Goal: Task Accomplishment & Management: Manage account settings

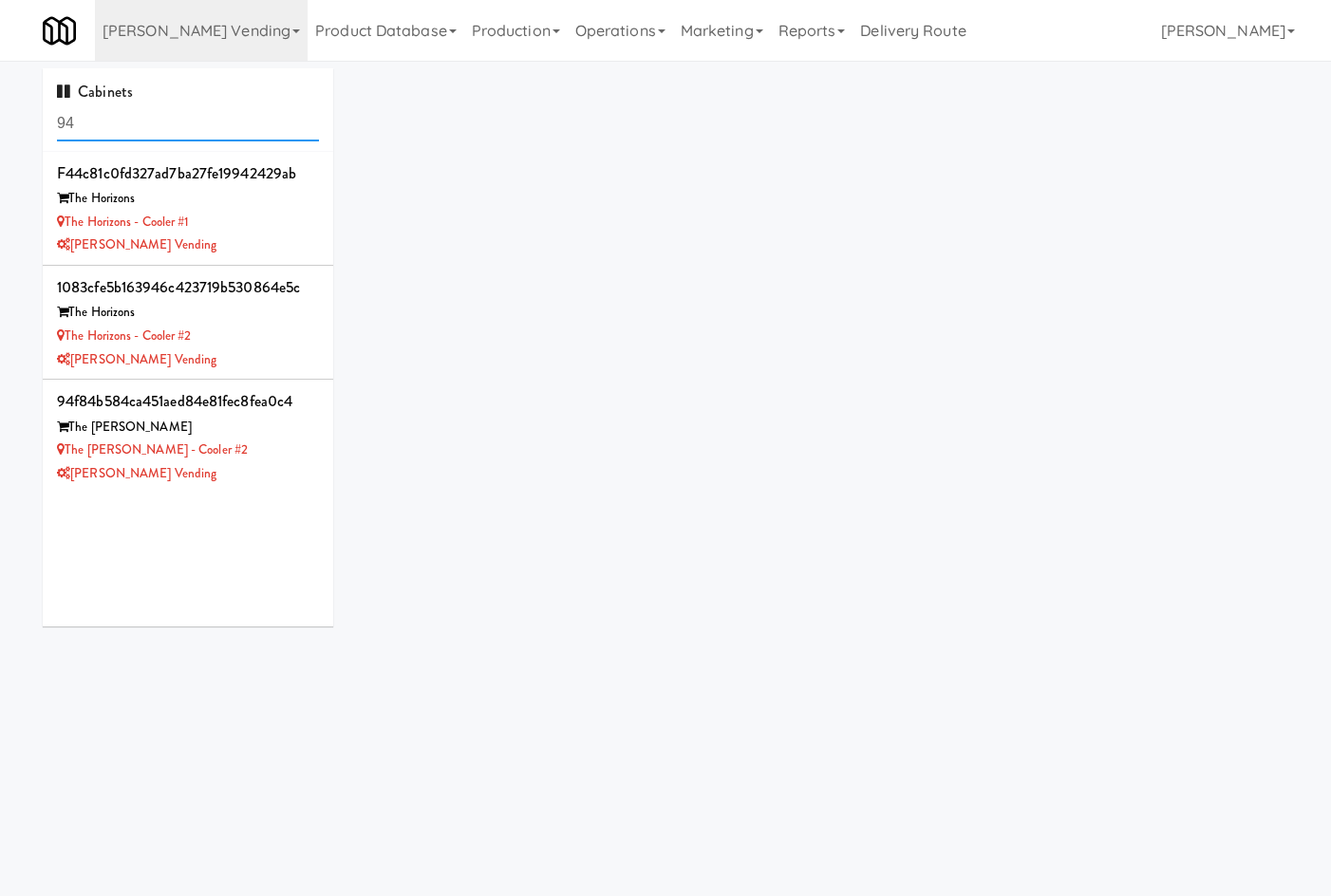
click at [237, 118] on input "94" at bounding box center [188, 124] width 262 height 35
drag, startPoint x: 237, startPoint y: 118, endPoint x: 203, endPoint y: 117, distance: 34.0
click at [218, 126] on input "94" at bounding box center [188, 124] width 262 height 35
type input "v"
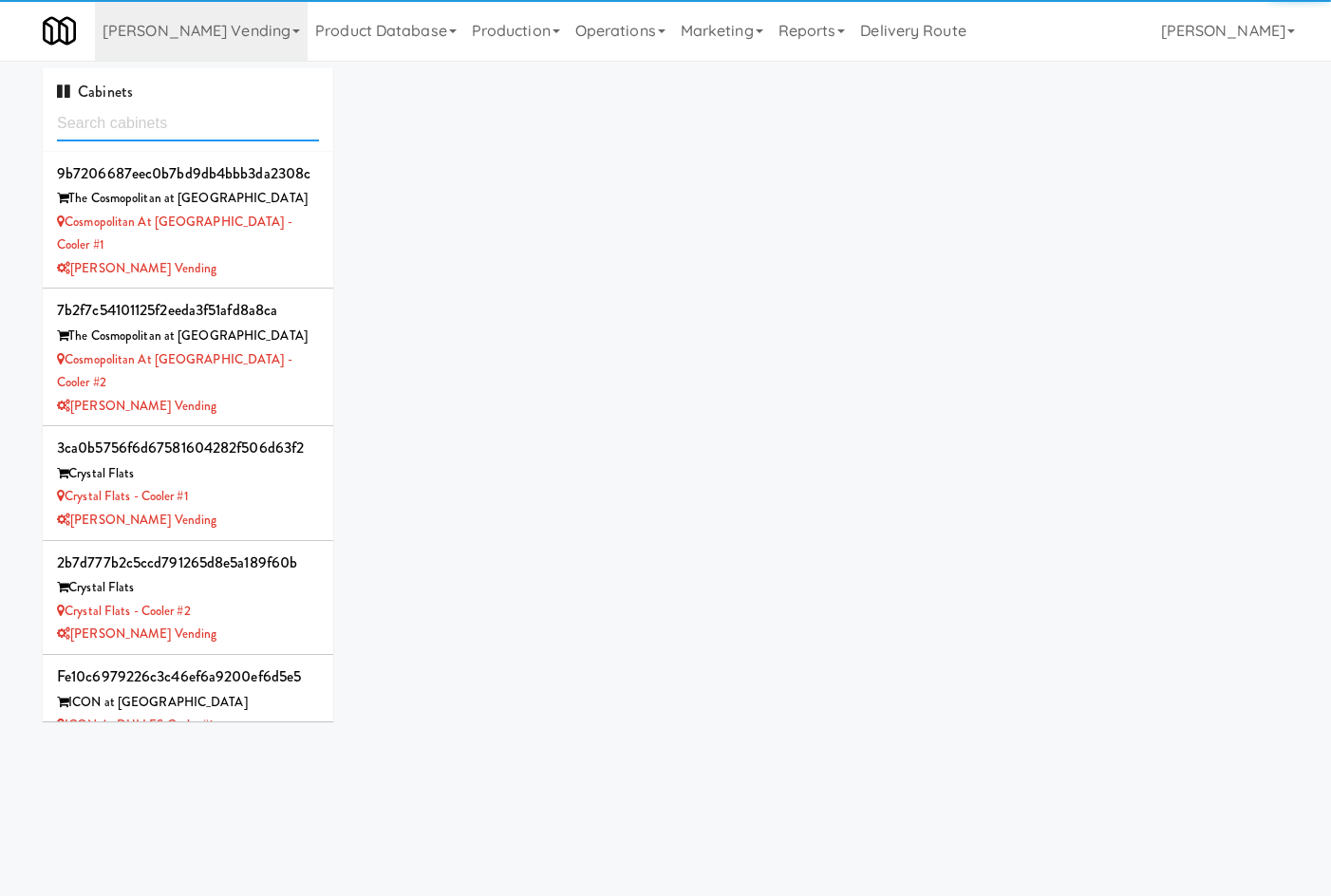
paste input "M-153709"
type input "M-153709"
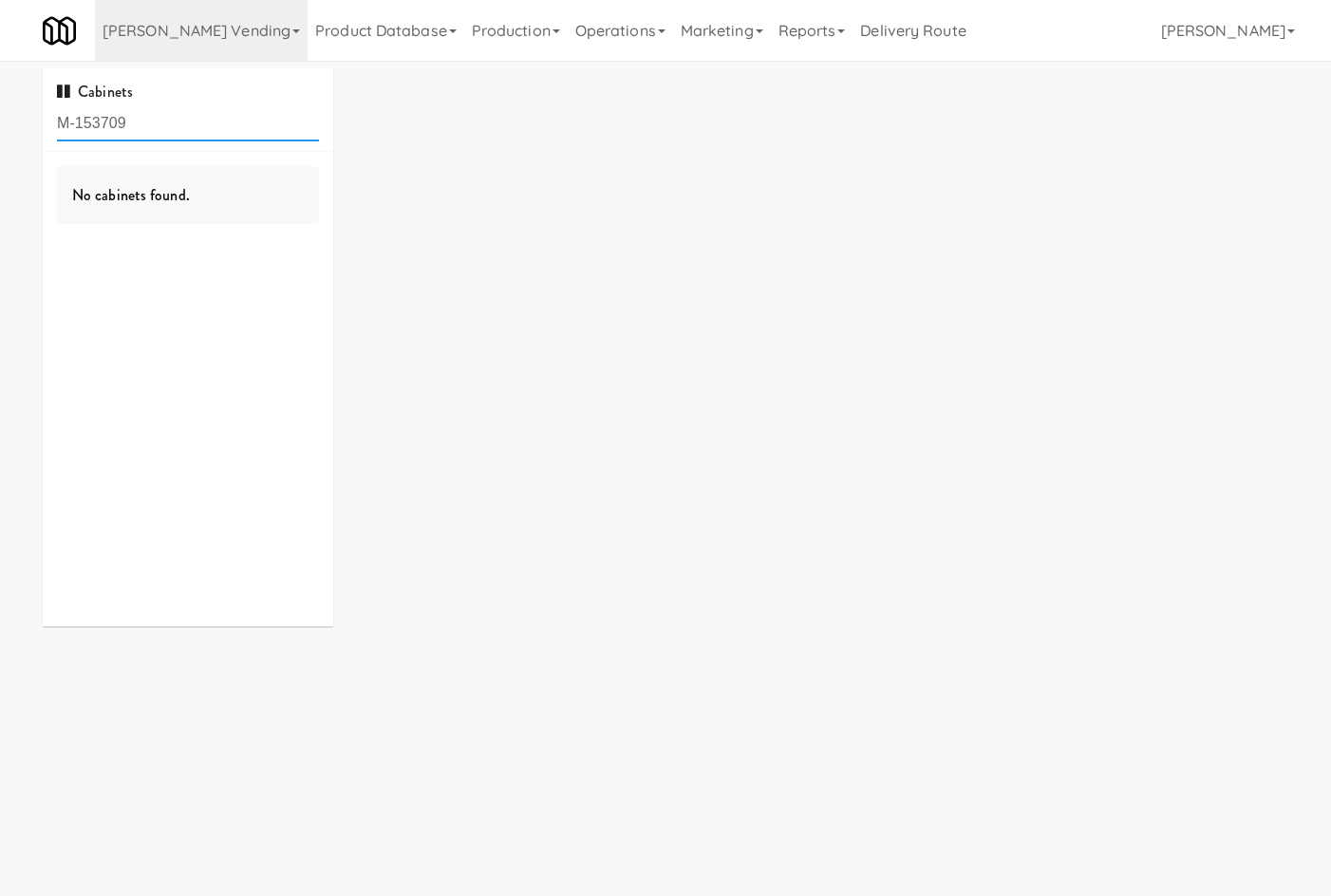
click at [153, 117] on input "M-153709" at bounding box center [188, 124] width 262 height 35
click at [174, 24] on link "[PERSON_NAME] Vending" at bounding box center [201, 30] width 213 height 60
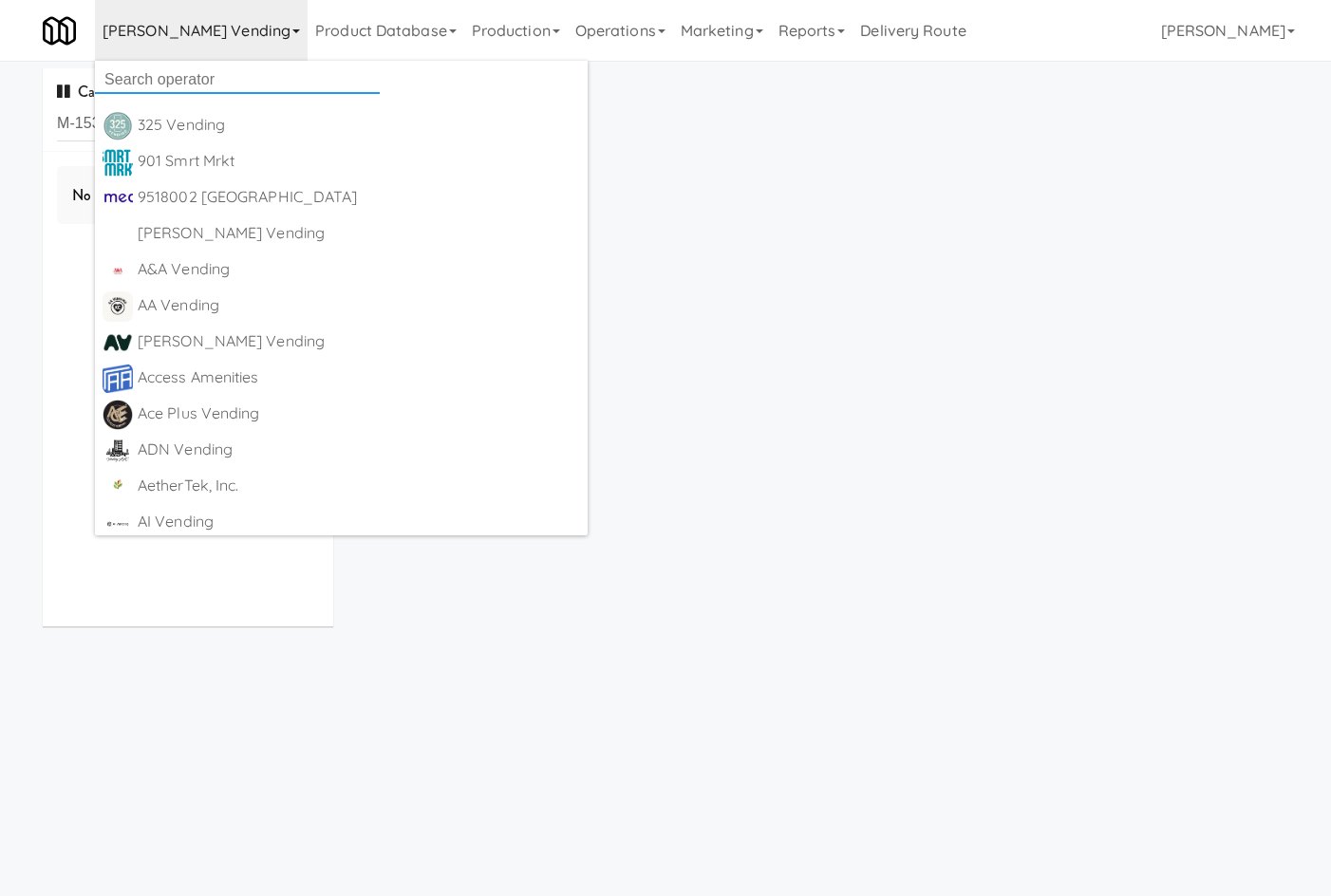
click at [137, 79] on input "text" at bounding box center [237, 79] width 285 height 28
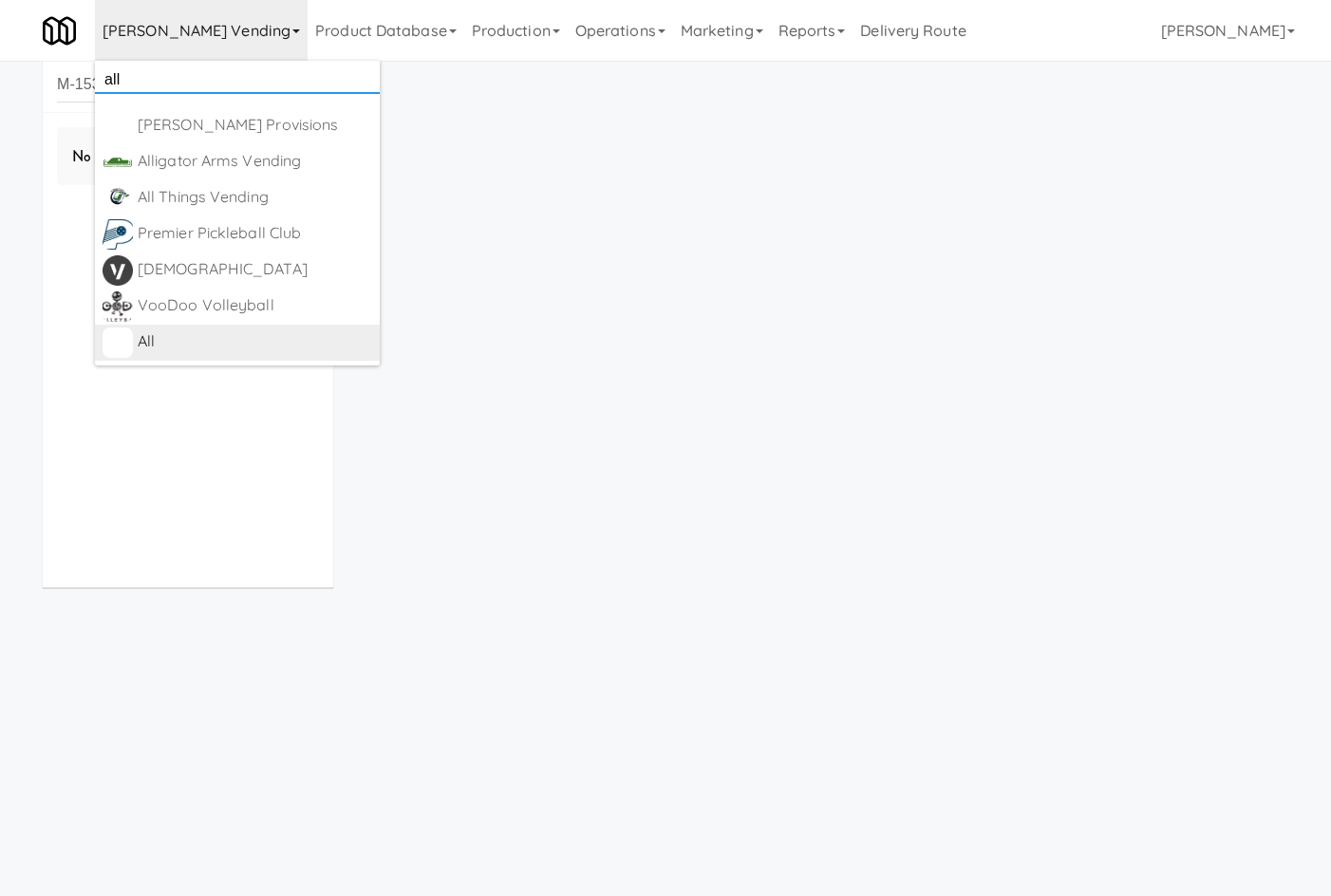
scroll to position [60, 0]
type input "all"
click at [224, 344] on div "All" at bounding box center [254, 341] width 234 height 28
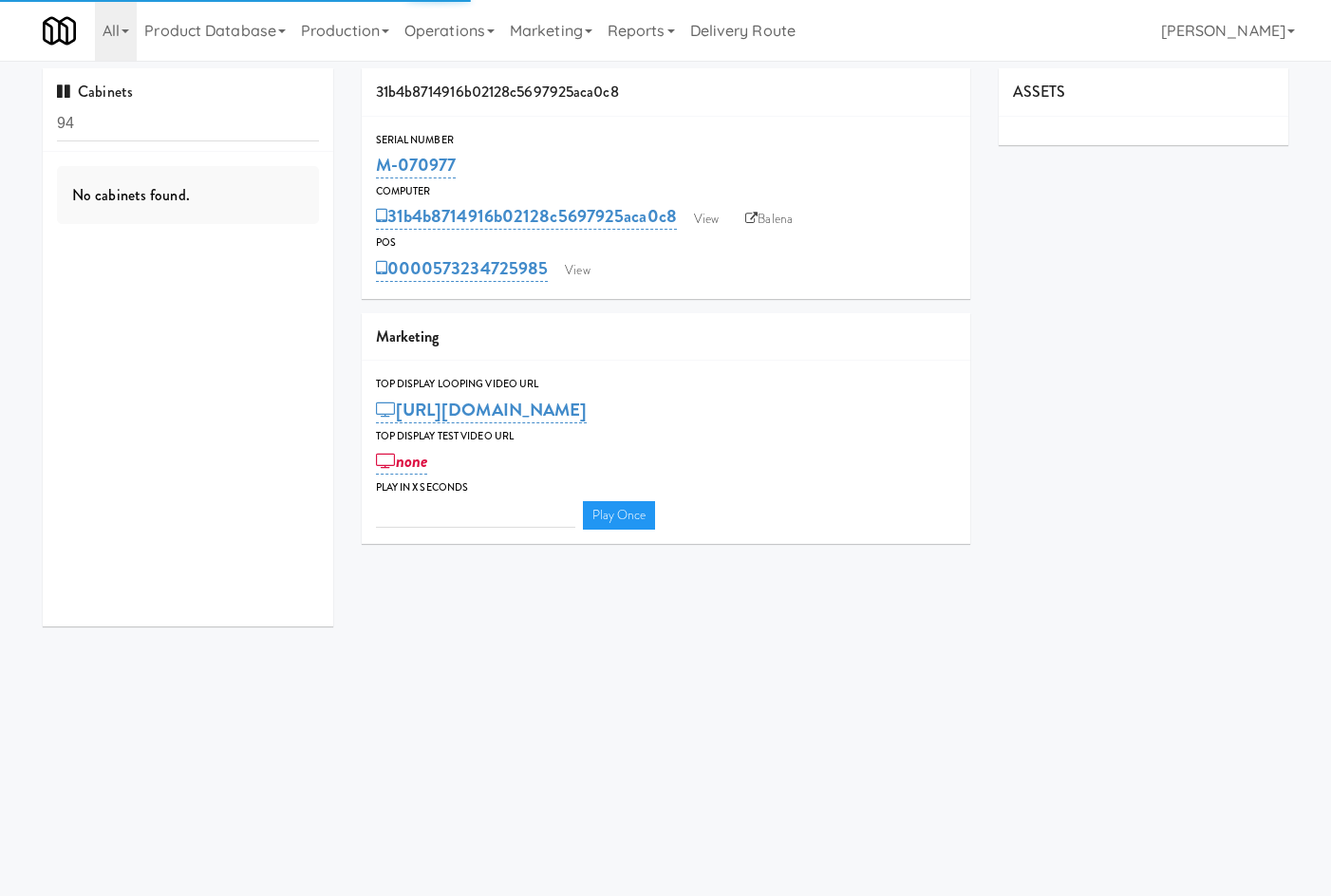
click at [157, 107] on input "94" at bounding box center [188, 124] width 262 height 35
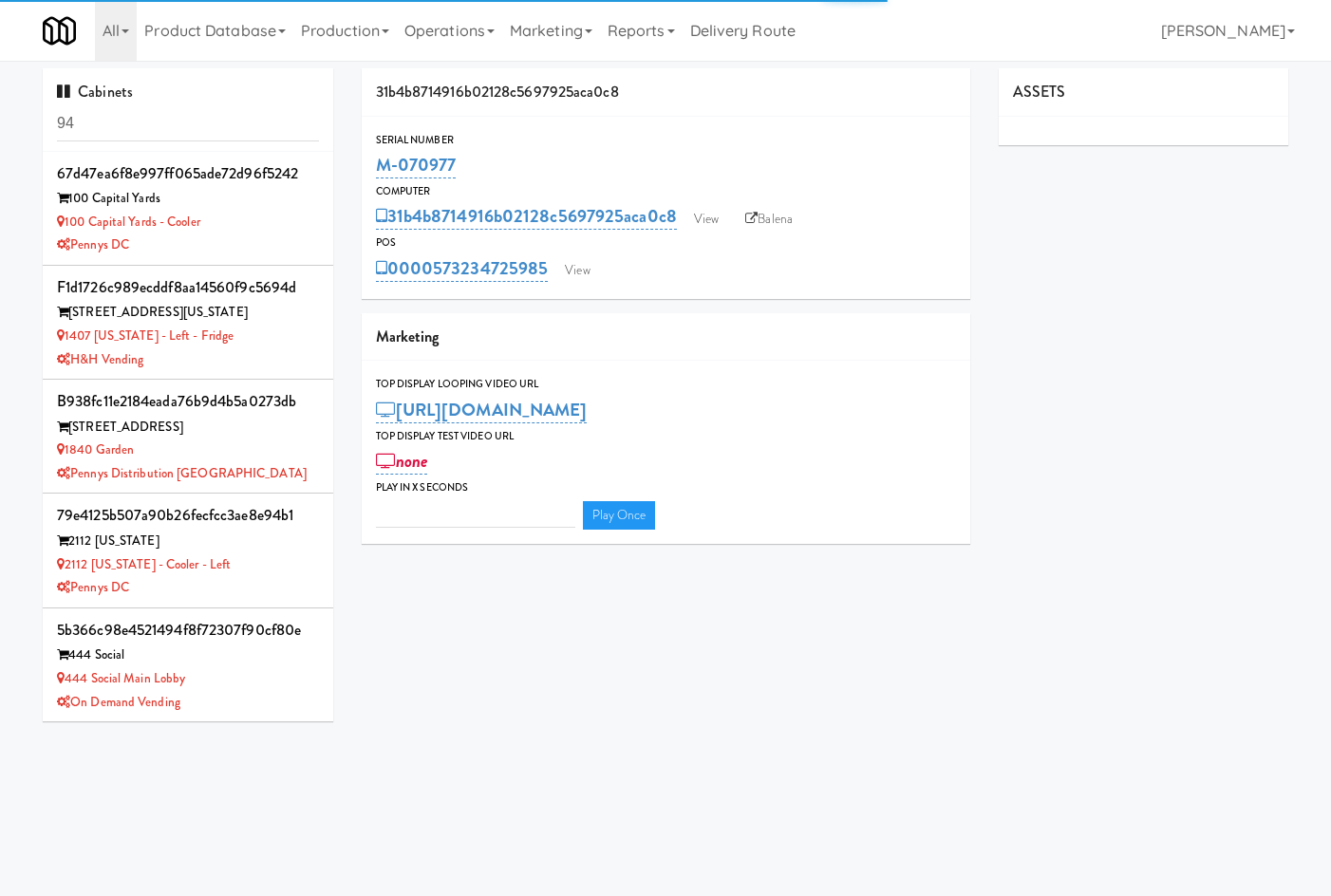
type input "3"
click at [157, 107] on input "94" at bounding box center [188, 124] width 262 height 35
drag, startPoint x: 157, startPoint y: 107, endPoint x: 137, endPoint y: 114, distance: 21.2
click at [145, 117] on input "94" at bounding box center [188, 124] width 262 height 35
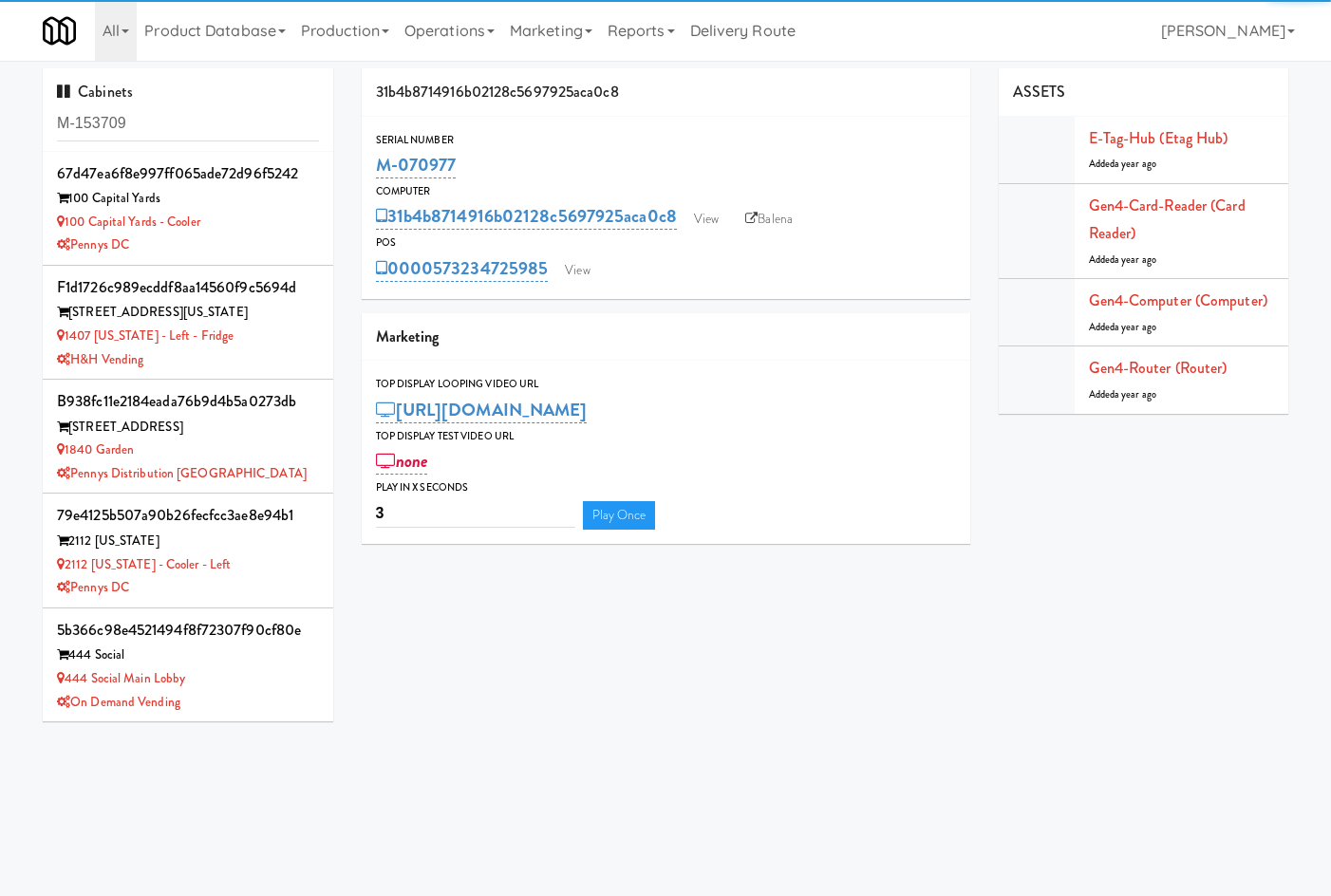
type input "M-153709"
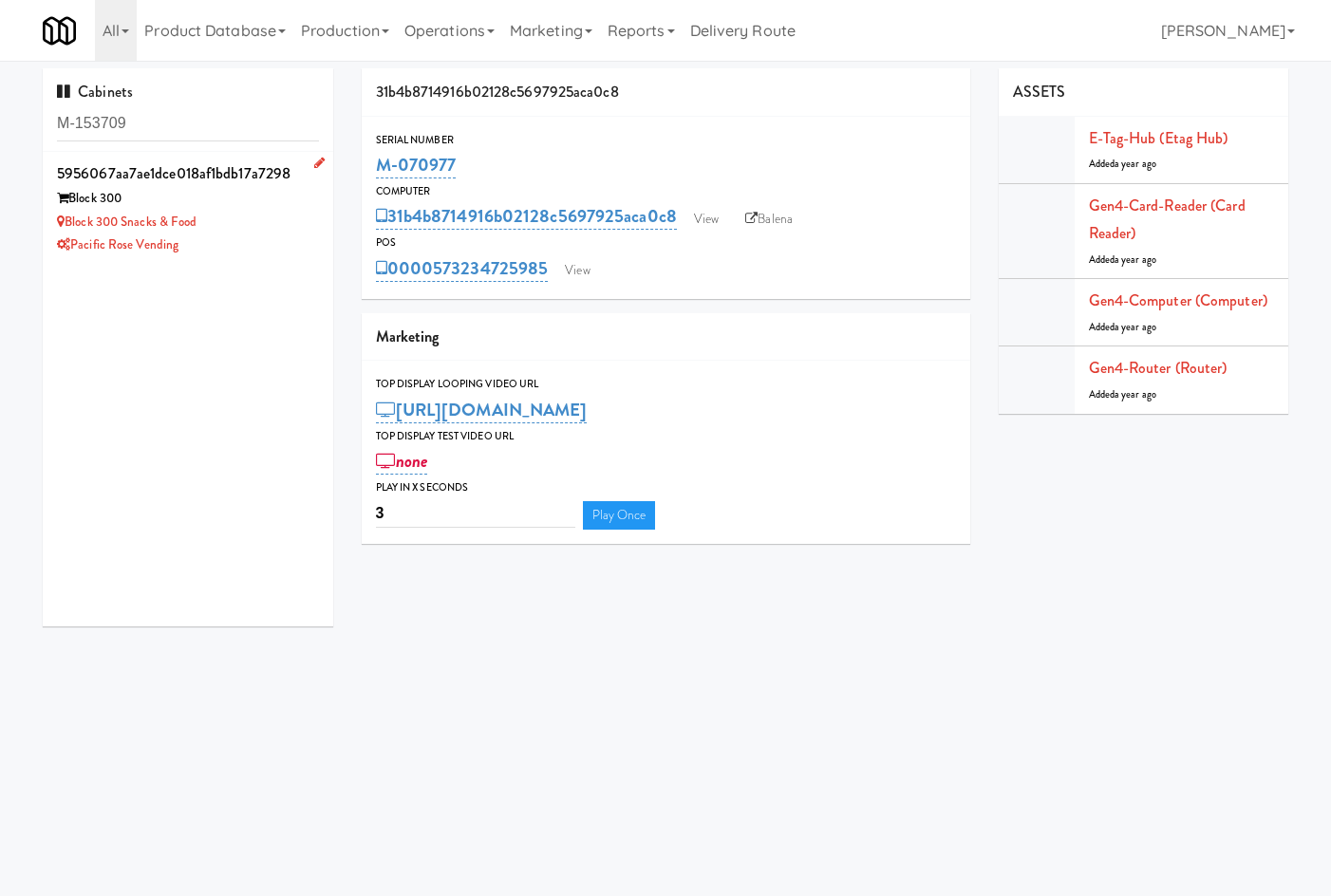
click at [240, 239] on div "Pacific Rose Vending" at bounding box center [188, 245] width 262 height 23
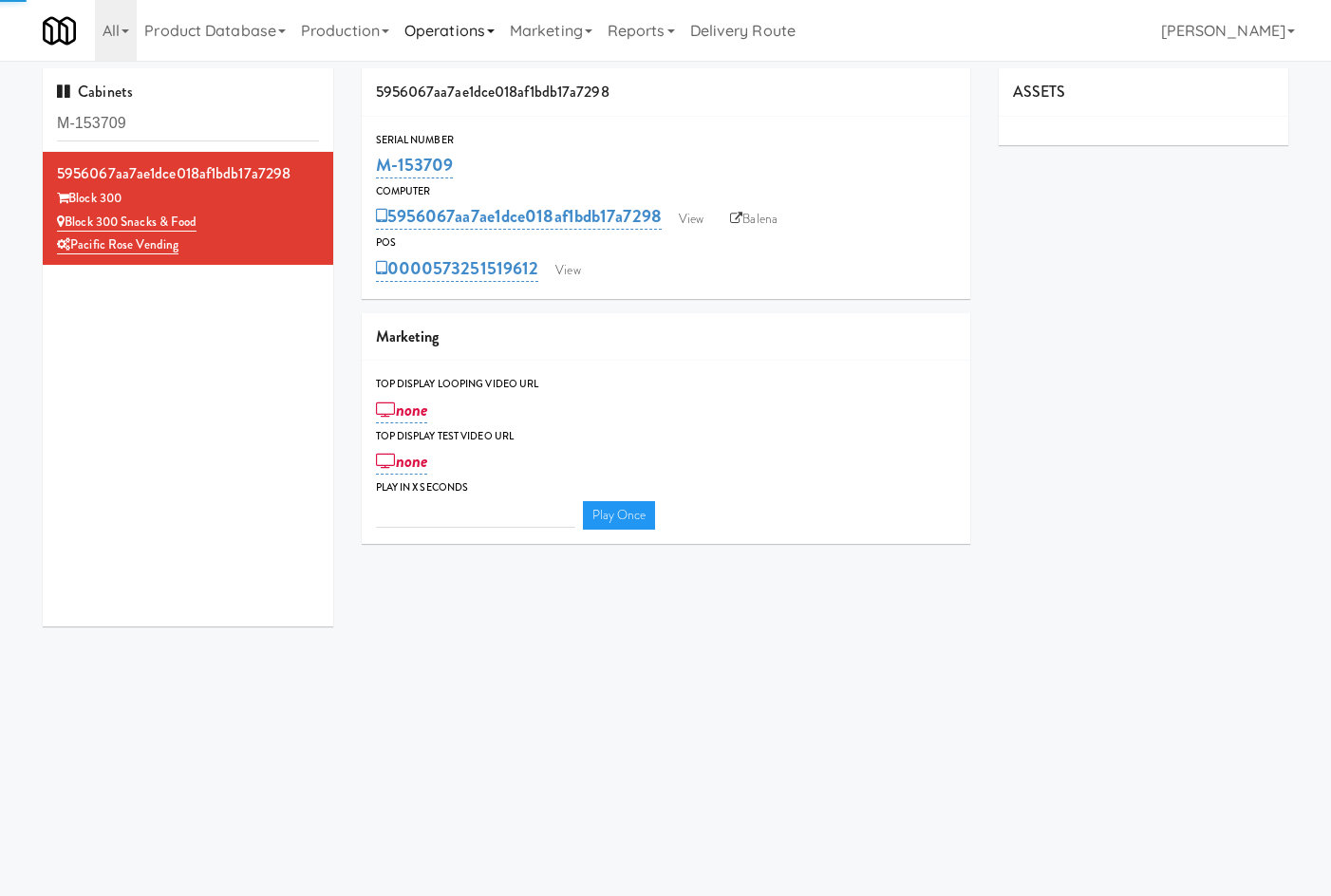
type input "3"
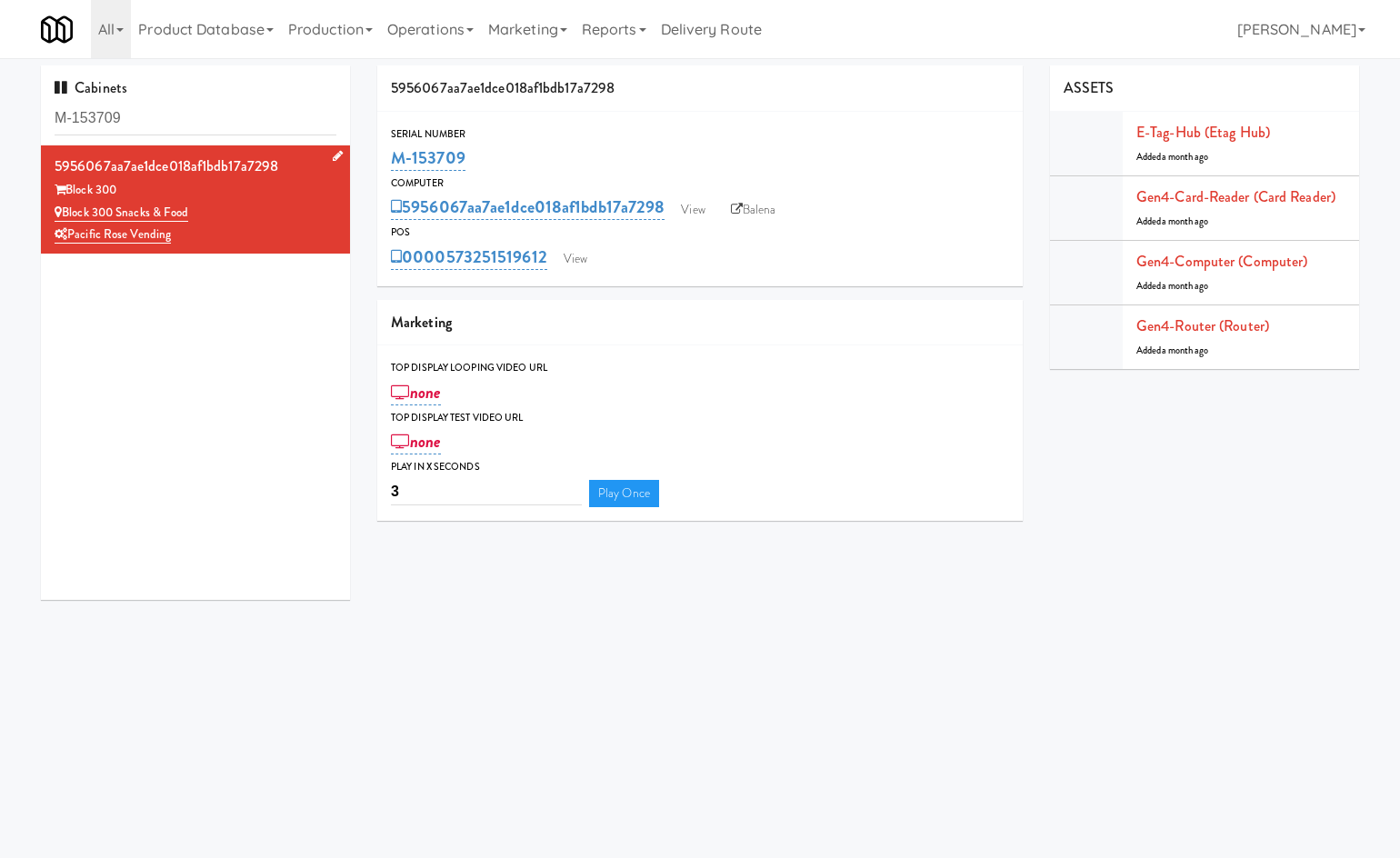
click at [309, 211] on div "Block 300 Snacks & Food" at bounding box center [196, 213] width 282 height 22
drag, startPoint x: 480, startPoint y: 157, endPoint x: 378, endPoint y: 149, distance: 102.3
click at [378, 149] on div "Serial Number M-153709" at bounding box center [700, 150] width 646 height 49
copy link "M-153709"
drag, startPoint x: 203, startPoint y: 249, endPoint x: 74, endPoint y: 245, distance: 129.1
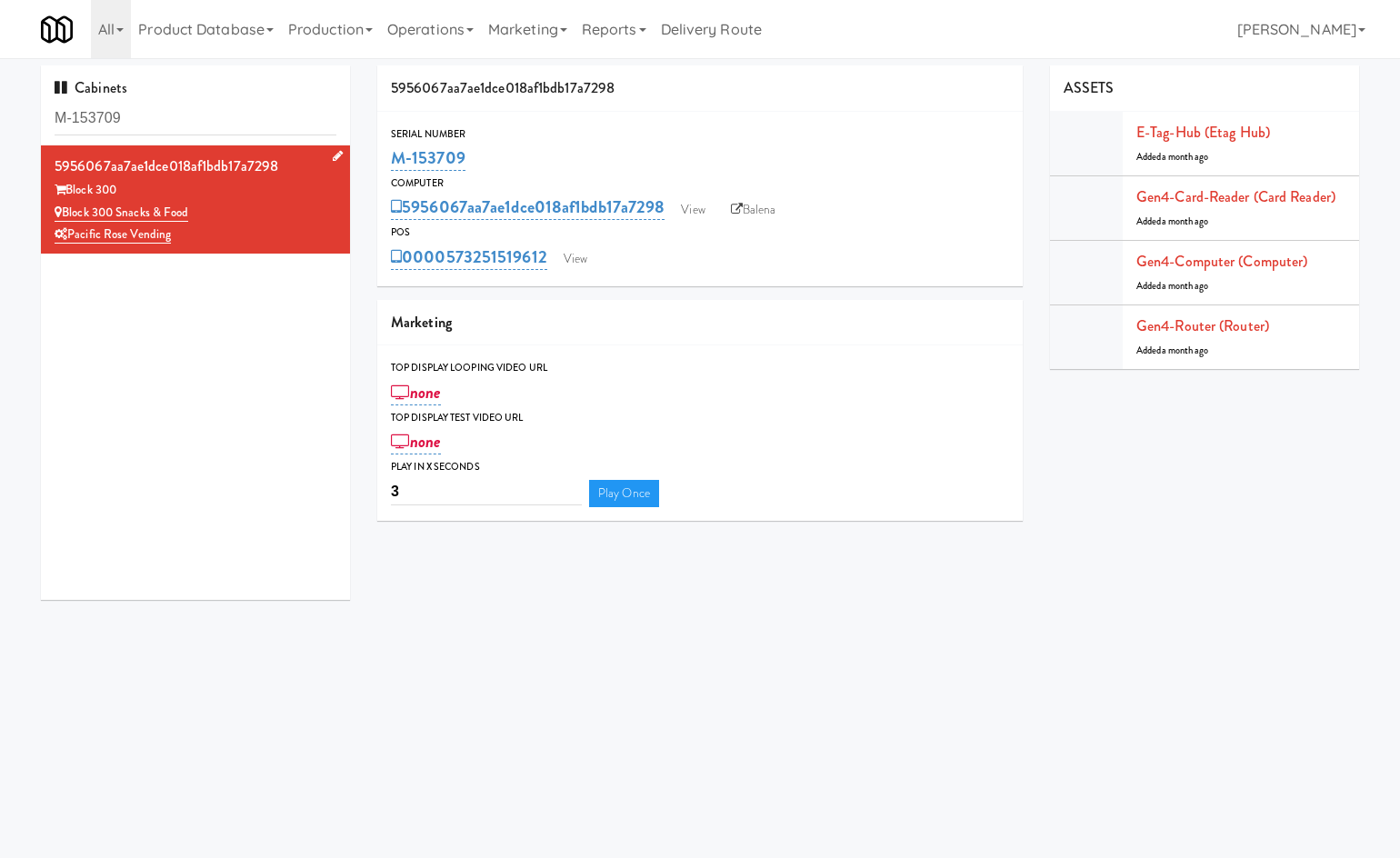
click at [74, 245] on li "5956067aa7ae1dce018af1bdb17a7298 Block 300 Block 300 Snacks & Food Pacific Rose…" at bounding box center [196, 199] width 309 height 108
copy link "Pacific Rose Vending"
drag, startPoint x: 606, startPoint y: 170, endPoint x: 564, endPoint y: 110, distance: 73.2
click at [384, 149] on div "Serial Number M-153709" at bounding box center [700, 150] width 646 height 49
copy link "M-153709"
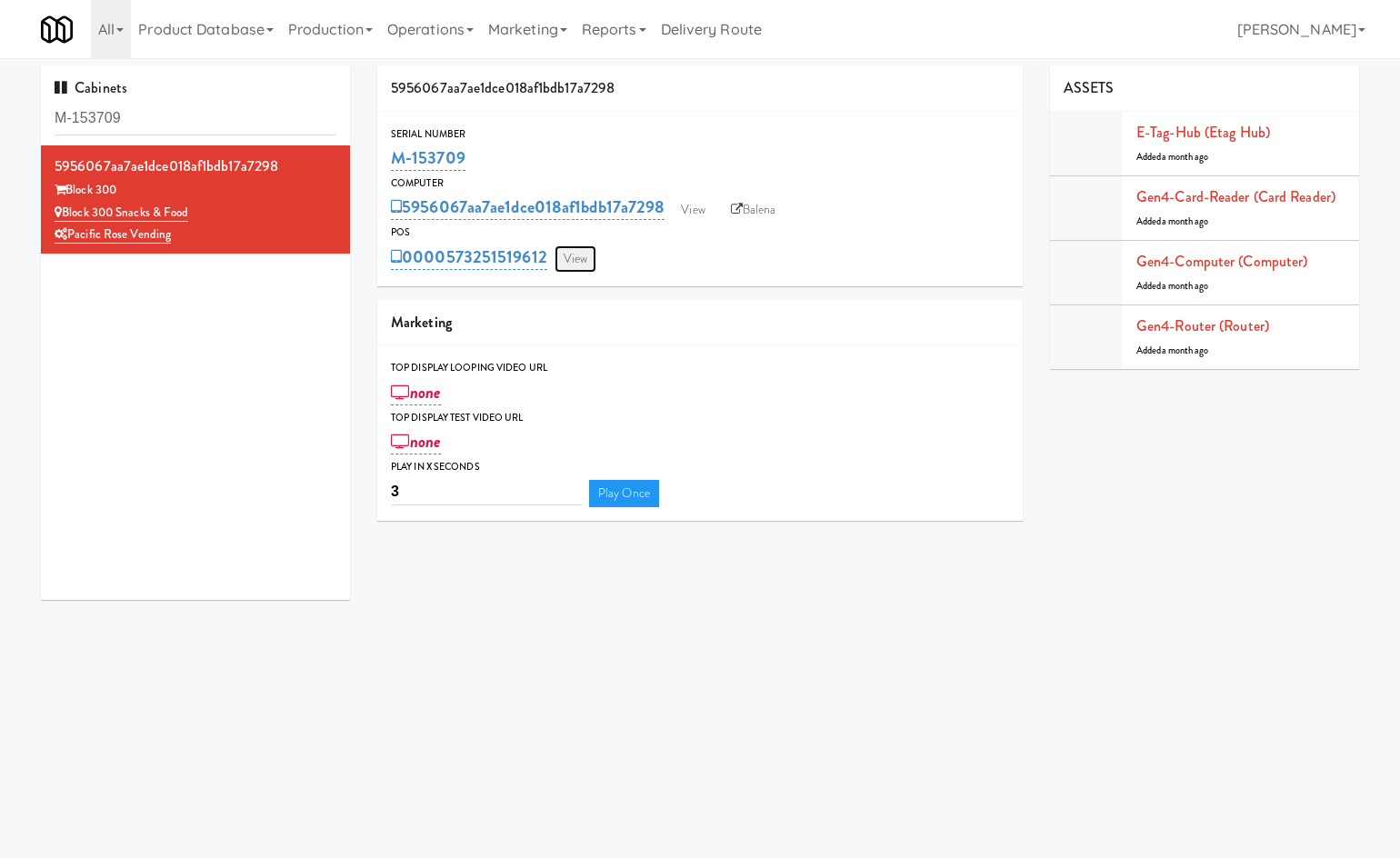
click at [578, 266] on link "View" at bounding box center [575, 258] width 42 height 27
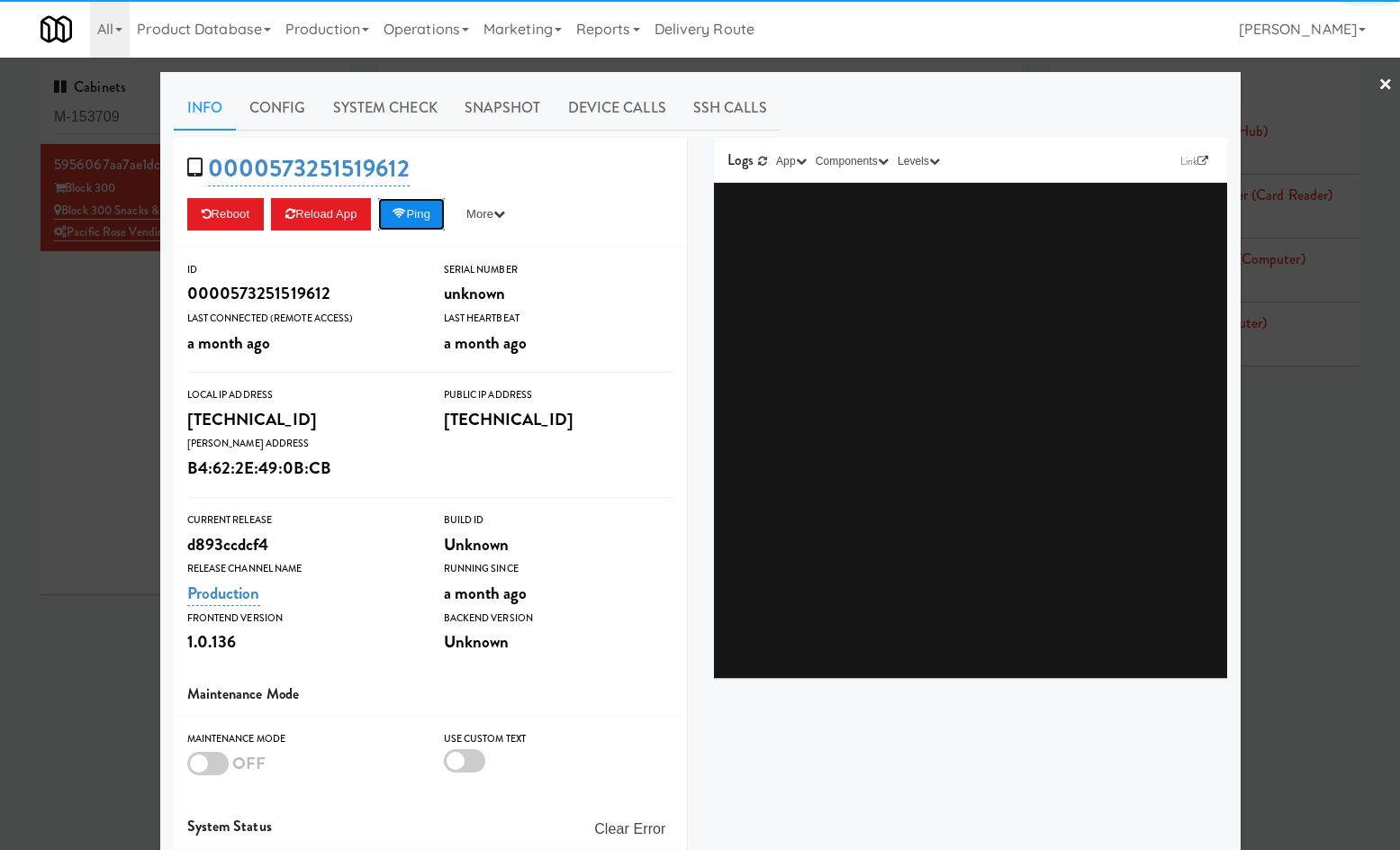
click at [437, 218] on button "Ping" at bounding box center [412, 214] width 66 height 32
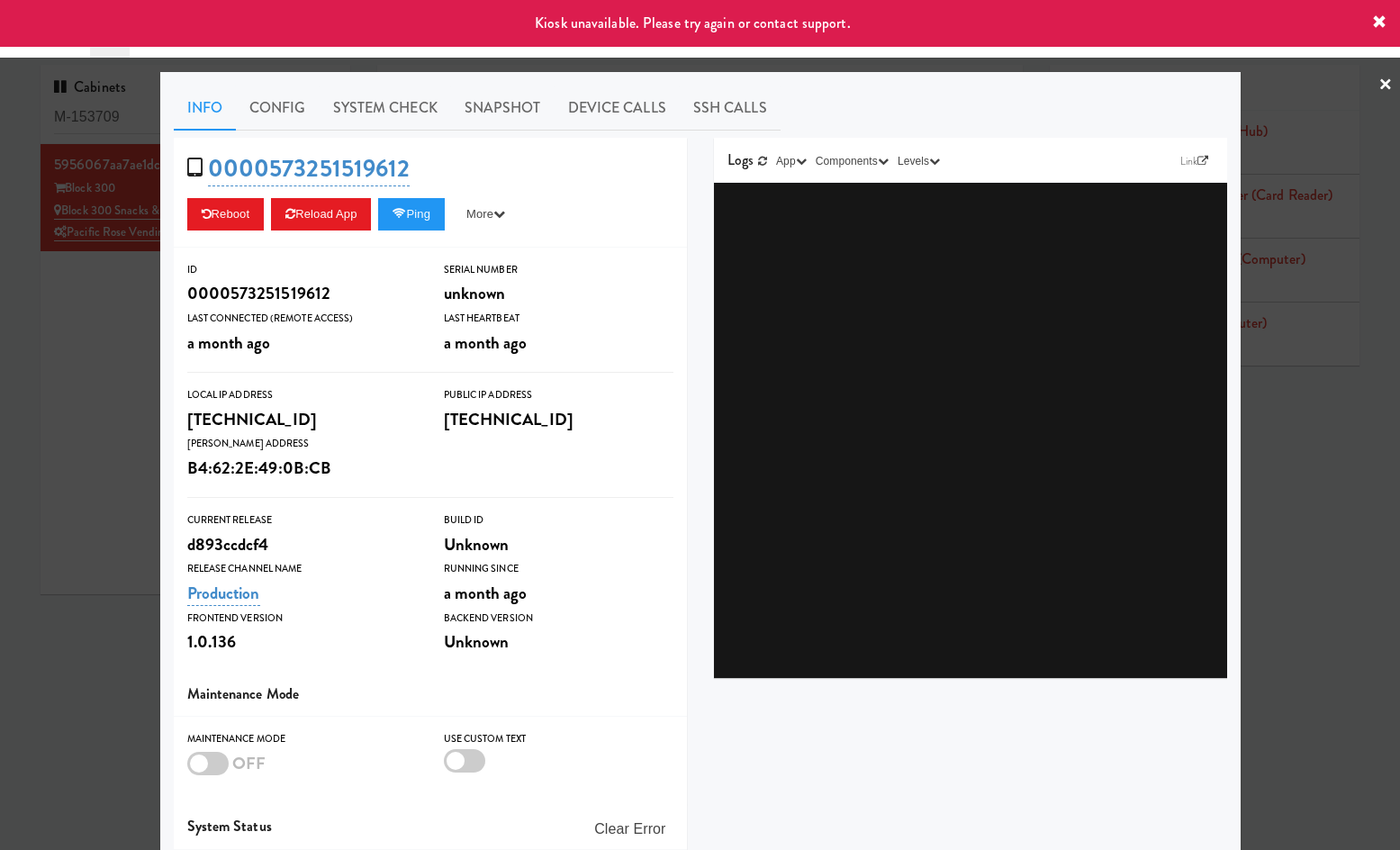
click at [109, 377] on div at bounding box center [700, 425] width 1400 height 850
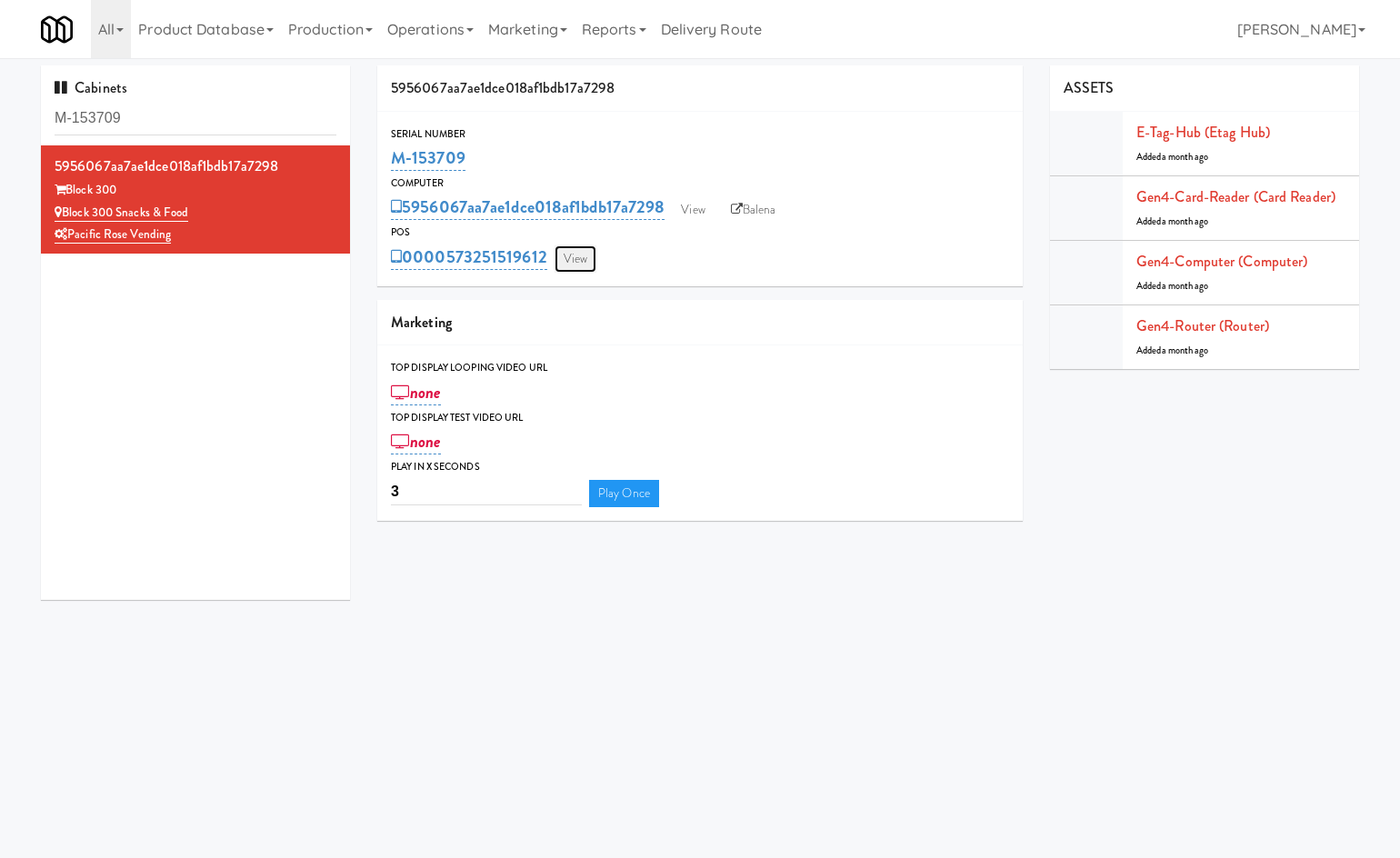
click at [582, 262] on link "View" at bounding box center [575, 258] width 42 height 27
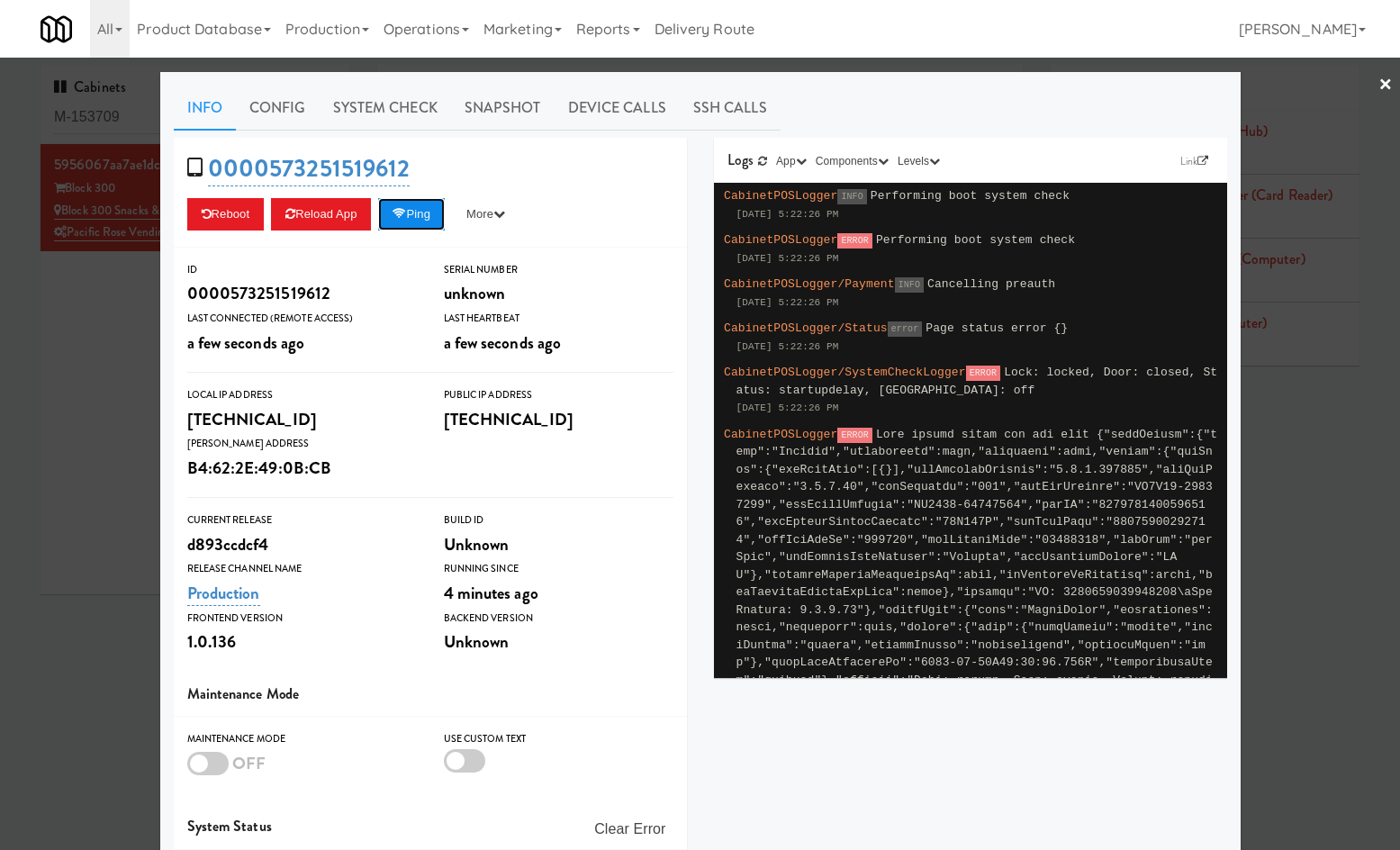
click at [442, 221] on button "Ping" at bounding box center [412, 214] width 66 height 32
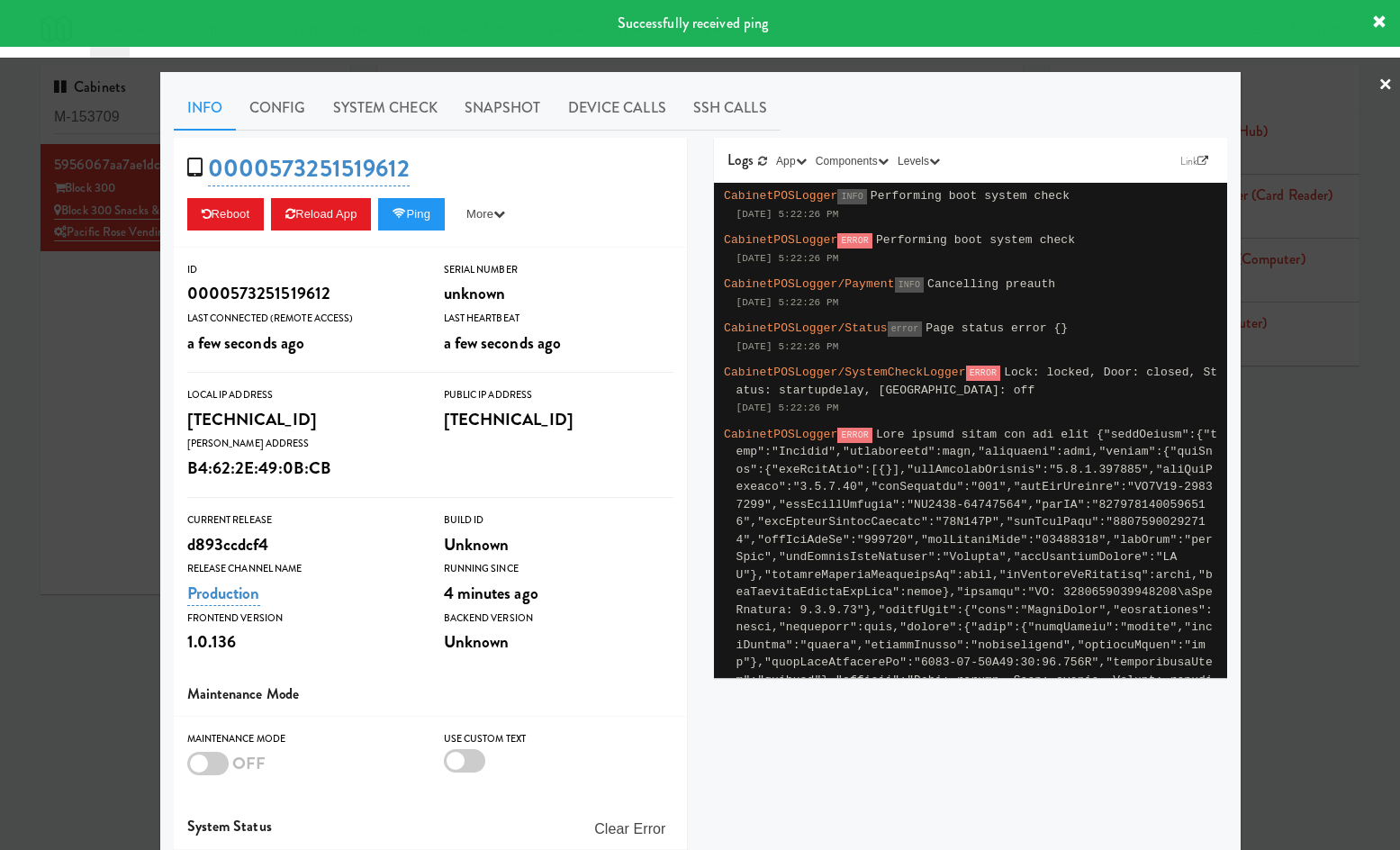
click at [124, 451] on div at bounding box center [700, 425] width 1400 height 850
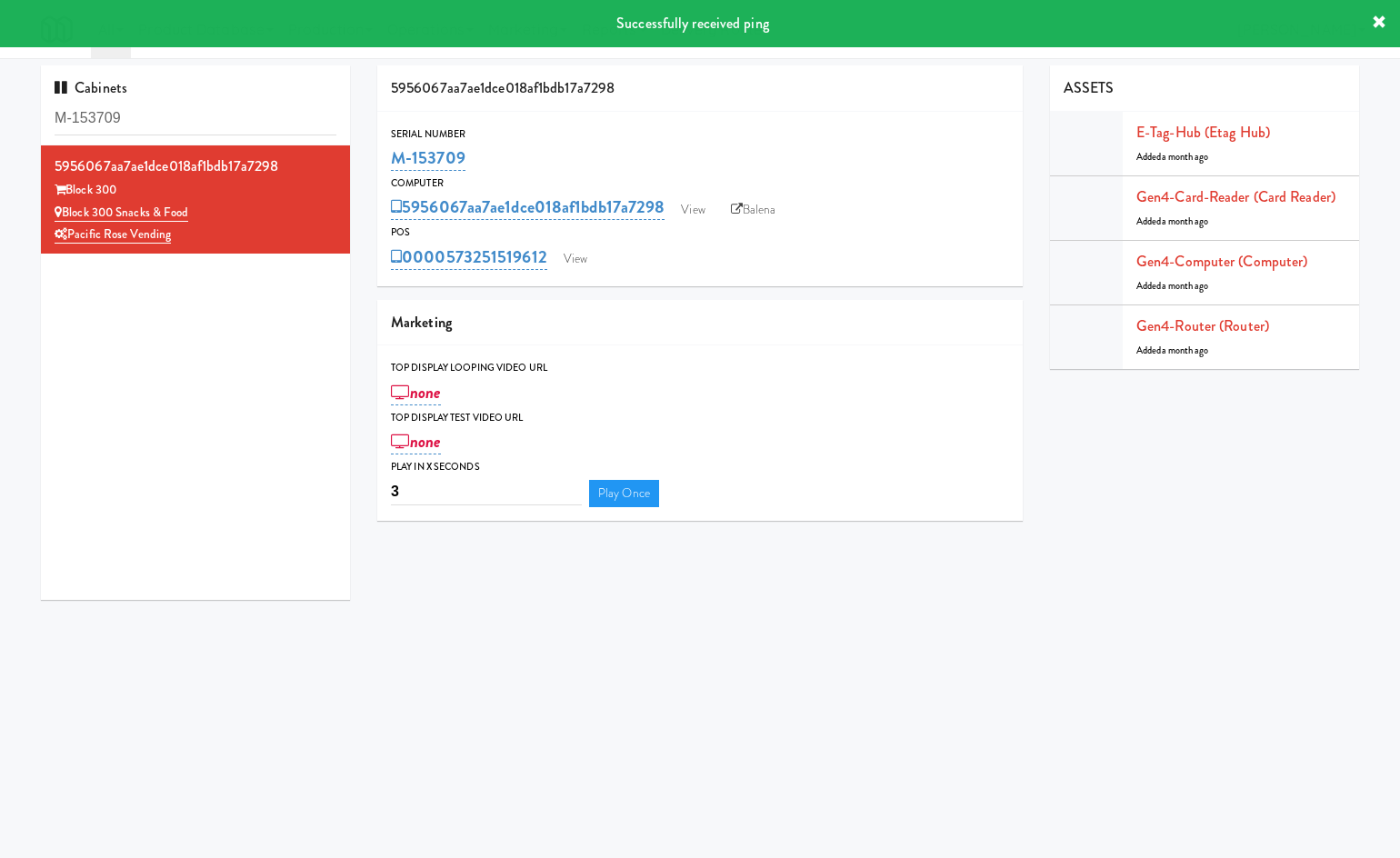
drag, startPoint x: 510, startPoint y: 157, endPoint x: 384, endPoint y: 153, distance: 126.1
click at [384, 153] on div "Serial Number M-153709" at bounding box center [700, 150] width 646 height 49
copy link "M-153709"
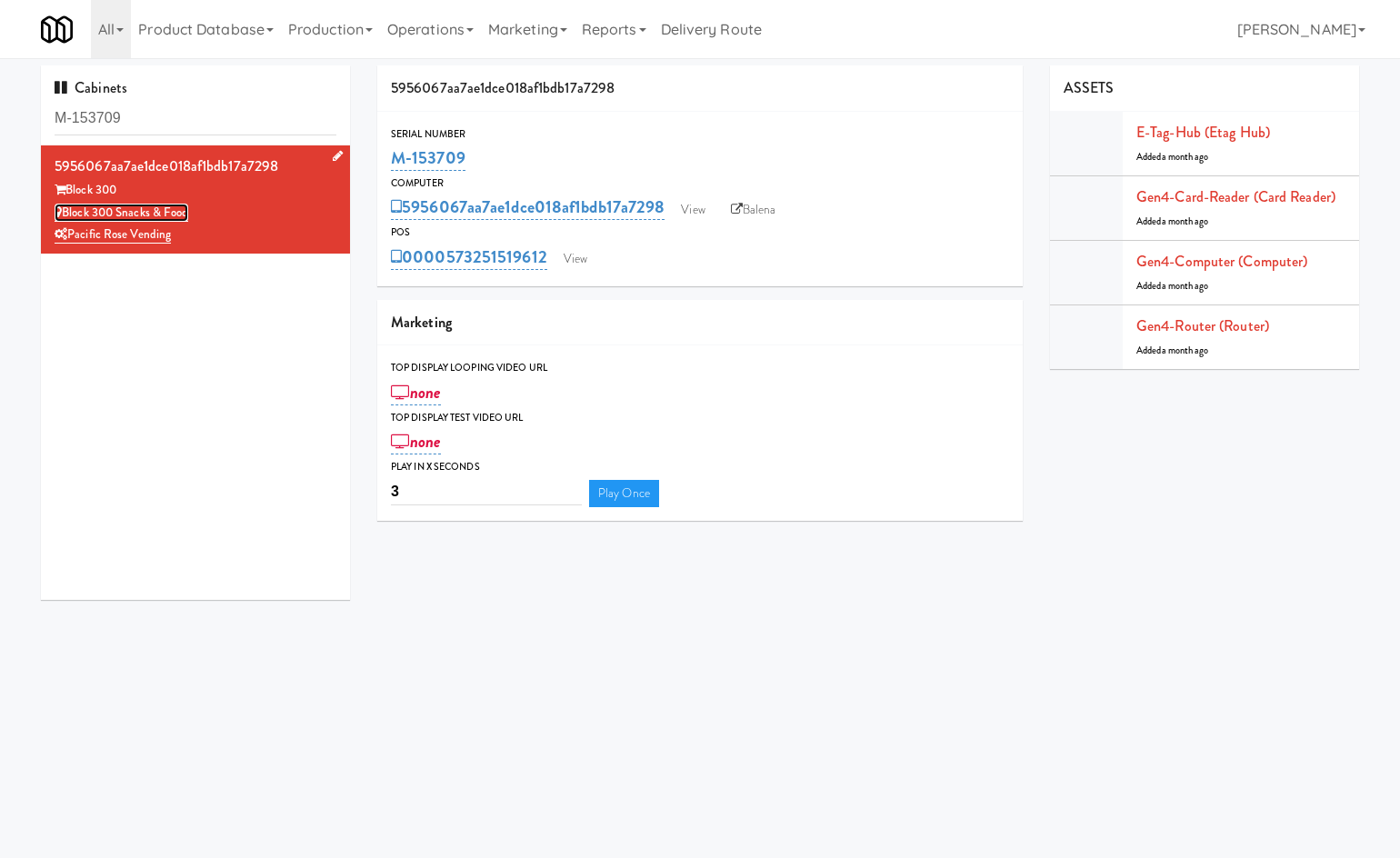
click at [126, 215] on link "Block 300 Snacks & Food" at bounding box center [121, 213] width 133 height 19
click at [700, 212] on link "View" at bounding box center [692, 210] width 42 height 27
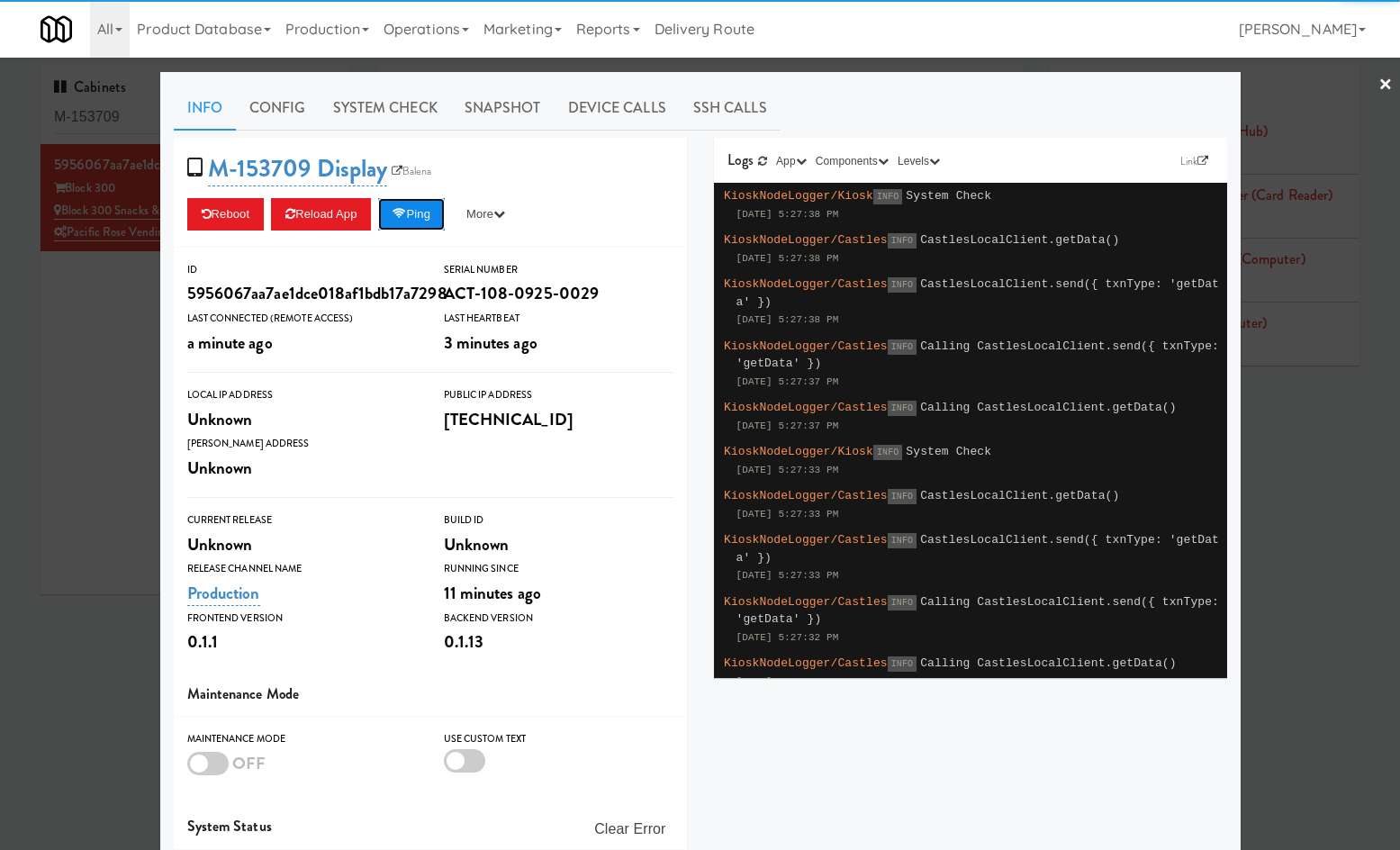
click at [426, 205] on button "Ping" at bounding box center [412, 214] width 66 height 32
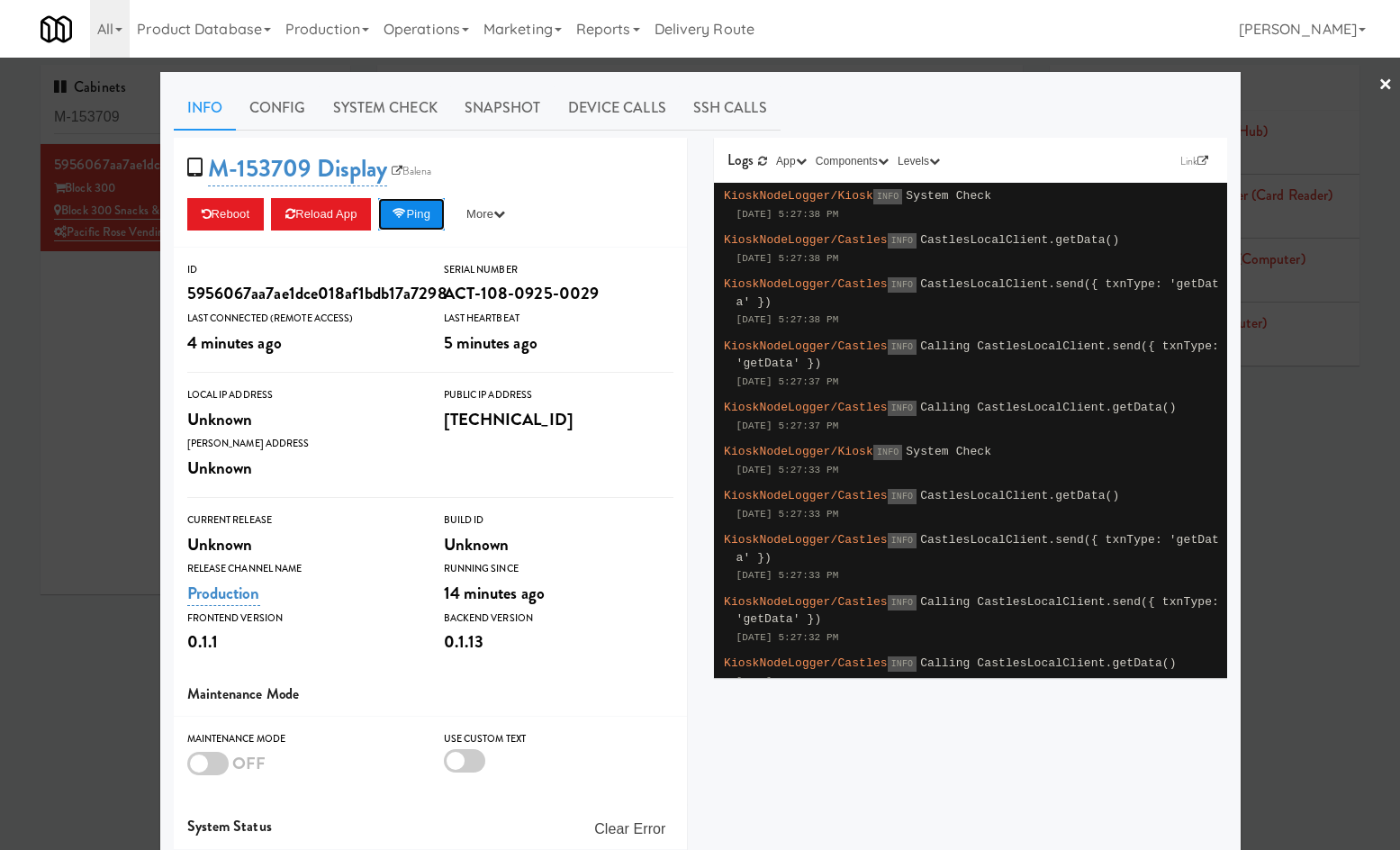
click at [426, 222] on button "Ping" at bounding box center [412, 214] width 66 height 32
click at [432, 227] on button "Ping" at bounding box center [412, 214] width 66 height 32
click at [436, 215] on button "Ping" at bounding box center [412, 214] width 66 height 32
click at [430, 97] on link "System Check" at bounding box center [385, 108] width 131 height 45
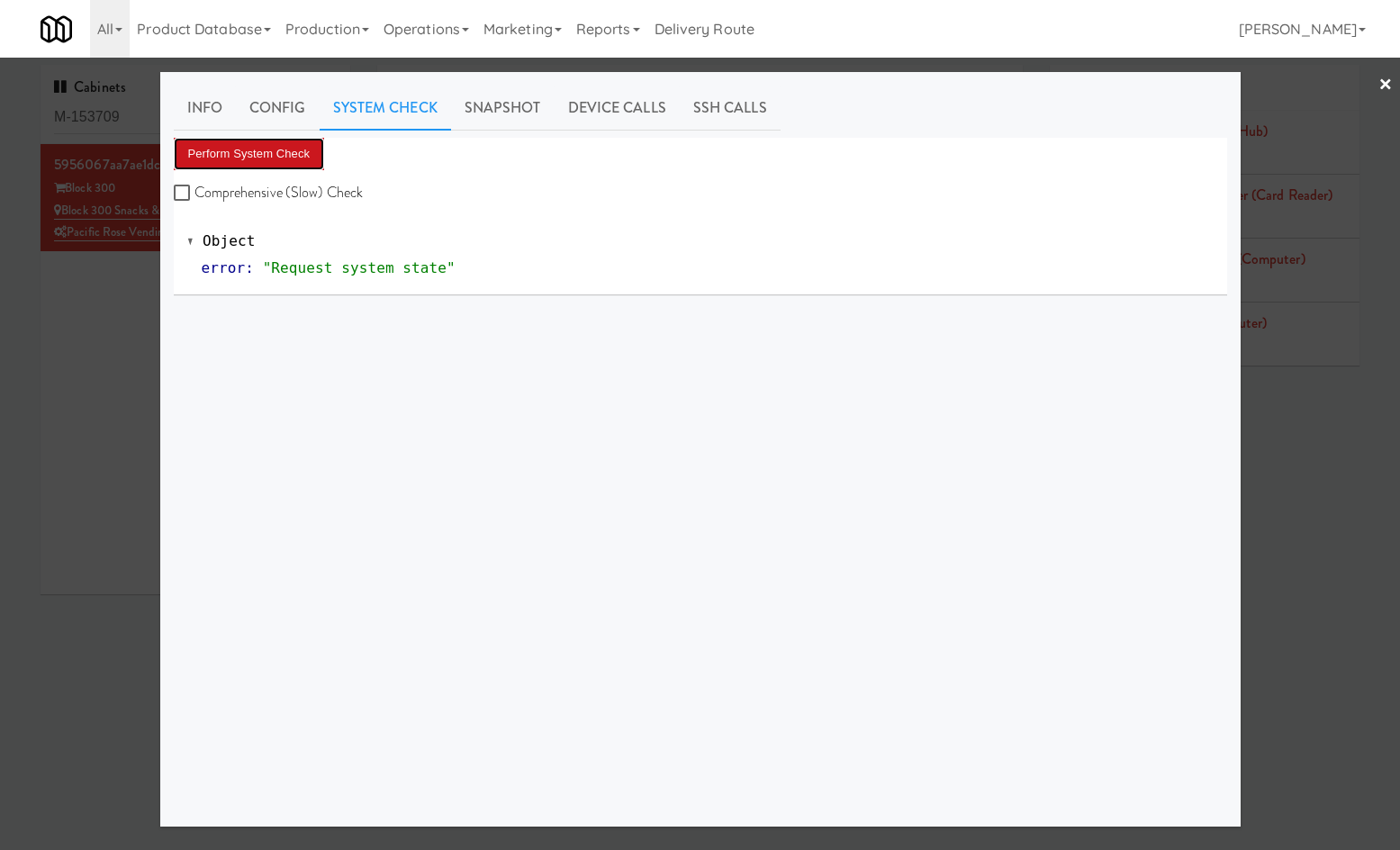
click at [273, 160] on button "Perform System Check" at bounding box center [249, 153] width 151 height 32
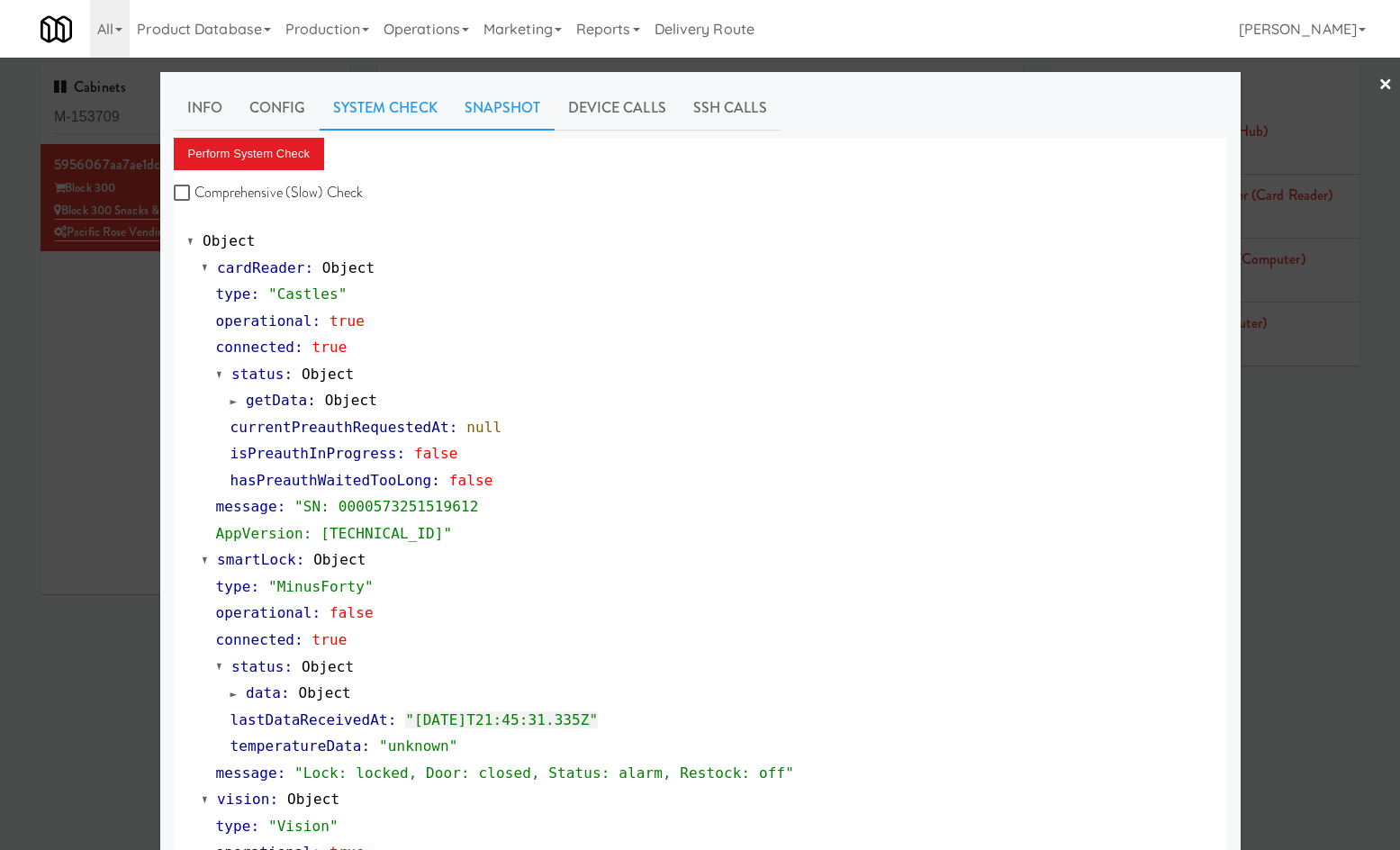
click at [506, 112] on link "Snapshot" at bounding box center [503, 108] width 103 height 45
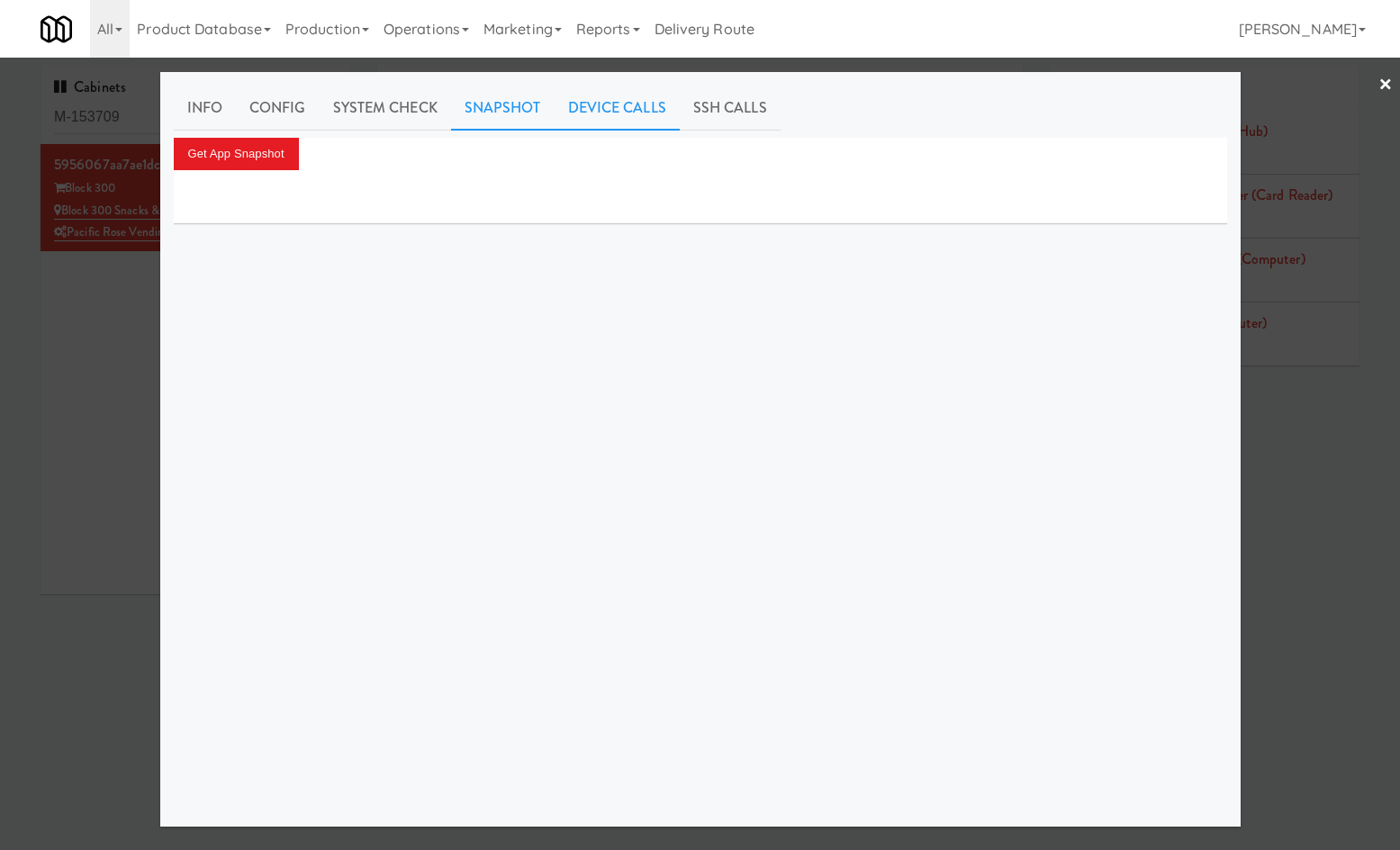
click at [597, 109] on link "Device Calls" at bounding box center [617, 108] width 126 height 45
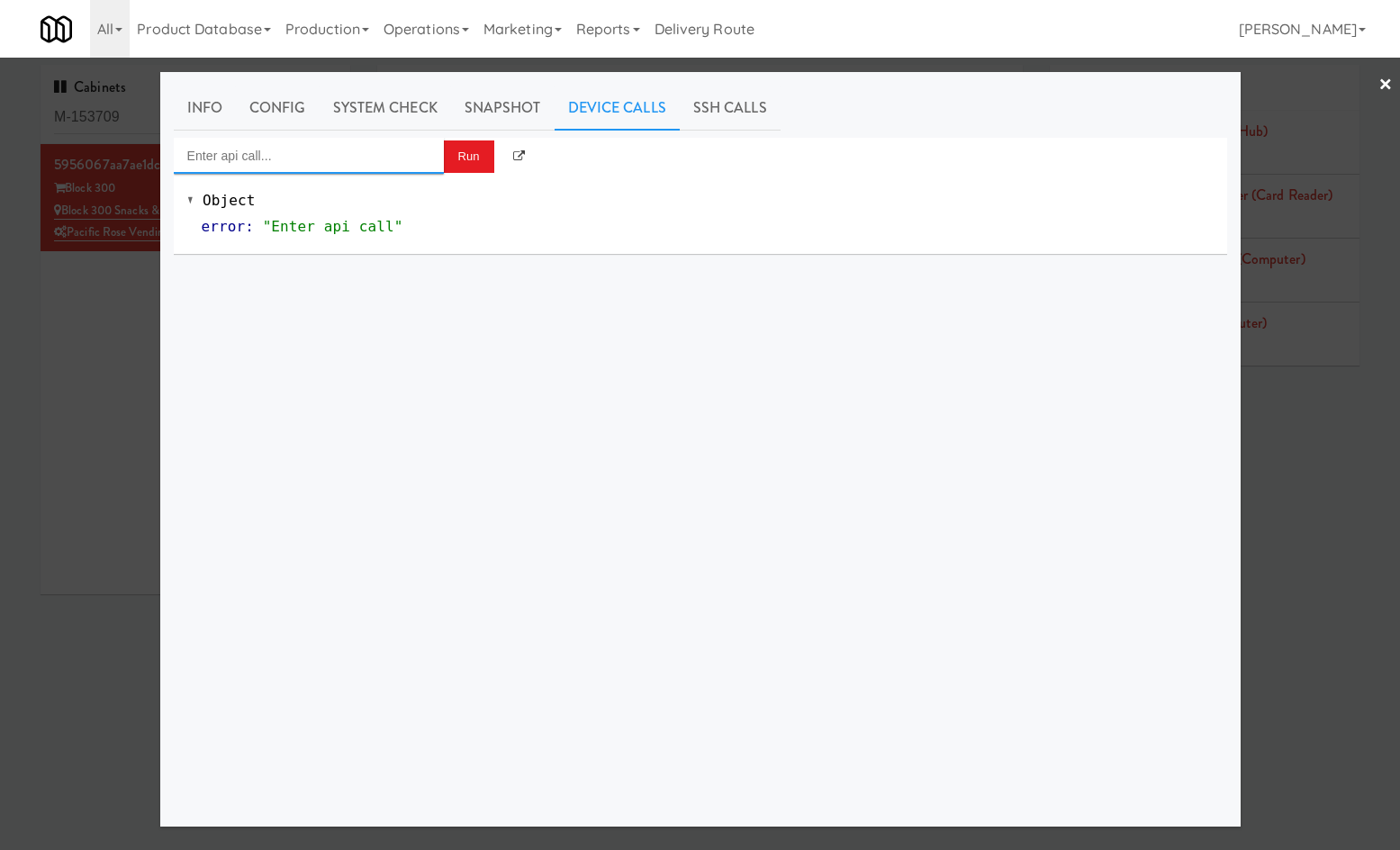
click at [333, 159] on input "Enter api call..." at bounding box center [308, 155] width 270 height 36
click at [318, 176] on div "Cooler: Toggle Restocking" at bounding box center [308, 185] width 243 height 23
type input "Cooler: Toggle Restocking"
click at [456, 163] on button "Run" at bounding box center [469, 156] width 51 height 32
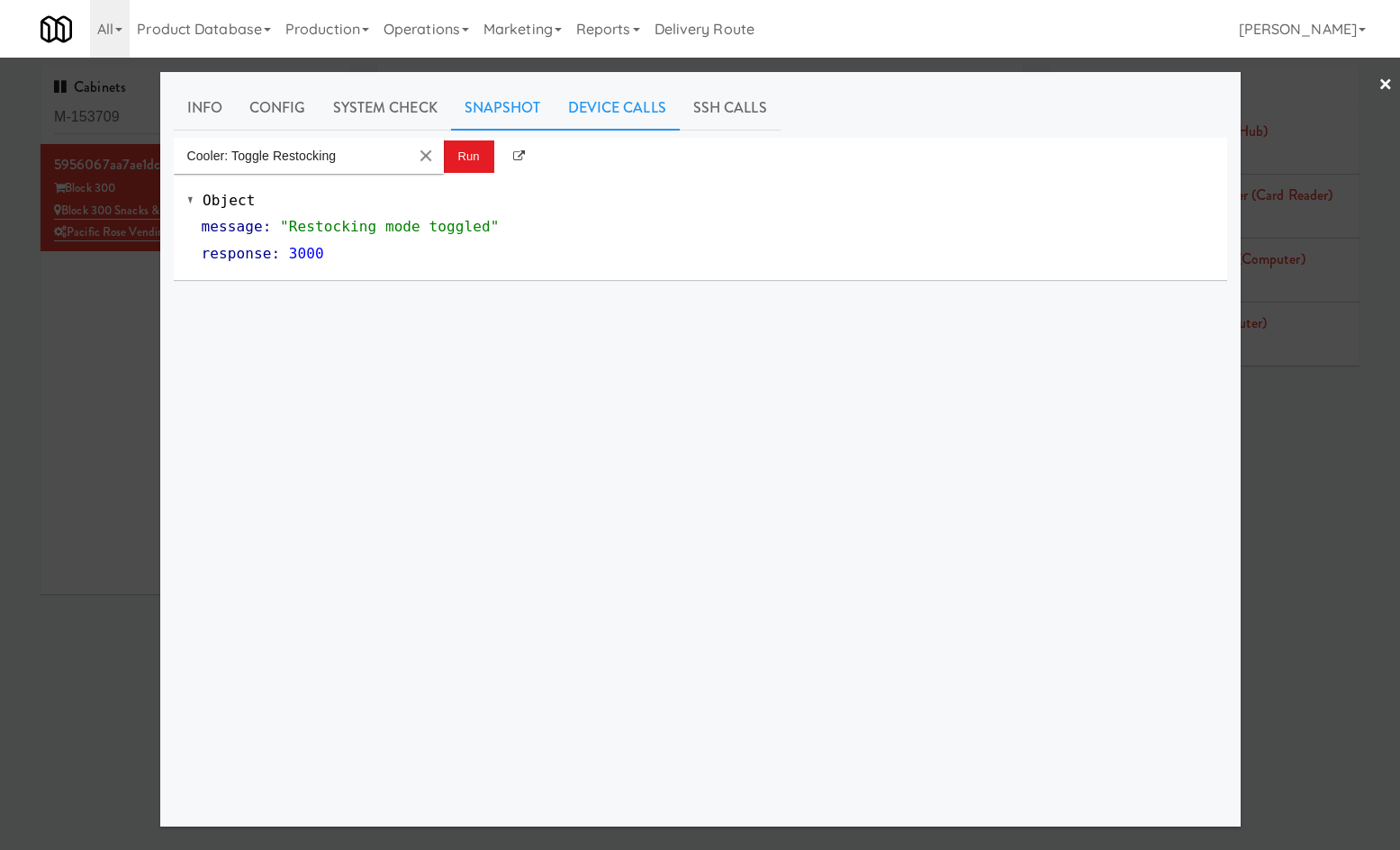
drag, startPoint x: 527, startPoint y: 101, endPoint x: 519, endPoint y: 105, distance: 8.9
click at [527, 101] on link "Snapshot" at bounding box center [503, 108] width 103 height 45
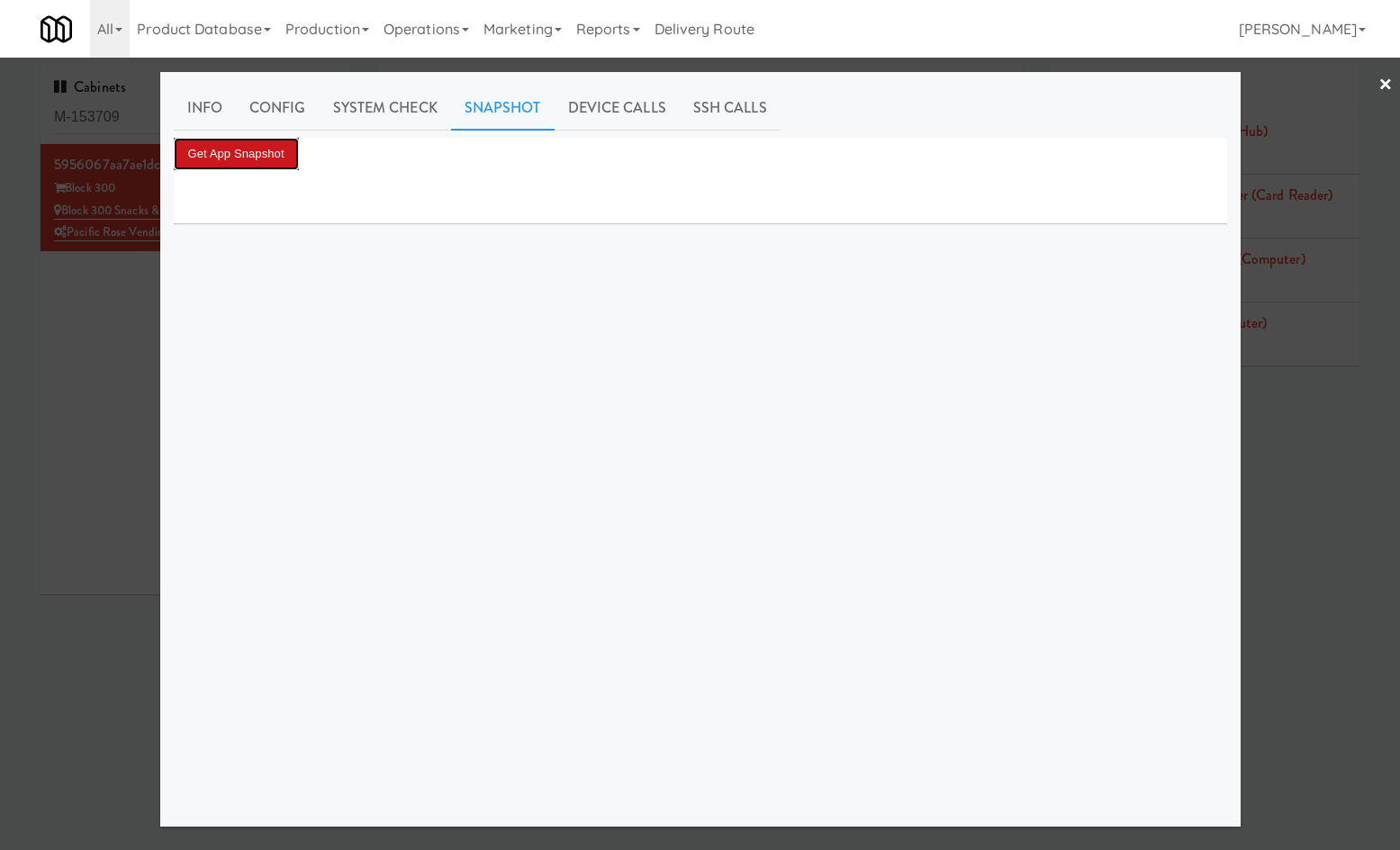
click at [263, 148] on button "Get App Snapshot" at bounding box center [236, 153] width 126 height 32
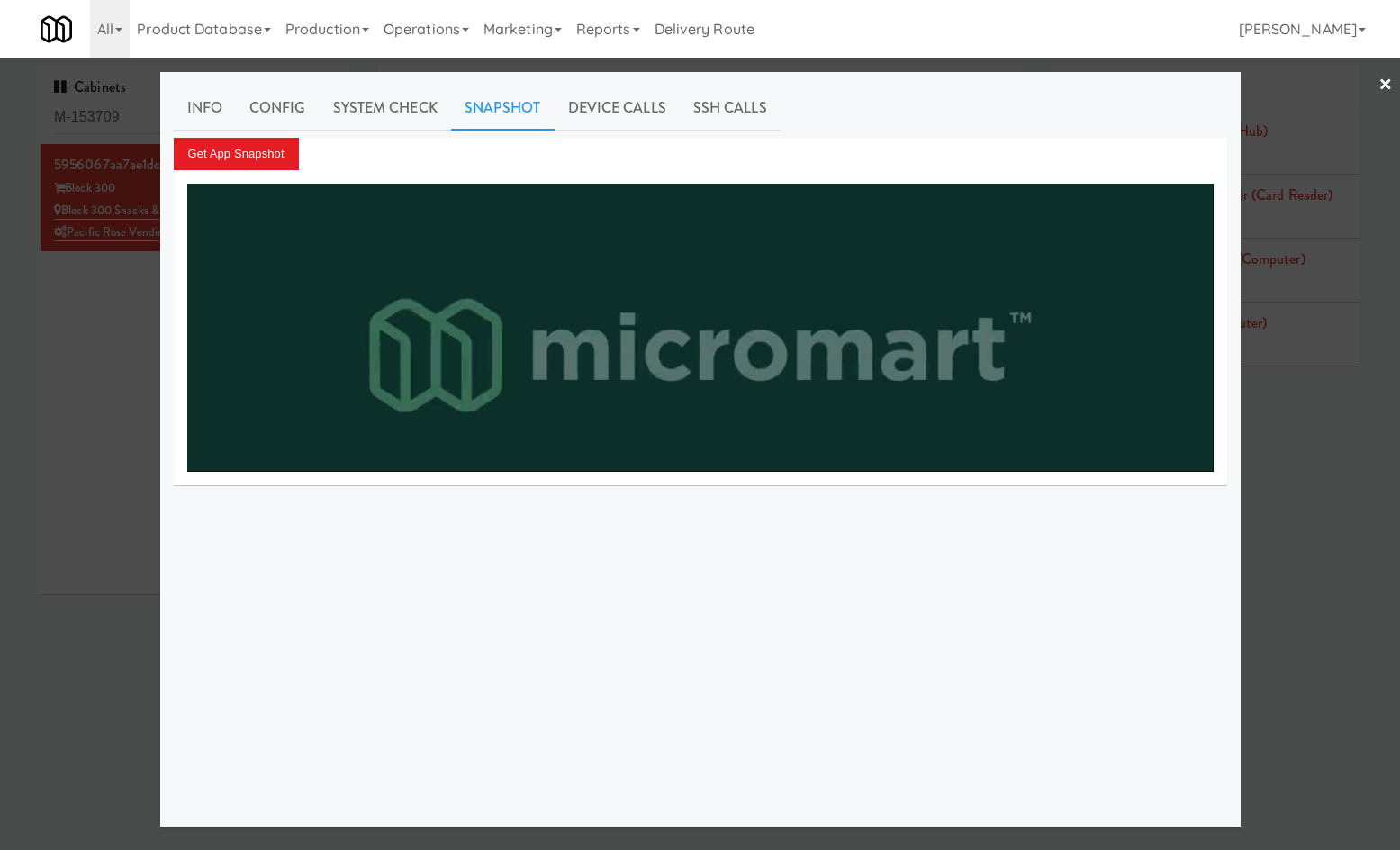
click at [104, 563] on div at bounding box center [700, 425] width 1400 height 850
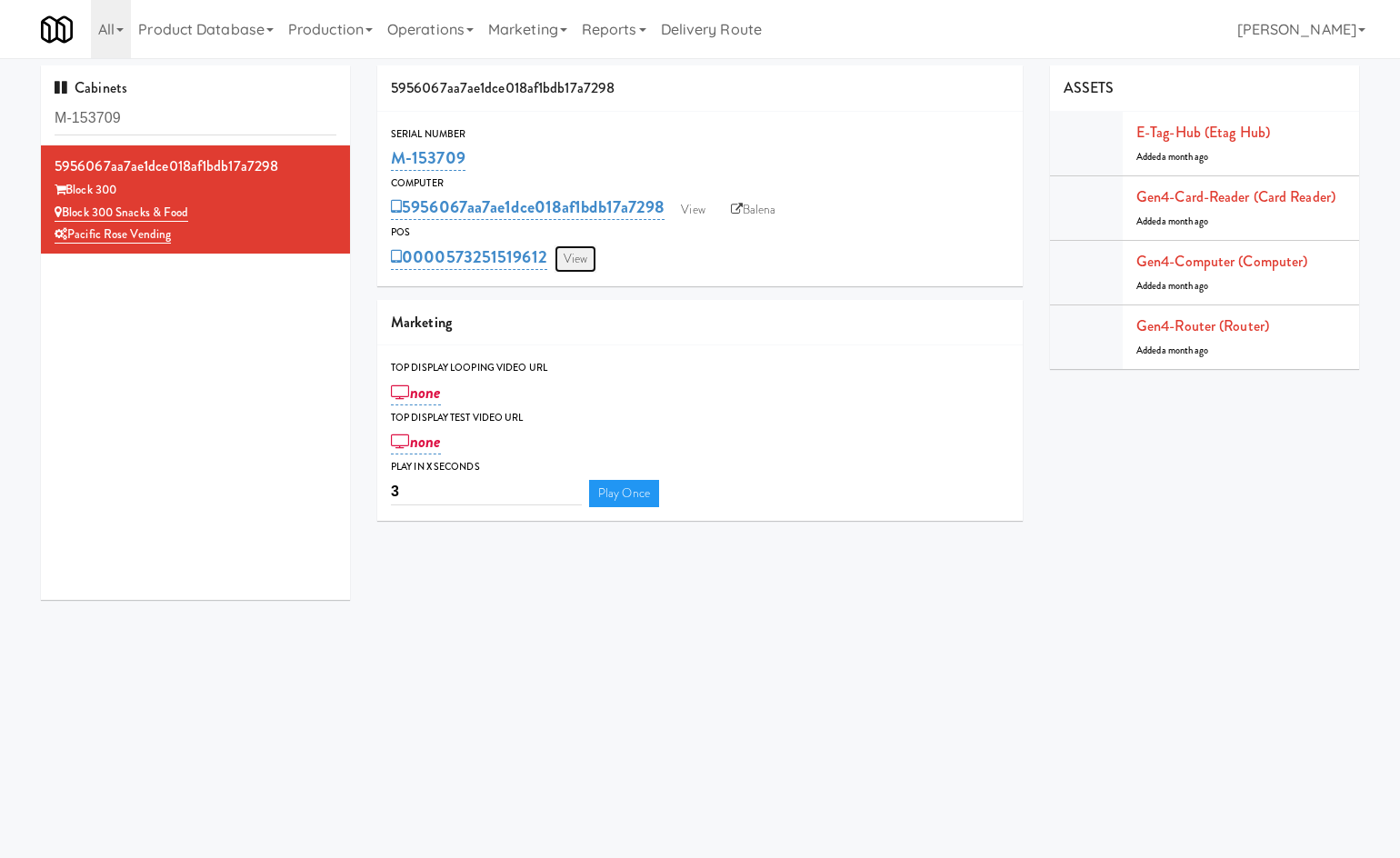
click at [575, 265] on link "View" at bounding box center [575, 258] width 42 height 27
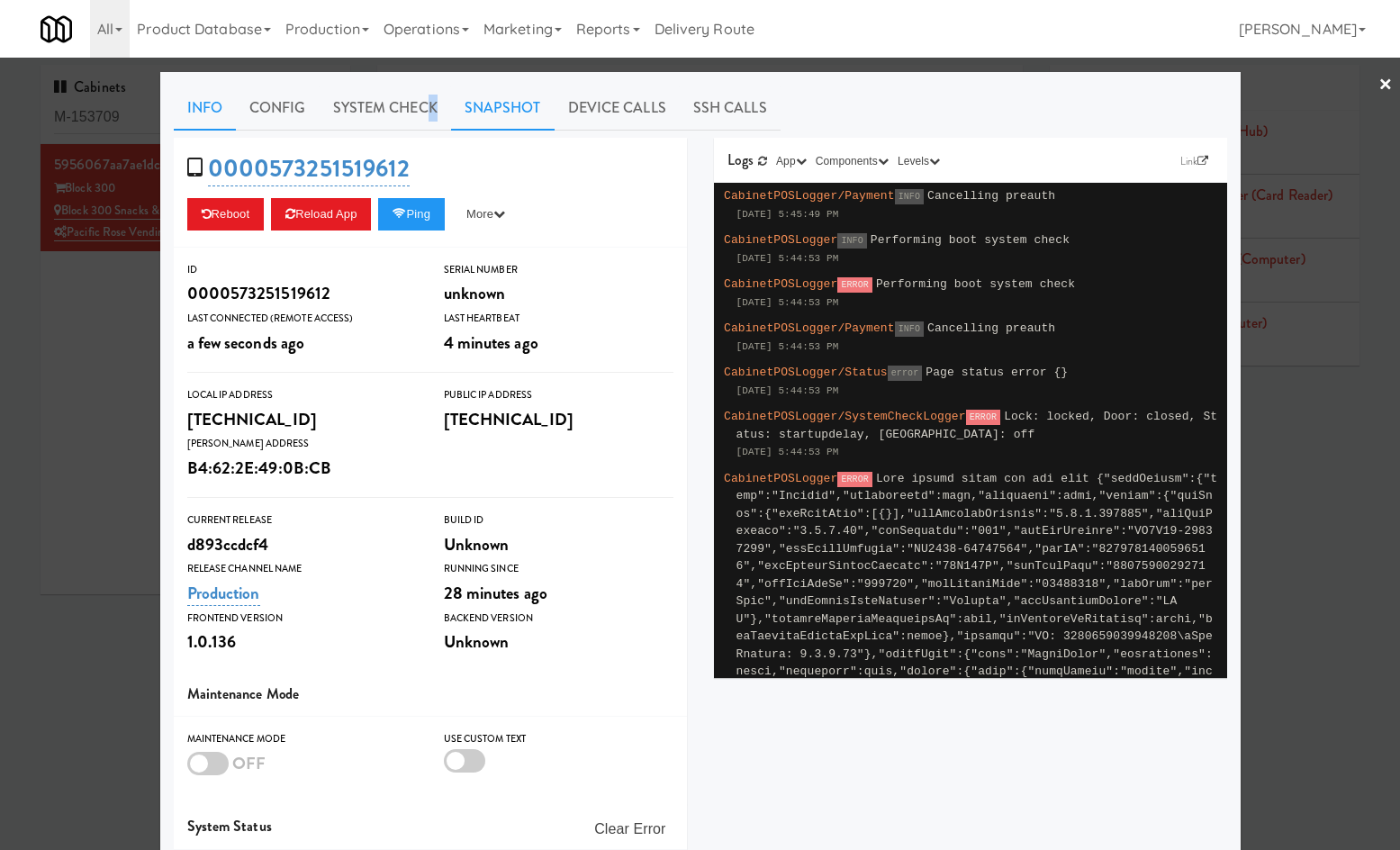
click at [466, 100] on ul "Info Config System Check Snapshot Device Calls SSH Calls" at bounding box center [700, 108] width 1054 height 45
click at [503, 91] on link "Snapshot" at bounding box center [503, 108] width 103 height 45
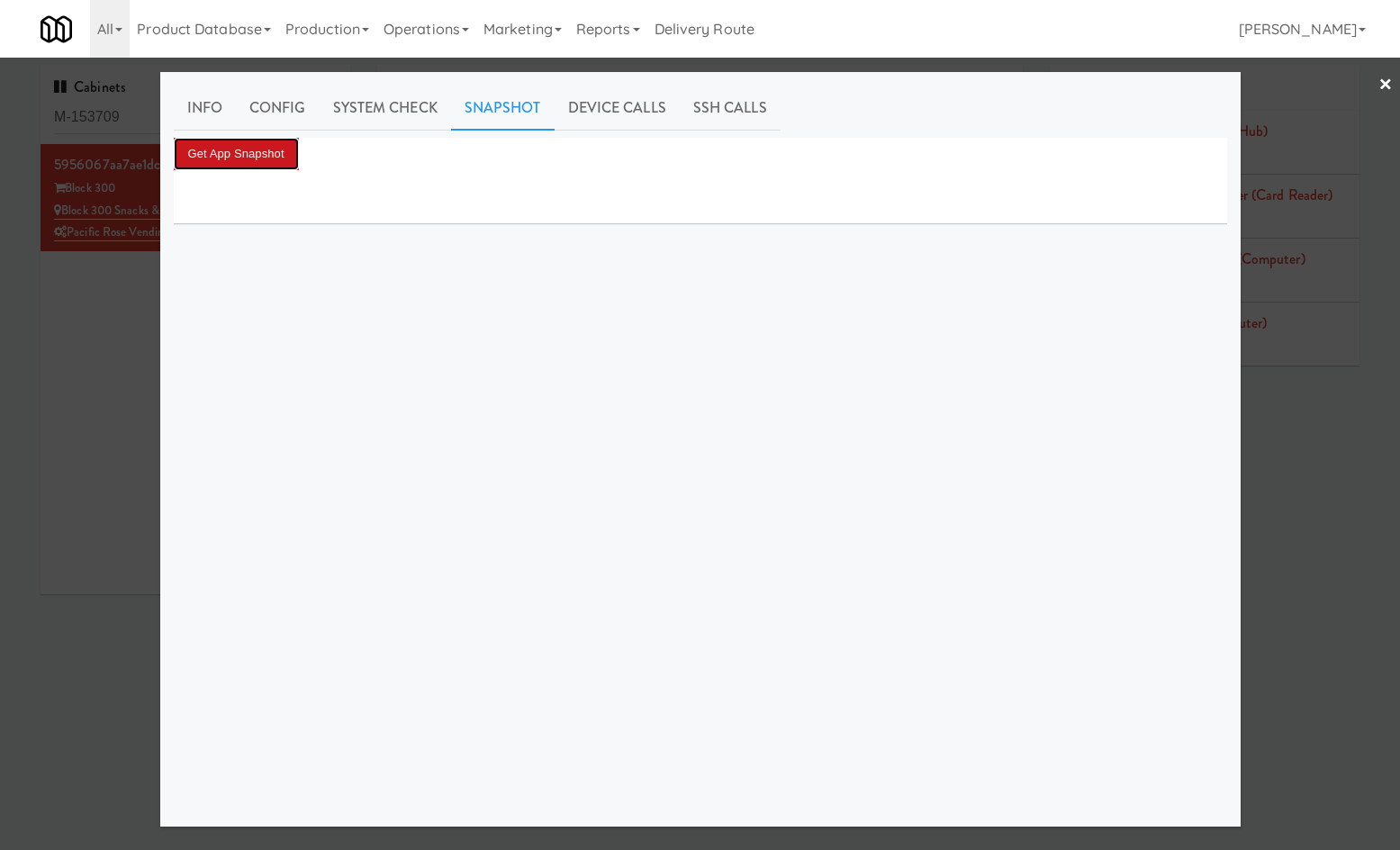
click at [257, 155] on button "Get App Snapshot" at bounding box center [236, 153] width 126 height 32
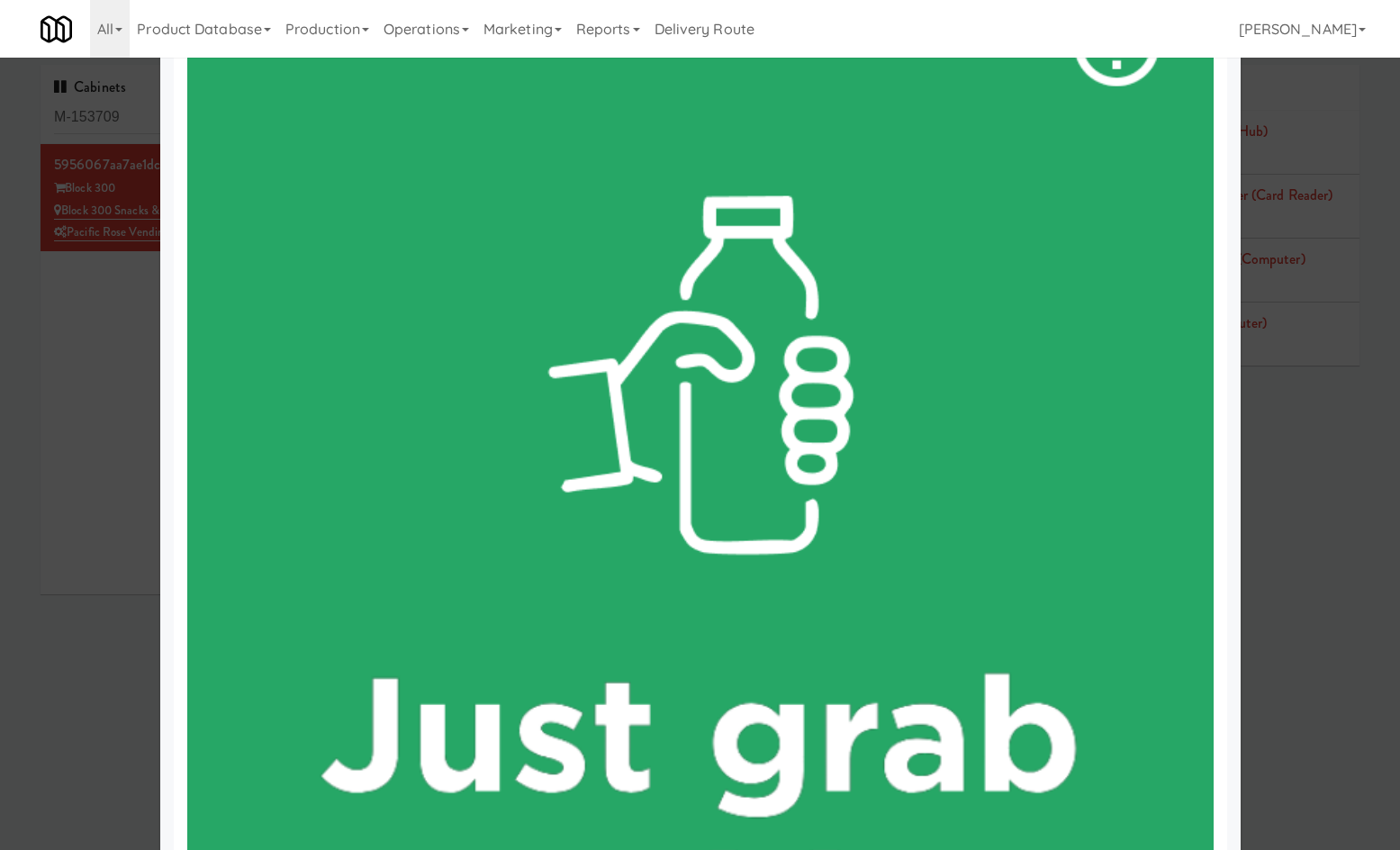
scroll to position [840, 0]
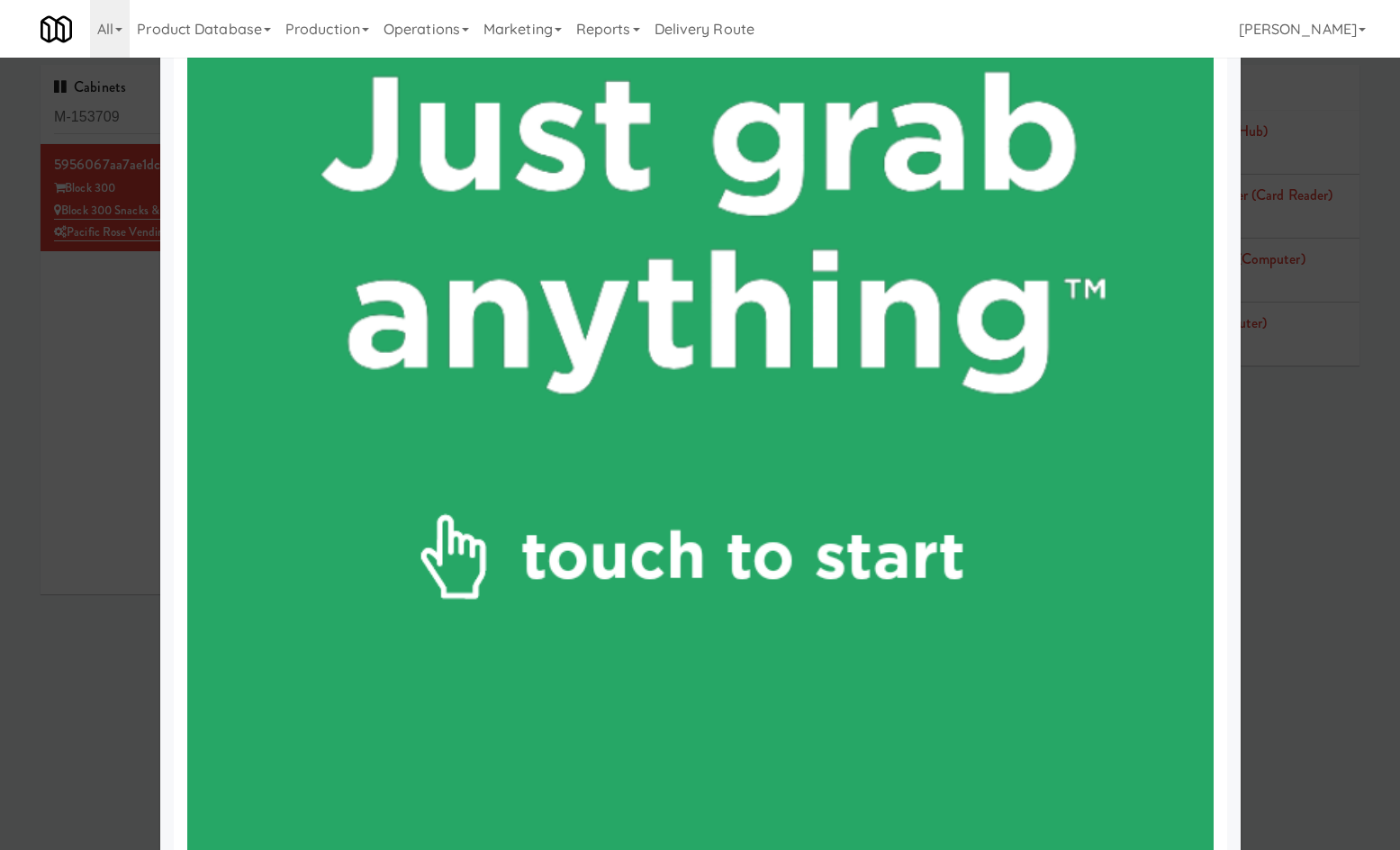
drag, startPoint x: 74, startPoint y: 602, endPoint x: 394, endPoint y: 394, distance: 381.7
click at [78, 601] on div at bounding box center [700, 425] width 1400 height 850
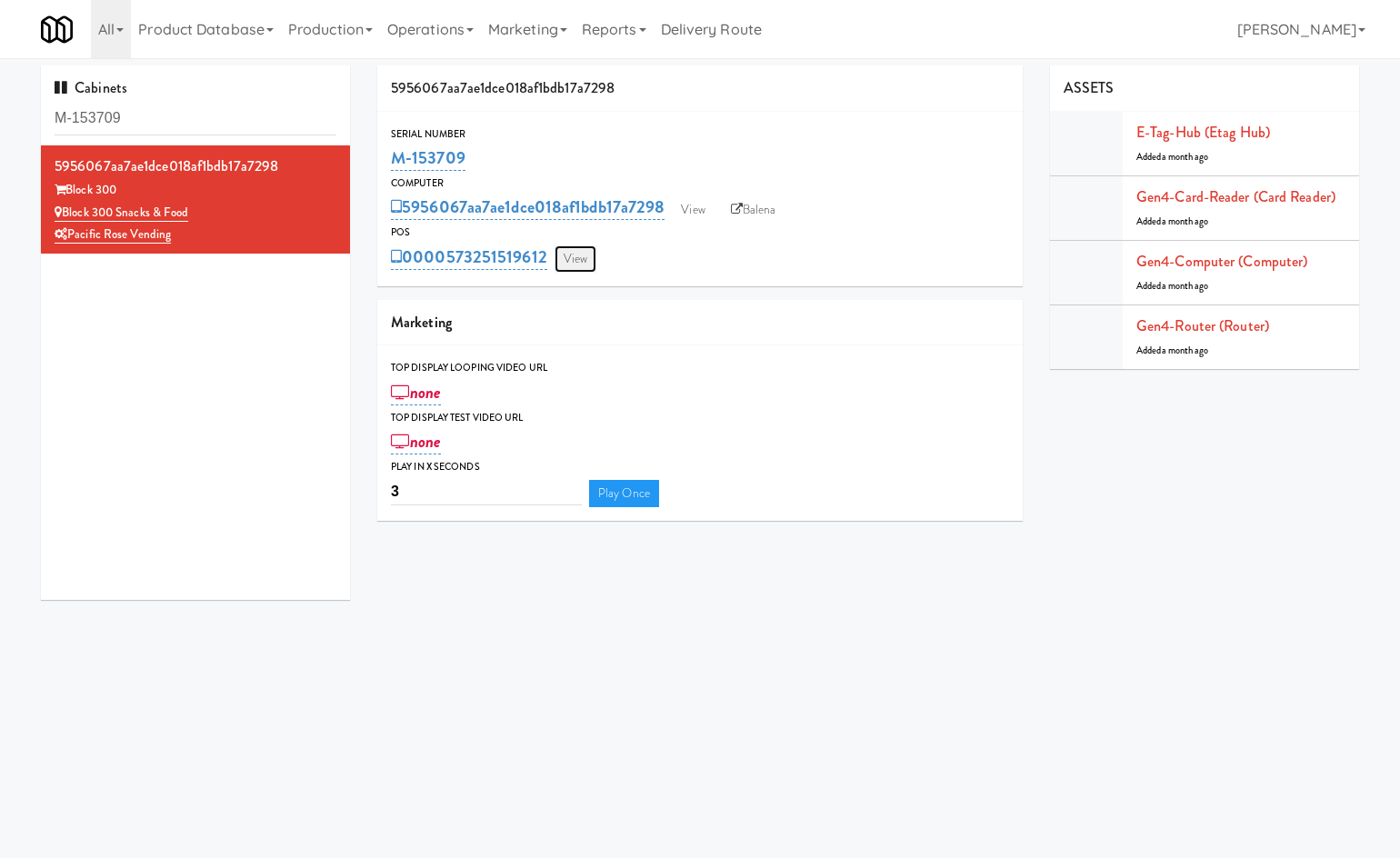
click at [574, 263] on link "View" at bounding box center [575, 258] width 42 height 27
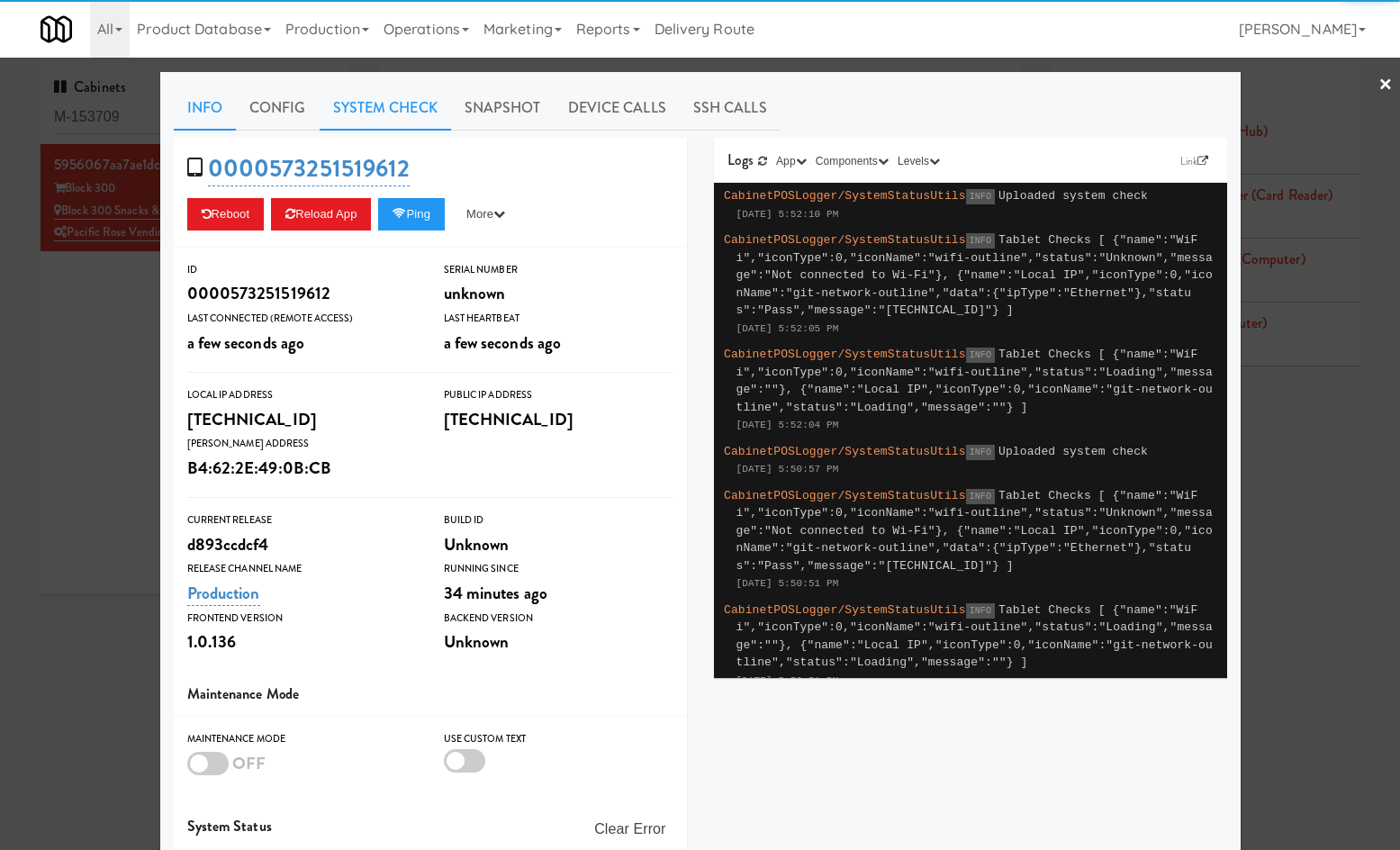
click at [402, 114] on link "System Check" at bounding box center [385, 108] width 131 height 45
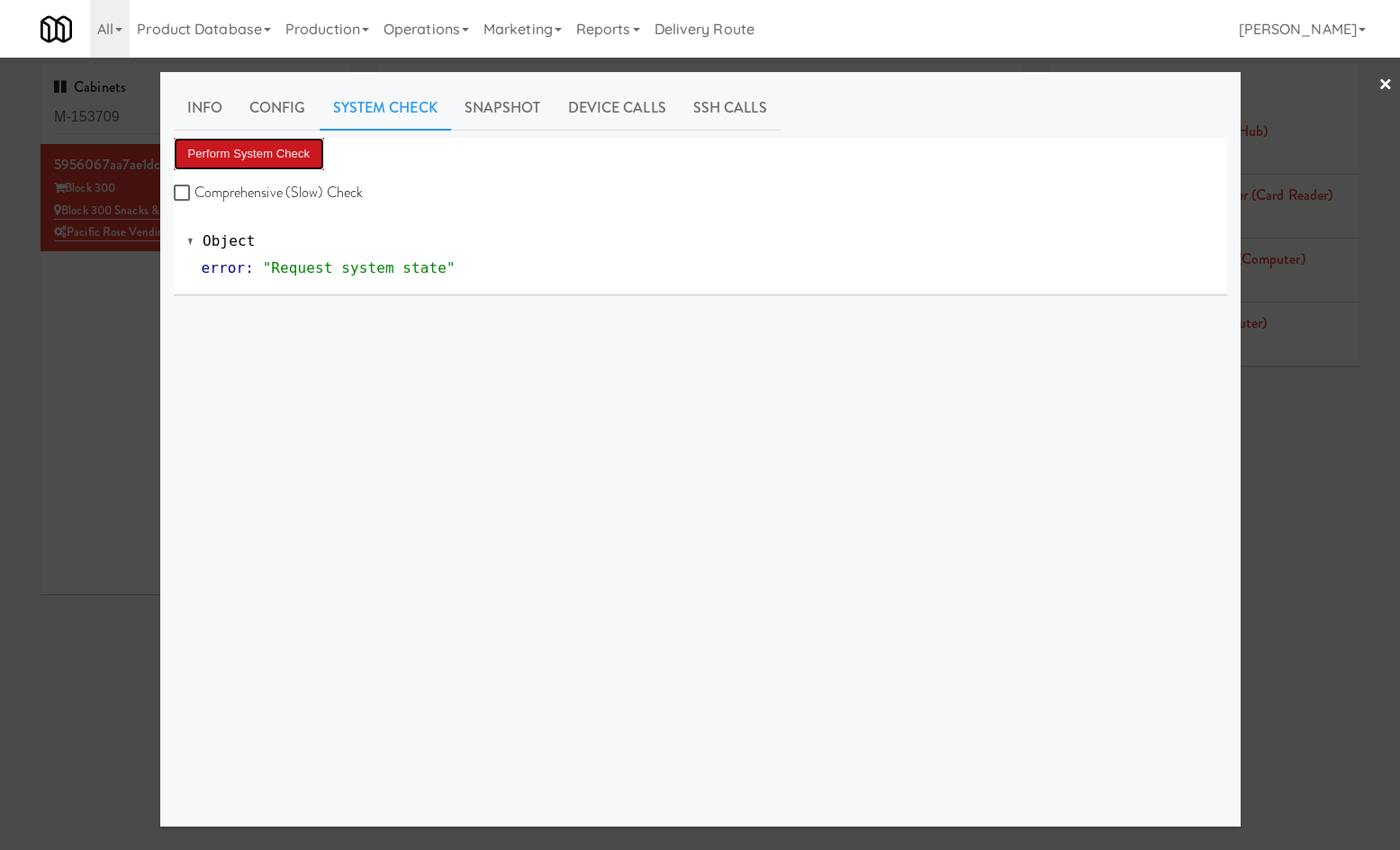
click at [287, 153] on button "Perform System Check" at bounding box center [249, 153] width 151 height 32
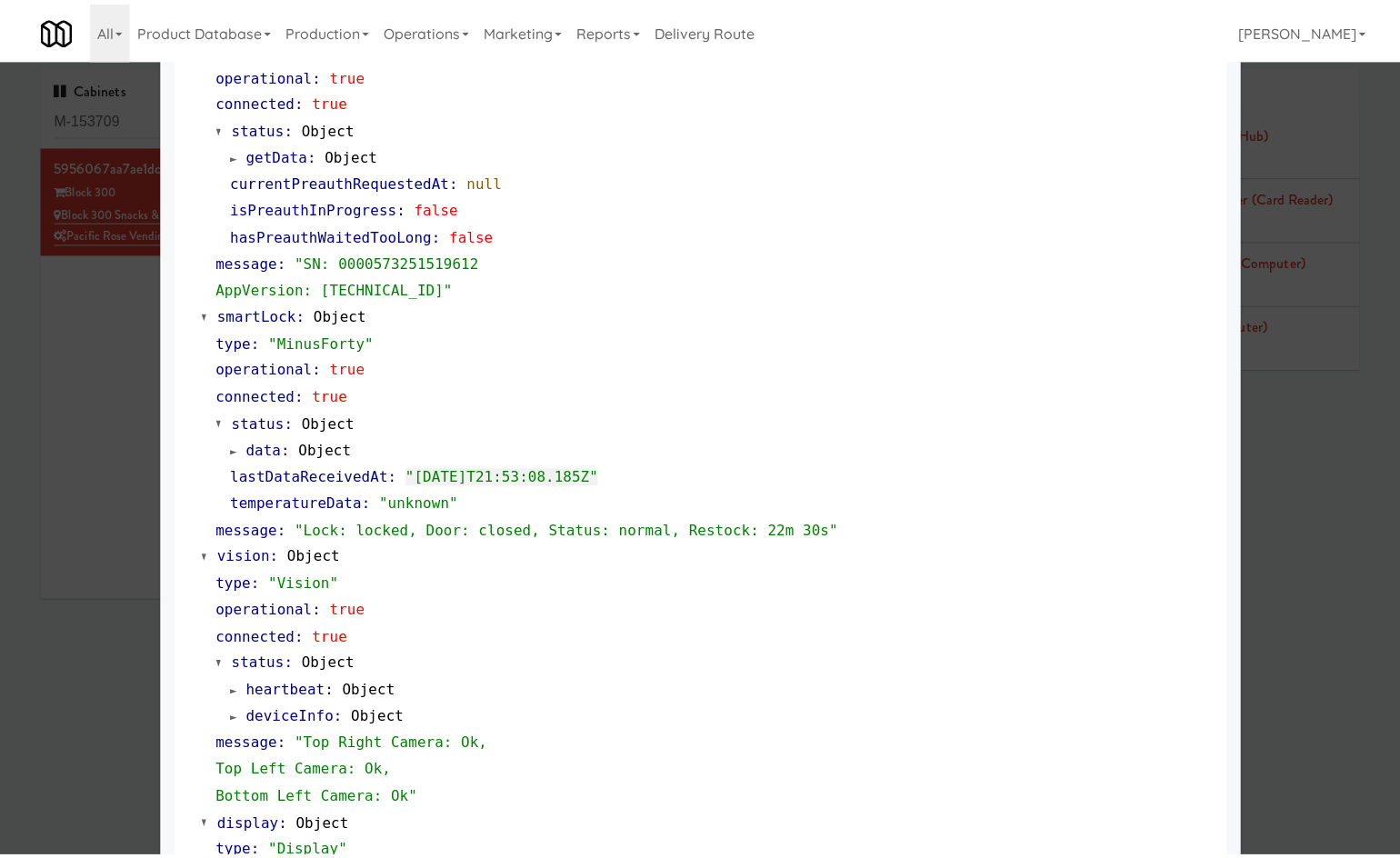
scroll to position [580, 0]
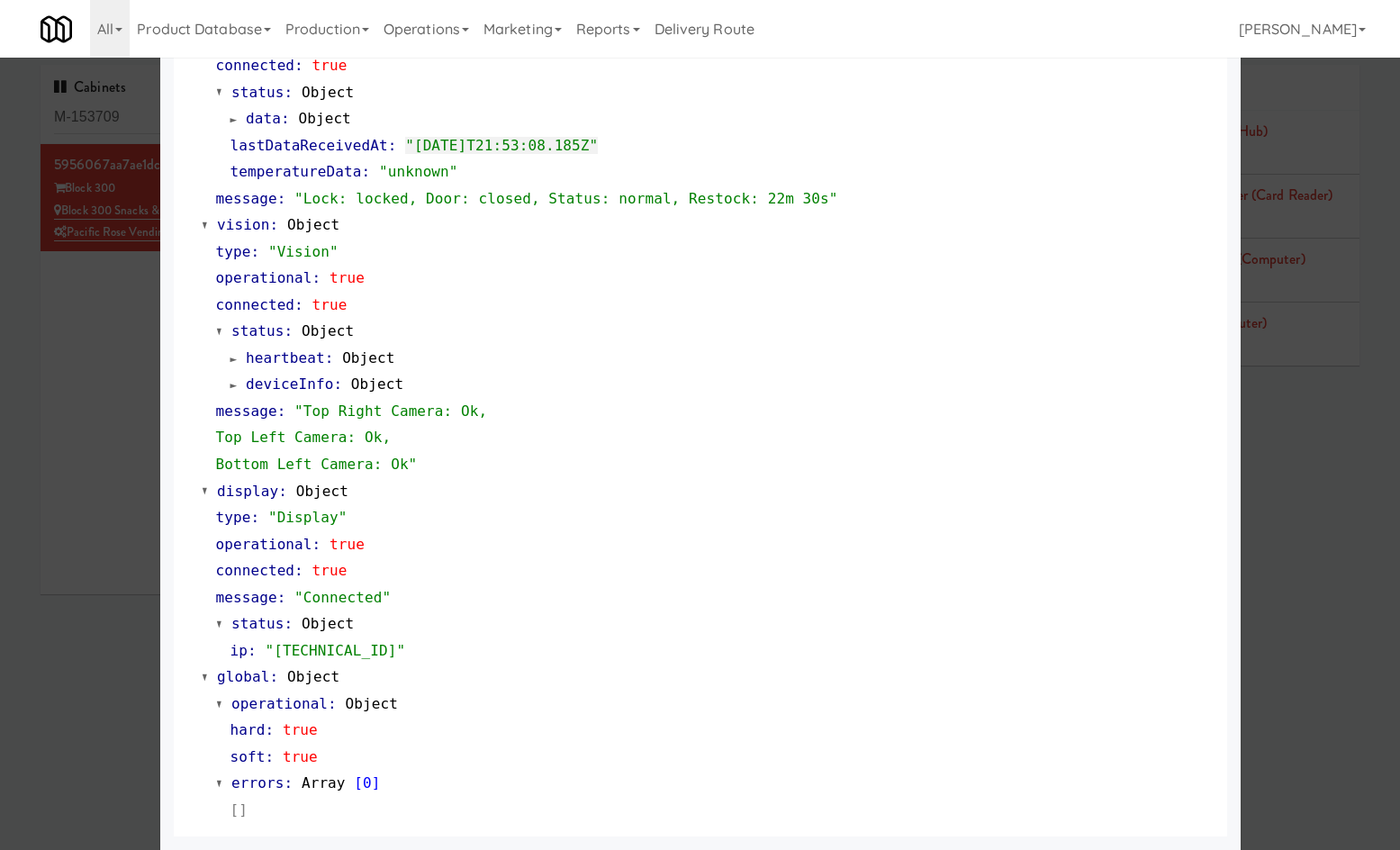
click at [99, 632] on div at bounding box center [700, 425] width 1400 height 850
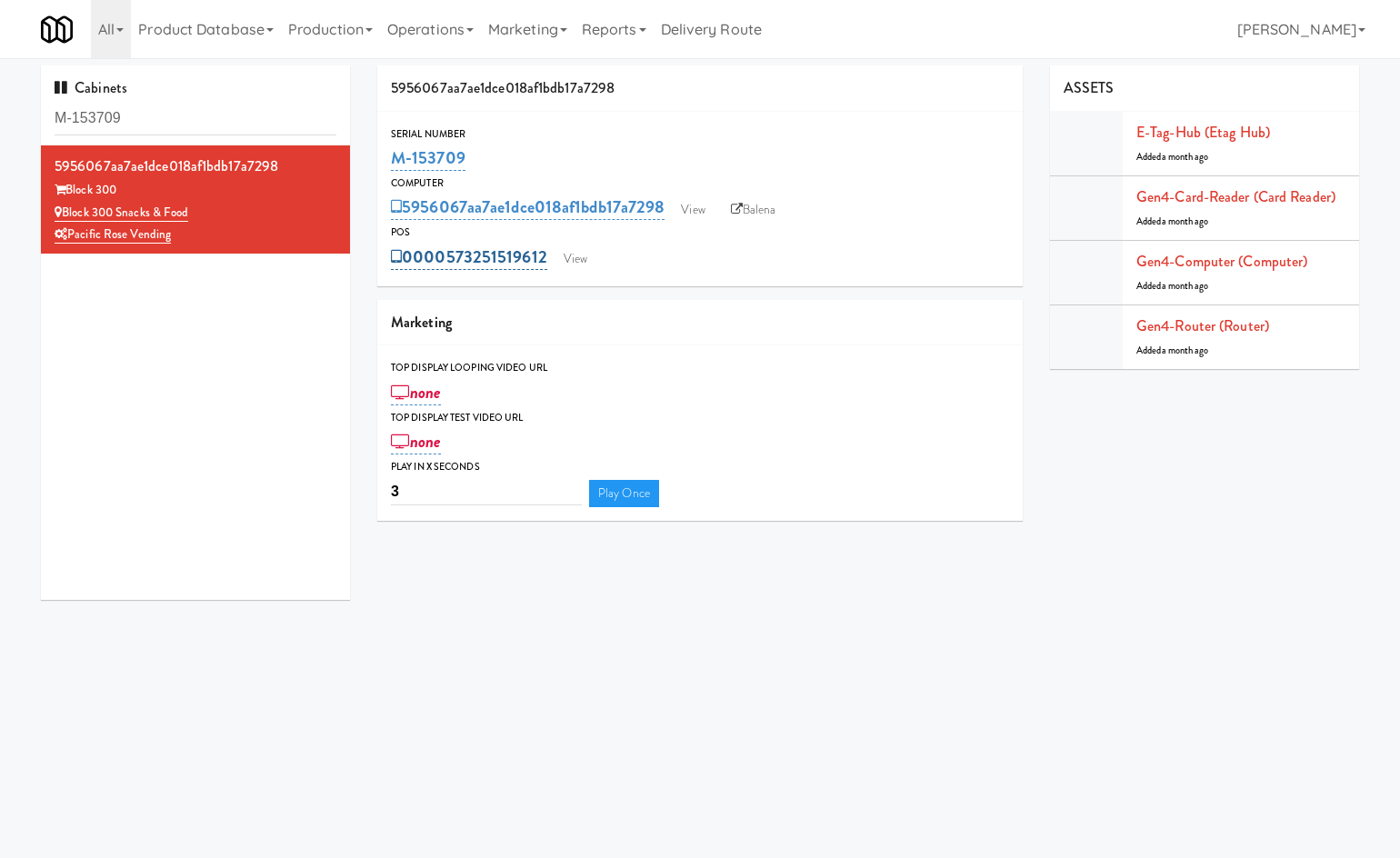
drag, startPoint x: 551, startPoint y: 245, endPoint x: 452, endPoint y: 252, distance: 99.2
click at [452, 252] on div "0000573251519612 View" at bounding box center [700, 257] width 618 height 31
copy link "573251519612"
click at [463, 31] on link "Operations" at bounding box center [430, 29] width 101 height 58
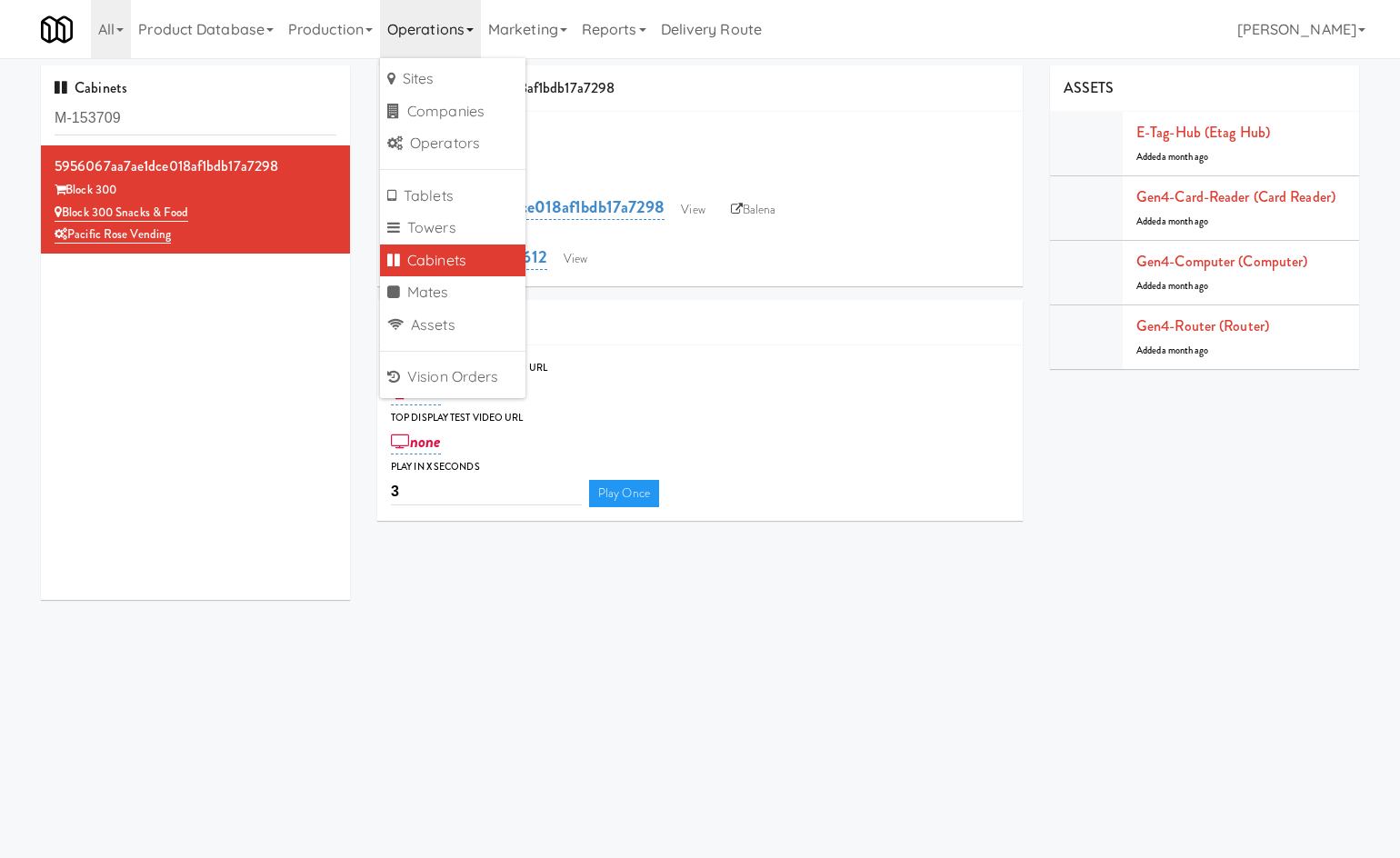
click at [750, 160] on div "M-153709" at bounding box center [700, 157] width 618 height 31
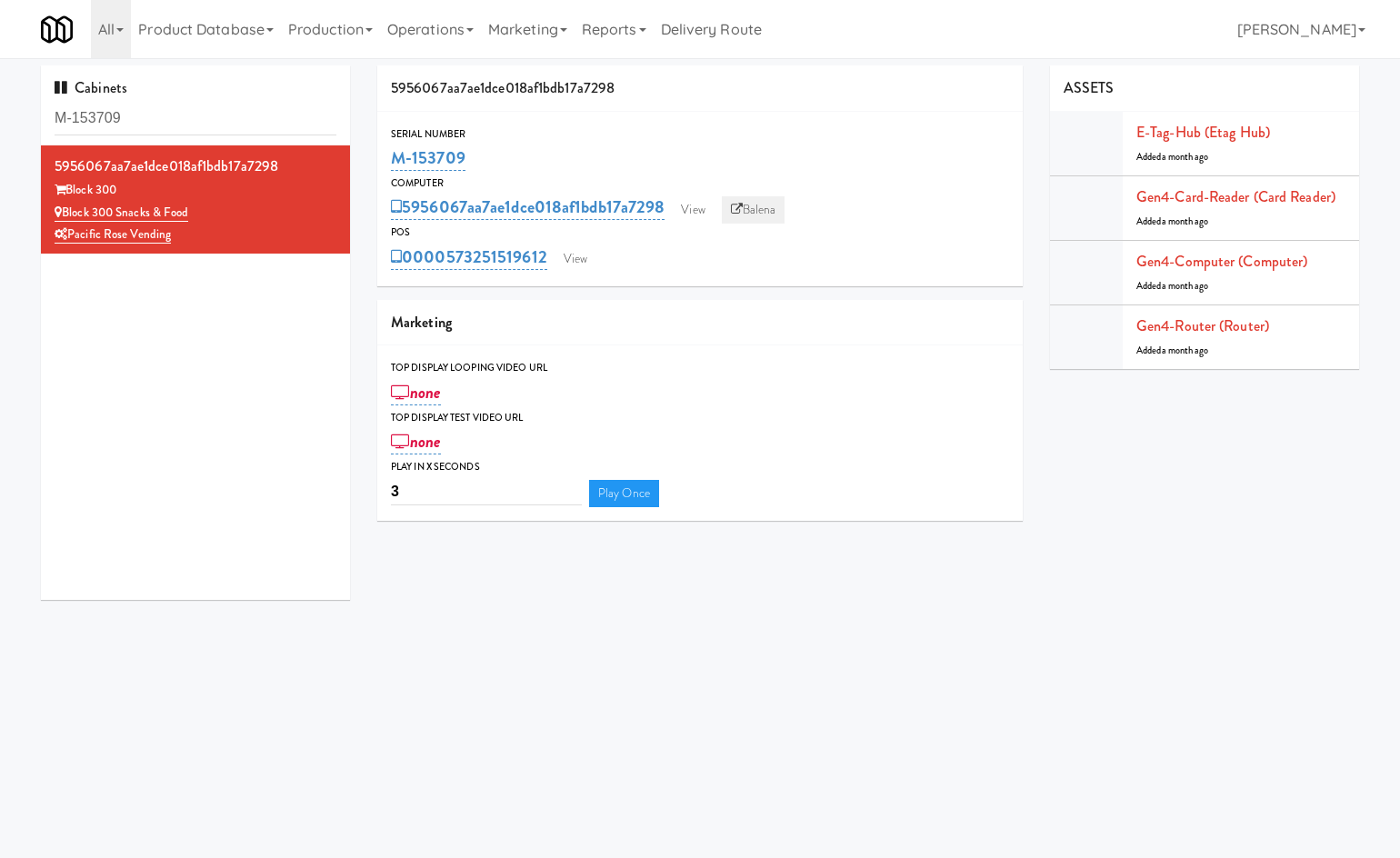
click at [772, 213] on link "Balena" at bounding box center [754, 210] width 63 height 27
drag, startPoint x: 556, startPoint y: 244, endPoint x: 469, endPoint y: 255, distance: 87.7
click at [469, 255] on div "0000573251519612 View" at bounding box center [700, 257] width 618 height 31
copy link "3251519612"
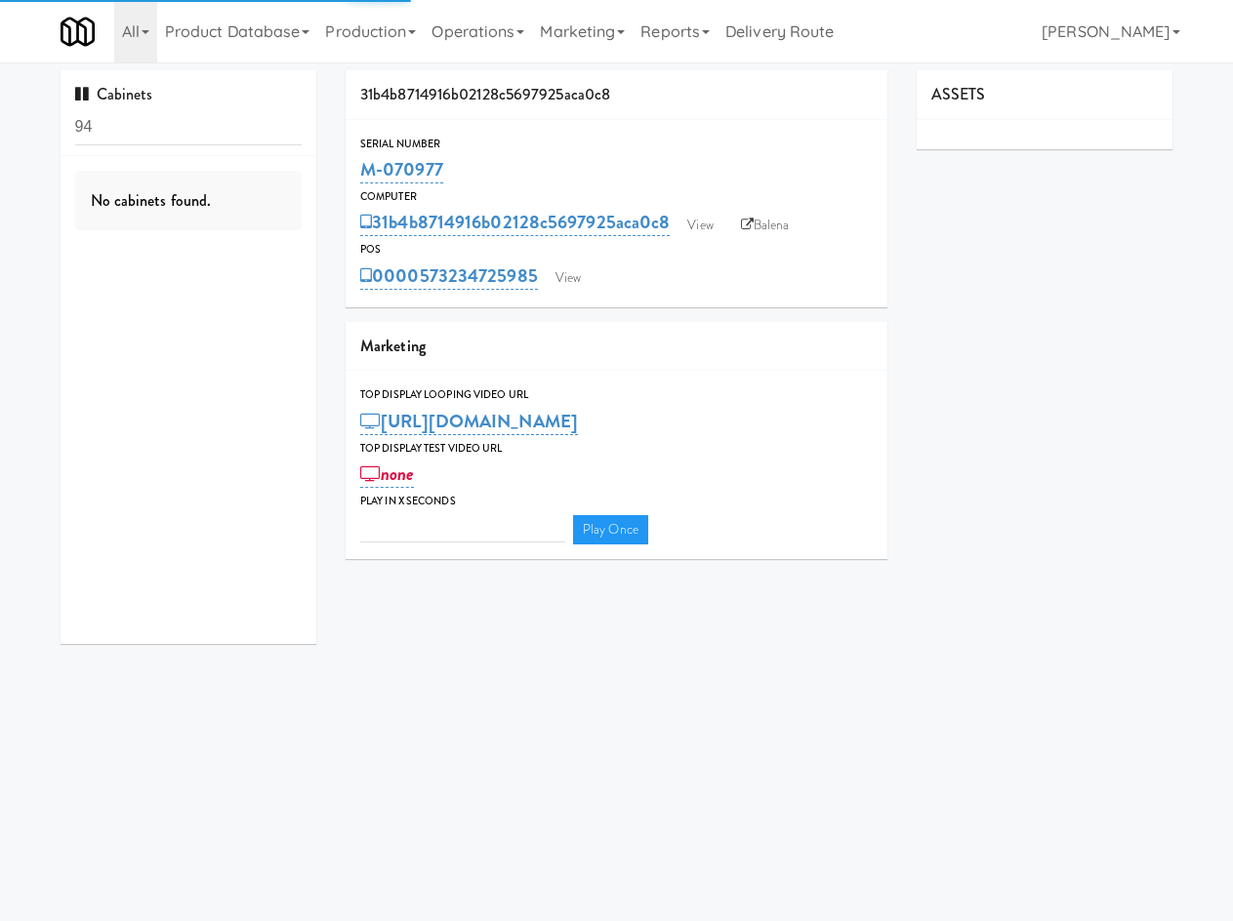
type input "3"
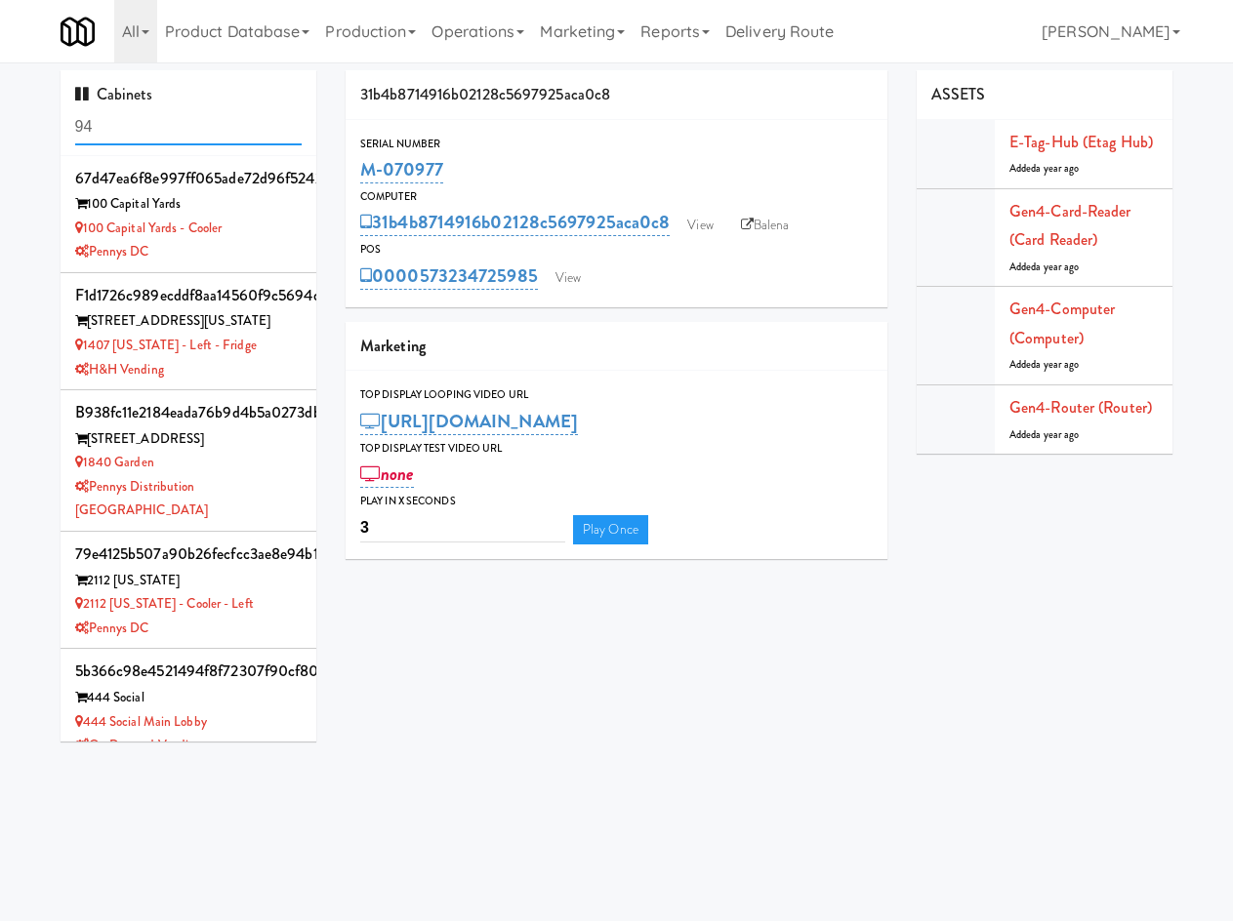
click at [172, 127] on input "94" at bounding box center [188, 127] width 227 height 36
drag, startPoint x: 172, startPoint y: 127, endPoint x: 157, endPoint y: 141, distance: 20.7
click at [162, 138] on input "94" at bounding box center [188, 127] width 227 height 36
paste input "M-153707"
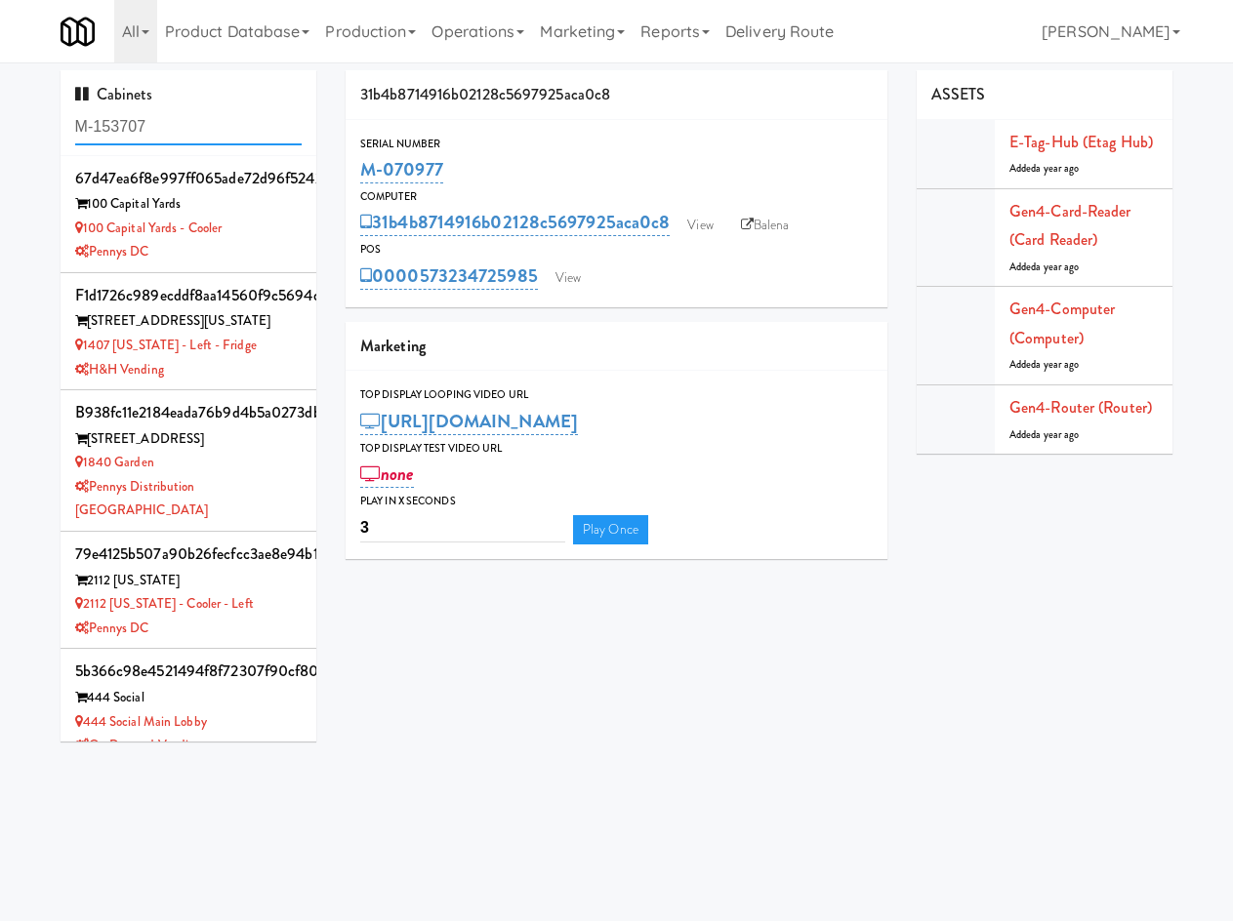
type input "M-153707"
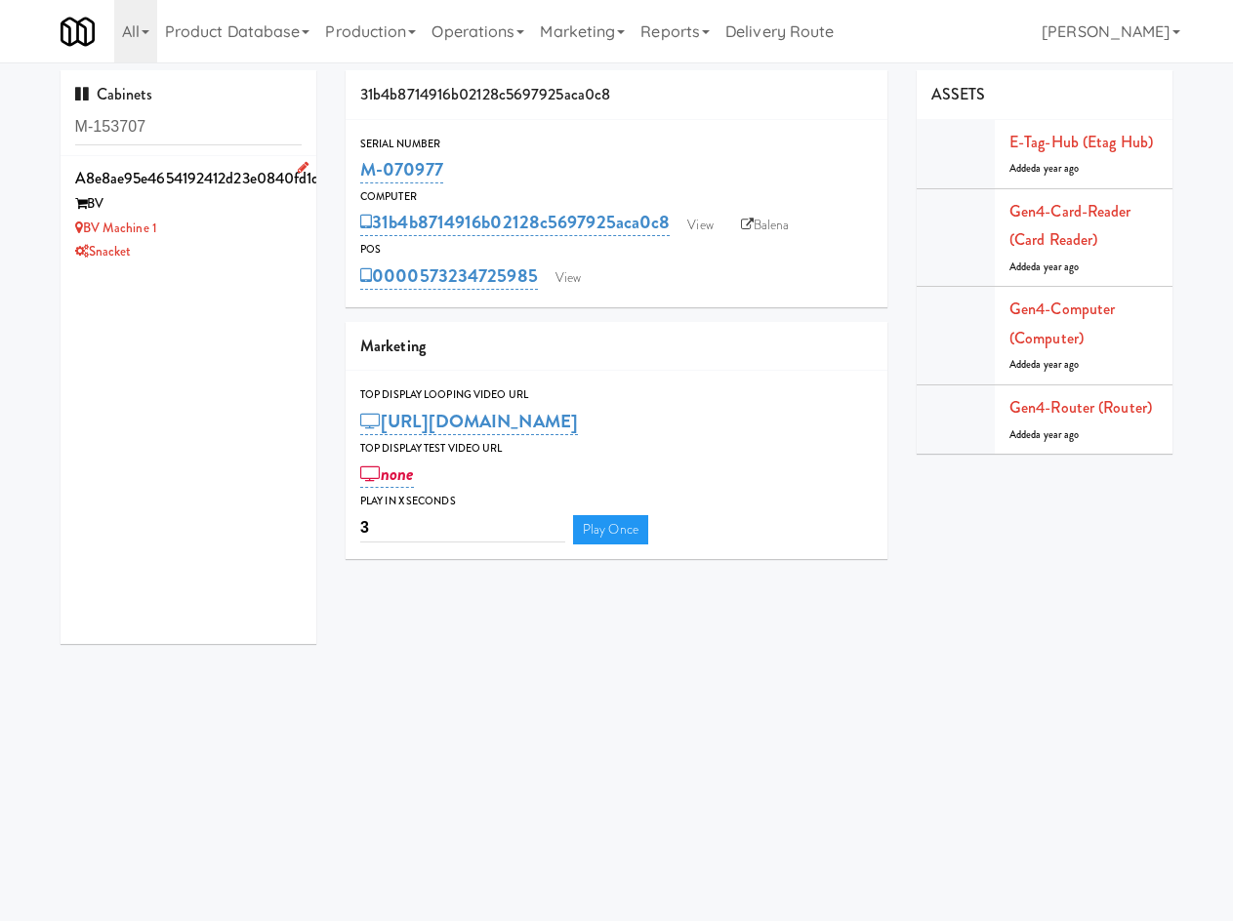
drag, startPoint x: 194, startPoint y: 239, endPoint x: 149, endPoint y: 259, distance: 48.9
click at [192, 241] on div "a8e8ae95e4654192412d23e0840fd1d8 BV BV Machine 1 Snacket" at bounding box center [188, 214] width 227 height 101
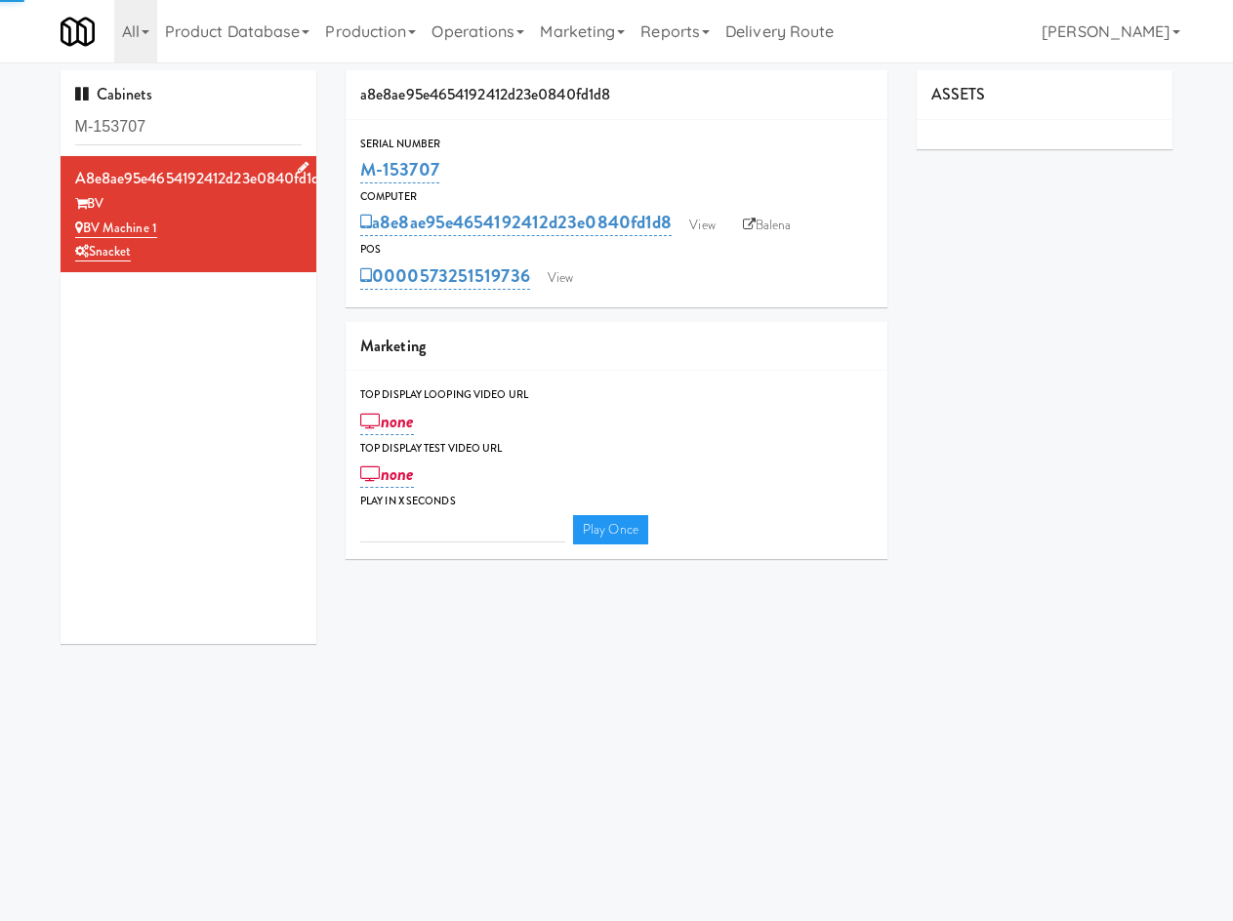
type input "3"
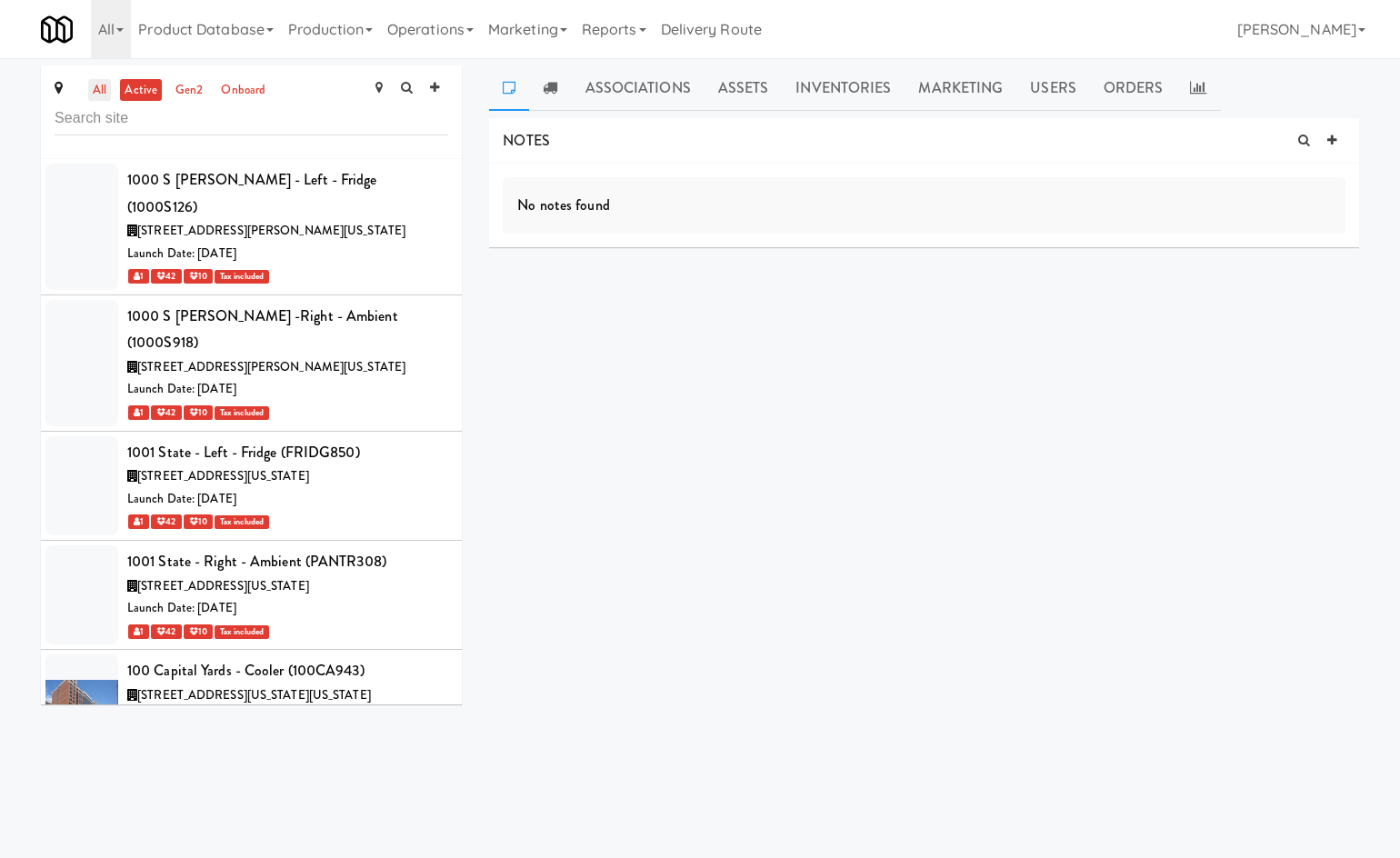
click at [102, 98] on link "all" at bounding box center [100, 90] width 22 height 22
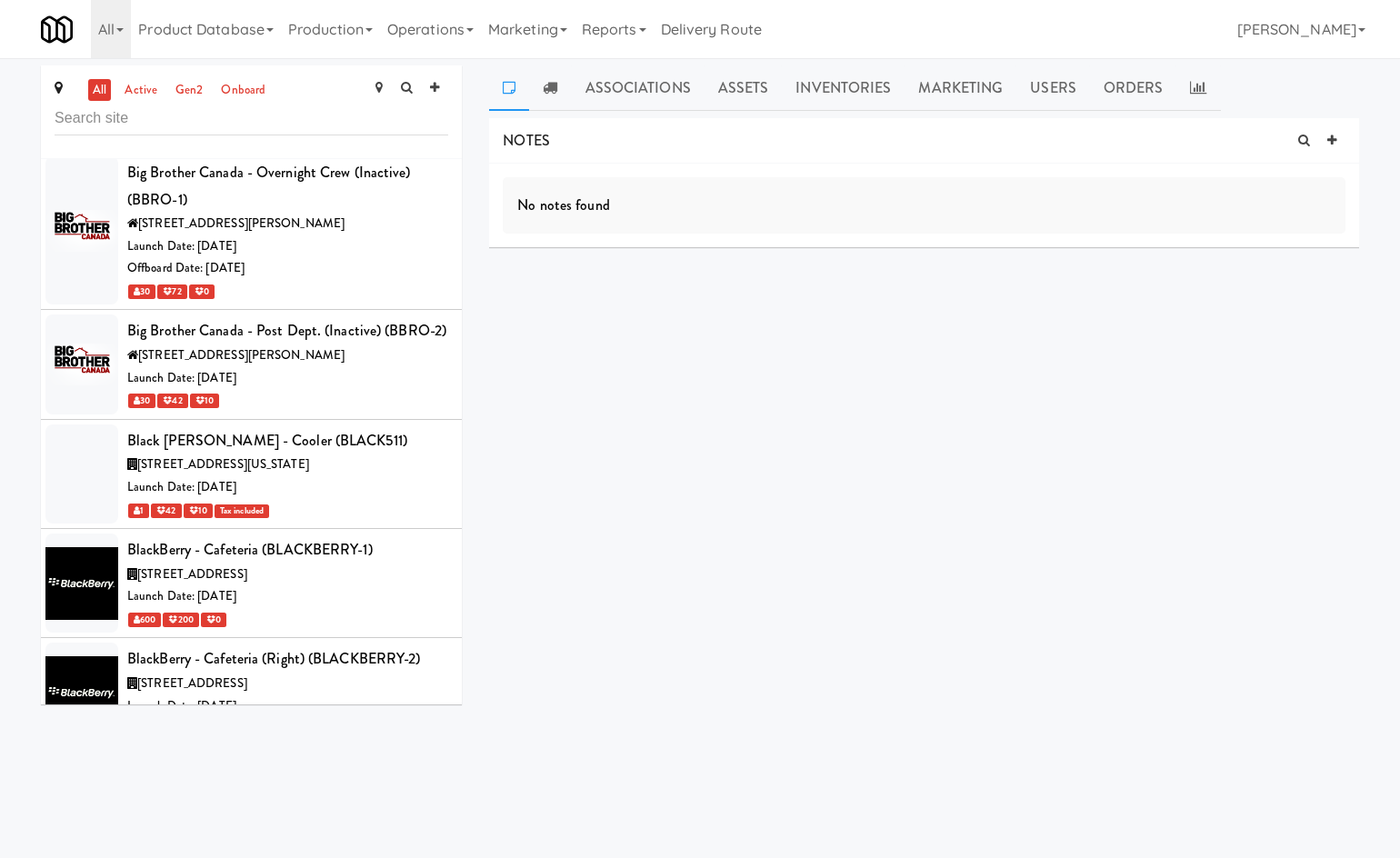
scroll to position [31728, 0]
click at [1324, 137] on link at bounding box center [1331, 141] width 27 height 27
click at [765, 238] on p at bounding box center [923, 230] width 813 height 20
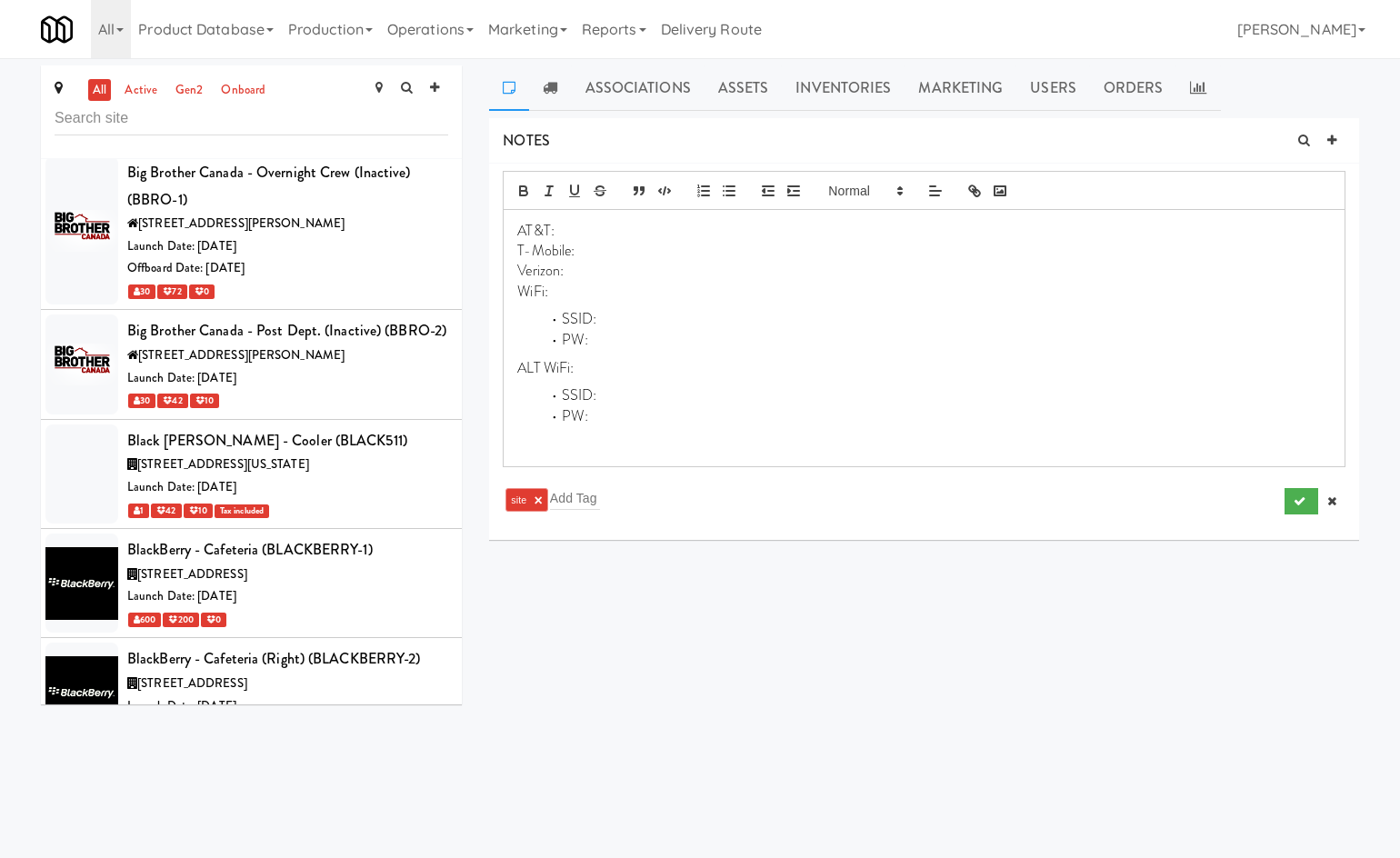
scroll to position [0, 0]
click at [645, 448] on p at bounding box center [923, 443] width 813 height 20
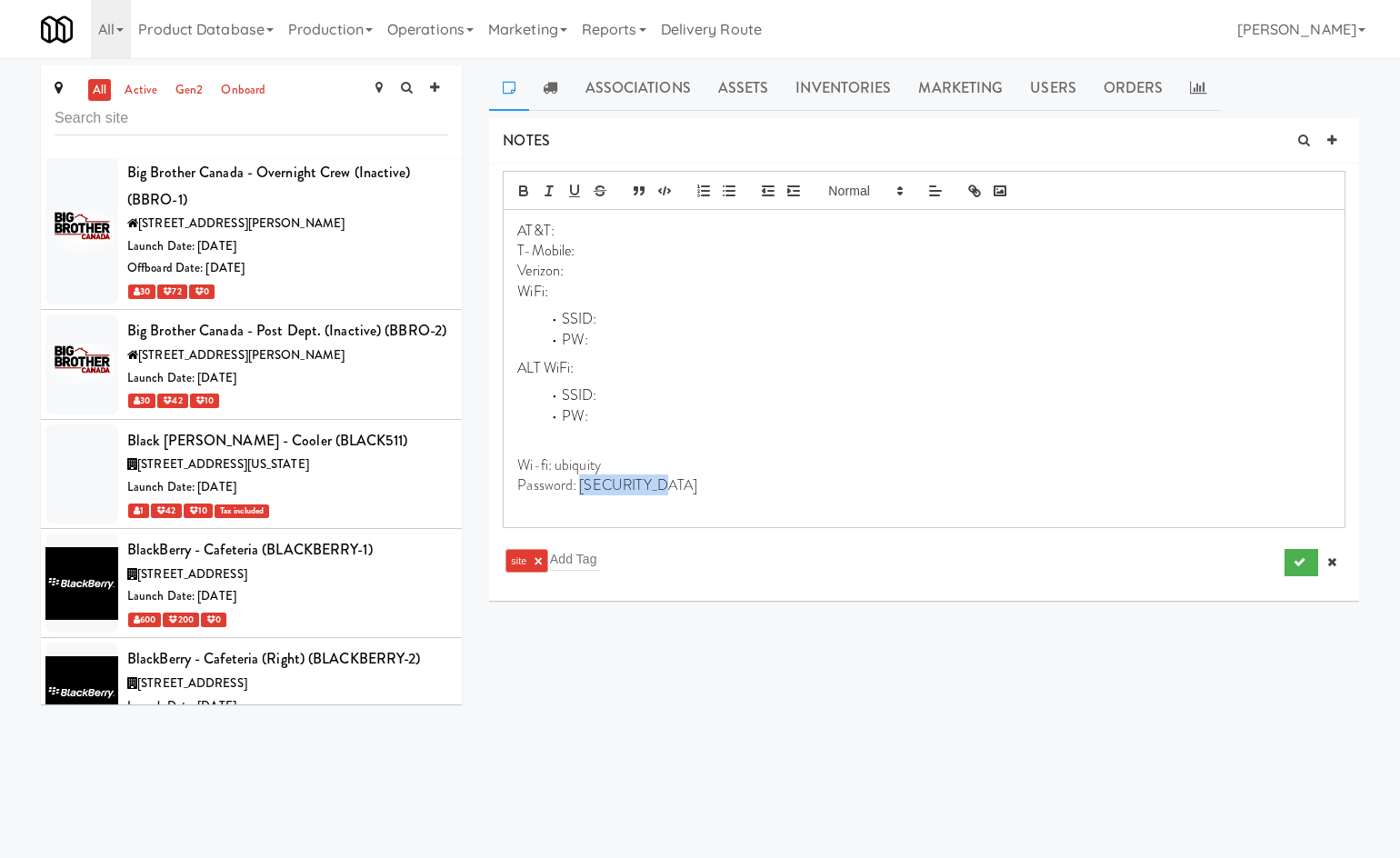
drag, startPoint x: 659, startPoint y: 485, endPoint x: 580, endPoint y: 493, distance: 79.4
click at [580, 493] on p "Password: 300building" at bounding box center [923, 484] width 813 height 20
click at [612, 340] on li "PW:" at bounding box center [935, 340] width 791 height 20
drag, startPoint x: 614, startPoint y: 470, endPoint x: 588, endPoint y: 439, distance: 40.5
click at [555, 471] on p "Wi-fi: ubiquity" at bounding box center [923, 465] width 813 height 20
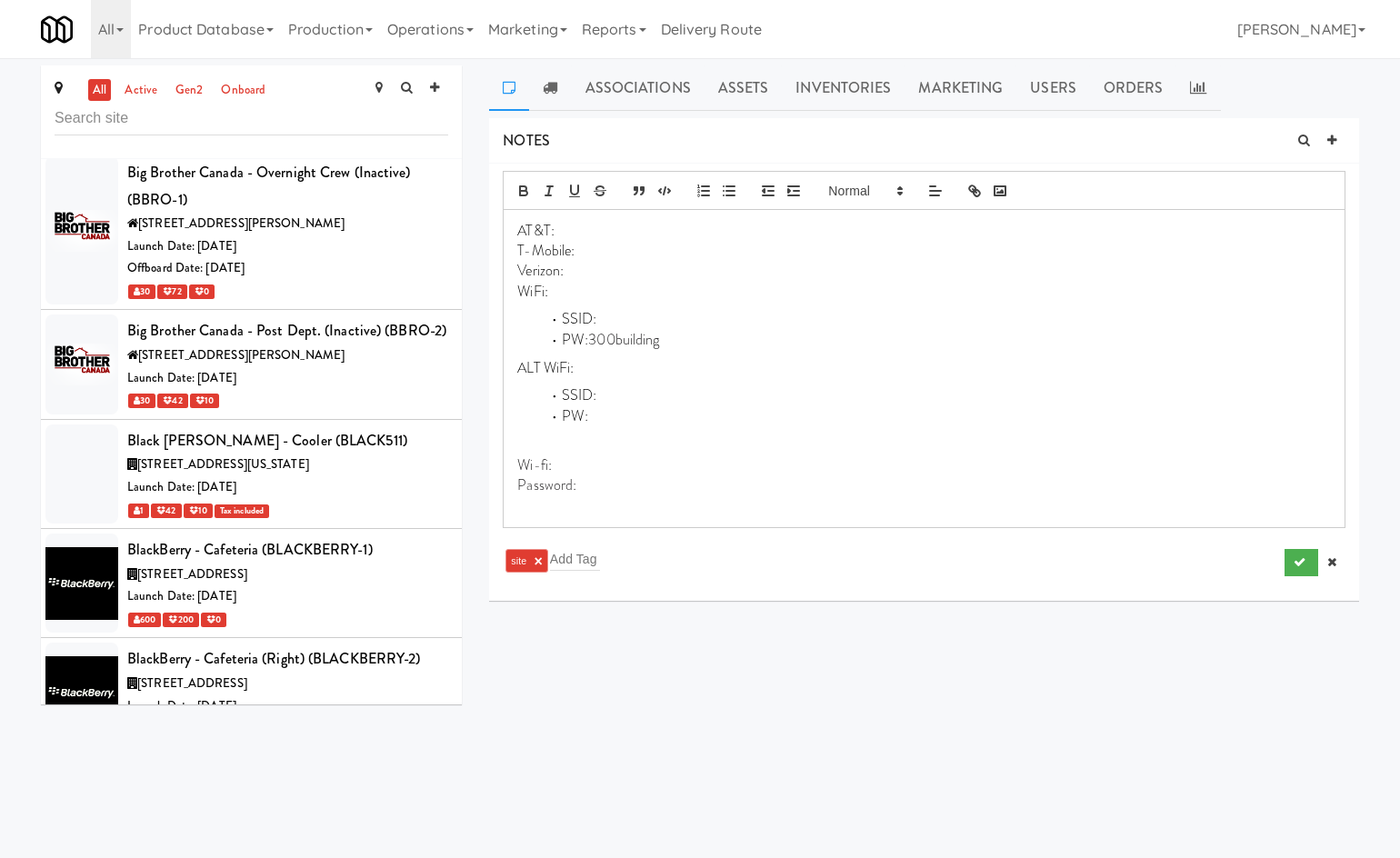
click at [633, 327] on li "SSID:" at bounding box center [935, 320] width 791 height 20
drag, startPoint x: 605, startPoint y: 485, endPoint x: 544, endPoint y: 460, distance: 65.9
click at [521, 460] on div "AT&T: T-Mobile: Verizon: WiFi: SSID: ubiquity PW: 300building ALT WiFi: SSID: P…" at bounding box center [924, 368] width 841 height 318
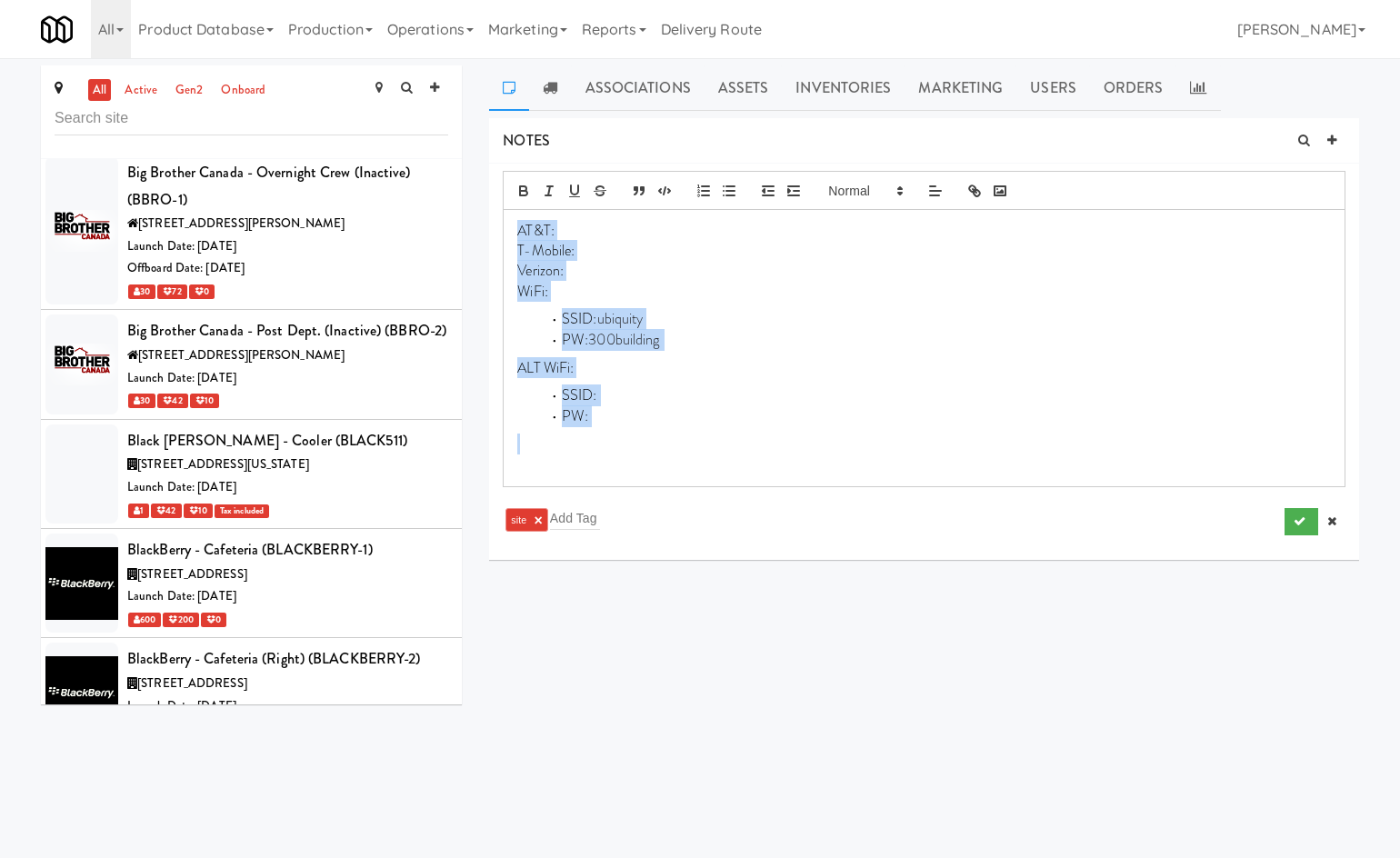
drag, startPoint x: 590, startPoint y: 451, endPoint x: 481, endPoint y: 227, distance: 249.1
click at [481, 227] on div "Associations Assets Inventories Marketing Users Orders NOTES AT&T: T-Mobile: Ve…" at bounding box center [923, 320] width 897 height 509
copy div "AT&T: T-Mobile: Verizon: WiFi: SSID: ubiquity PW: 300building ALT WiFi: SSID: P…"
click at [647, 366] on p "ALT WiFi:" at bounding box center [923, 367] width 813 height 20
click at [604, 270] on p "Verizon:" at bounding box center [923, 270] width 813 height 20
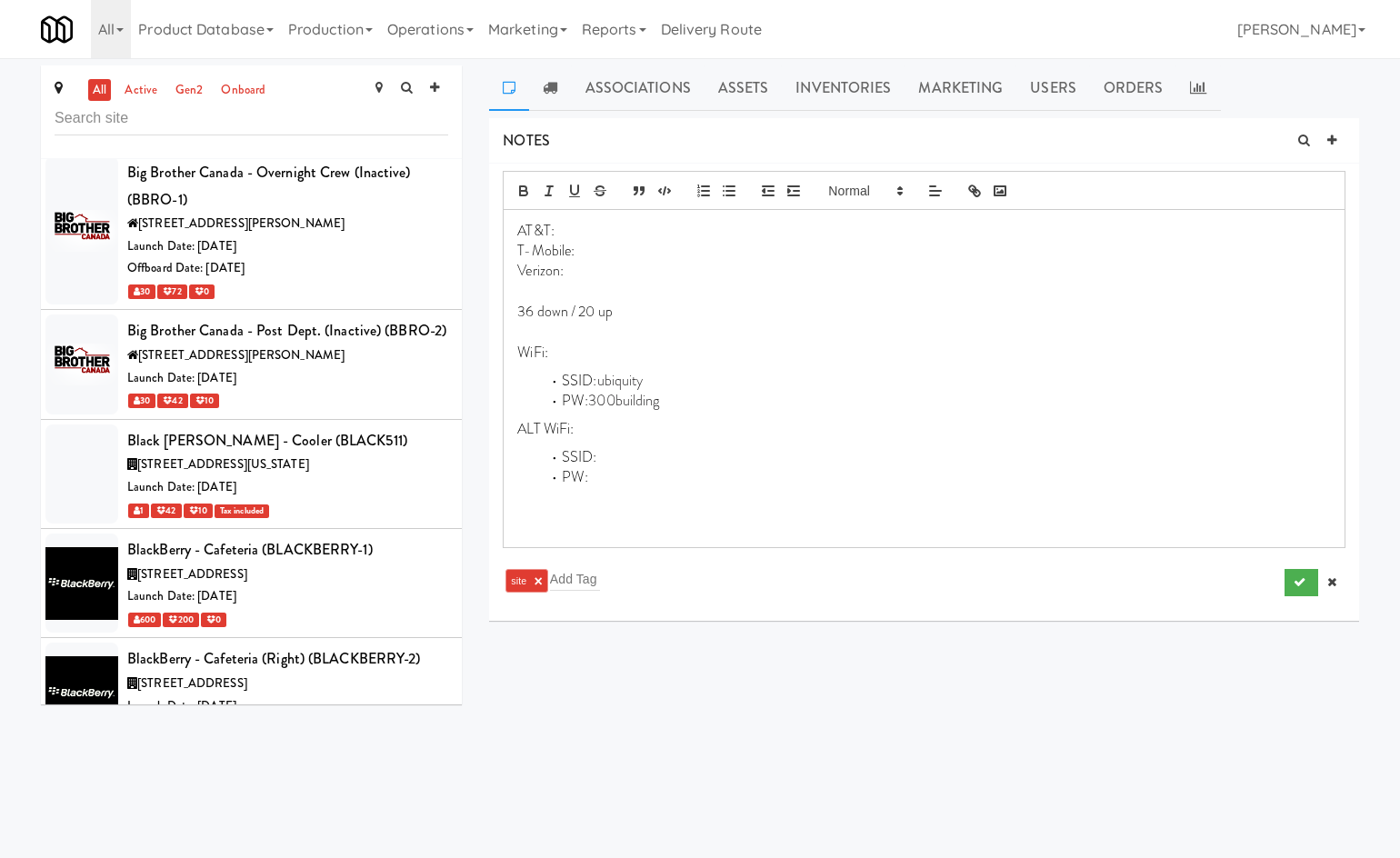
drag, startPoint x: 601, startPoint y: 327, endPoint x: 503, endPoint y: 308, distance: 99.8
click at [485, 317] on div "Associations Assets Inventories Marketing Users Orders NOTES AT&T: T-Mobile: Ve…" at bounding box center [923, 349] width 897 height 569
click at [618, 252] on p "T-Mobile:" at bounding box center [923, 251] width 813 height 20
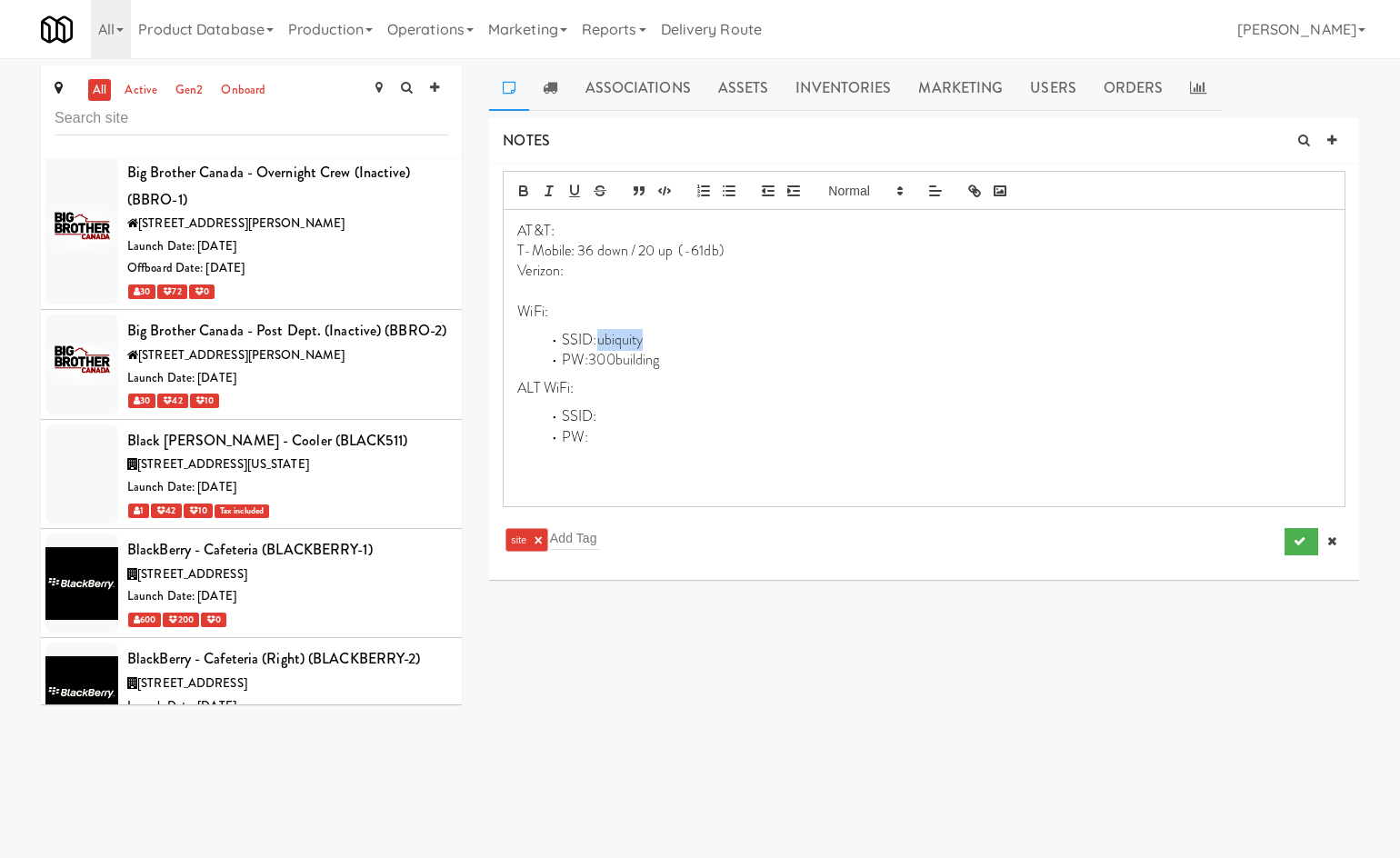
drag, startPoint x: 646, startPoint y: 333, endPoint x: 696, endPoint y: 289, distance: 66.6
click at [605, 339] on li "SSID: ubiquity" at bounding box center [935, 340] width 791 height 20
copy span "biquity"
drag, startPoint x: 673, startPoint y: 361, endPoint x: 593, endPoint y: 363, distance: 80.0
click at [593, 363] on li "PW: 300building" at bounding box center [935, 361] width 791 height 20
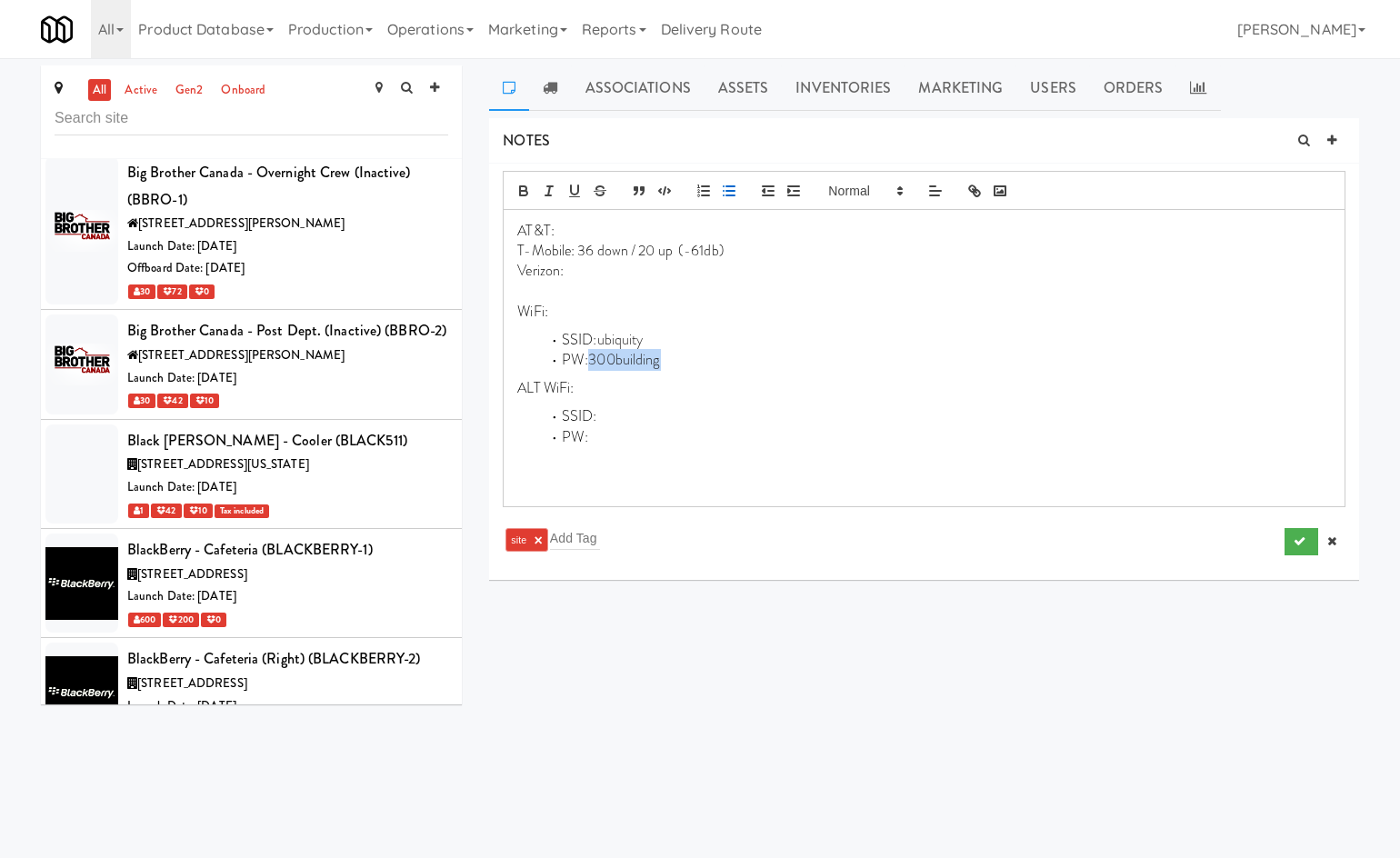
copy span "300building"
click at [1298, 536] on icon "submit" at bounding box center [1299, 541] width 12 height 12
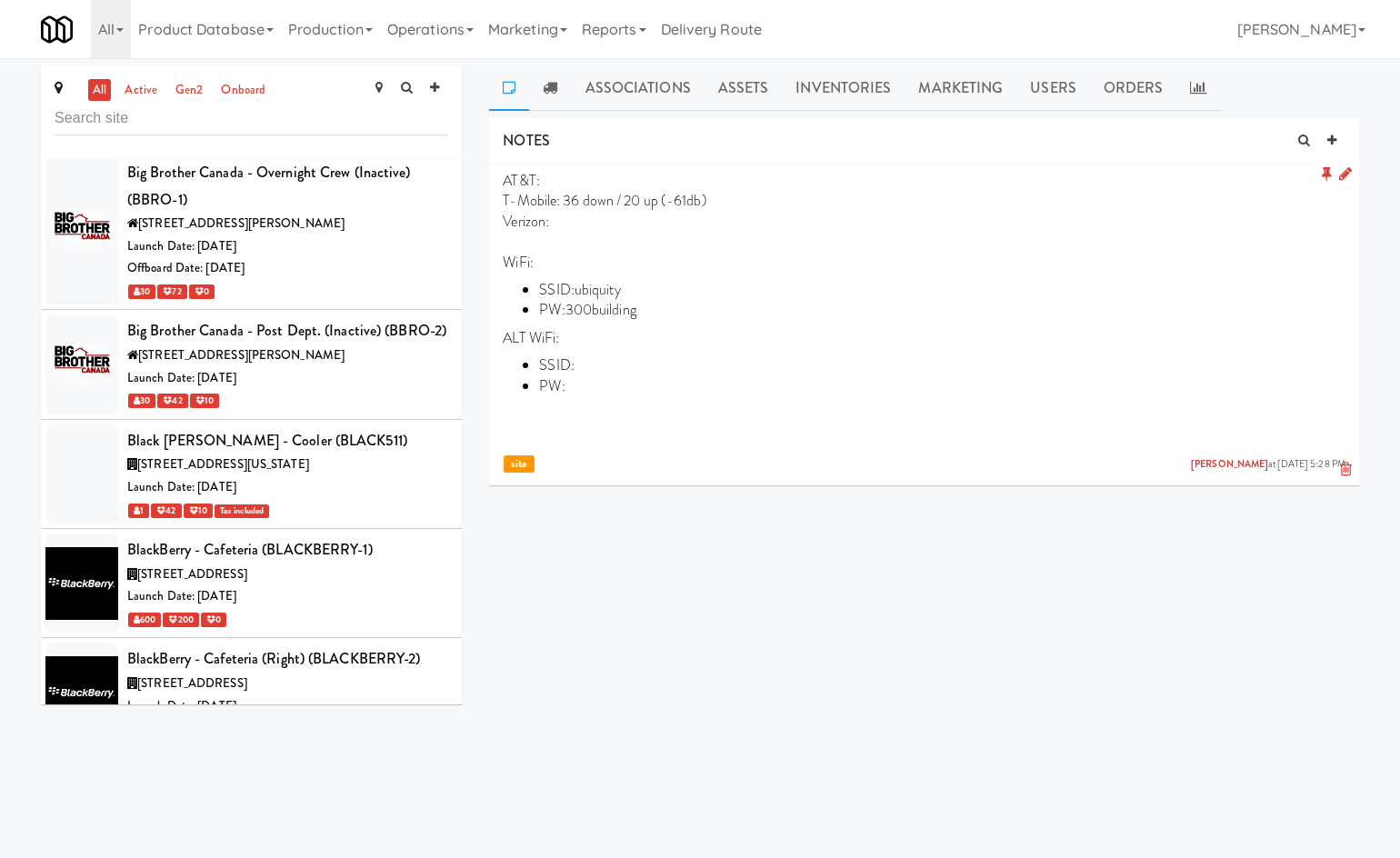
click at [1337, 174] on div at bounding box center [1333, 174] width 37 height 20
click at [1347, 178] on icon at bounding box center [1345, 174] width 13 height 16
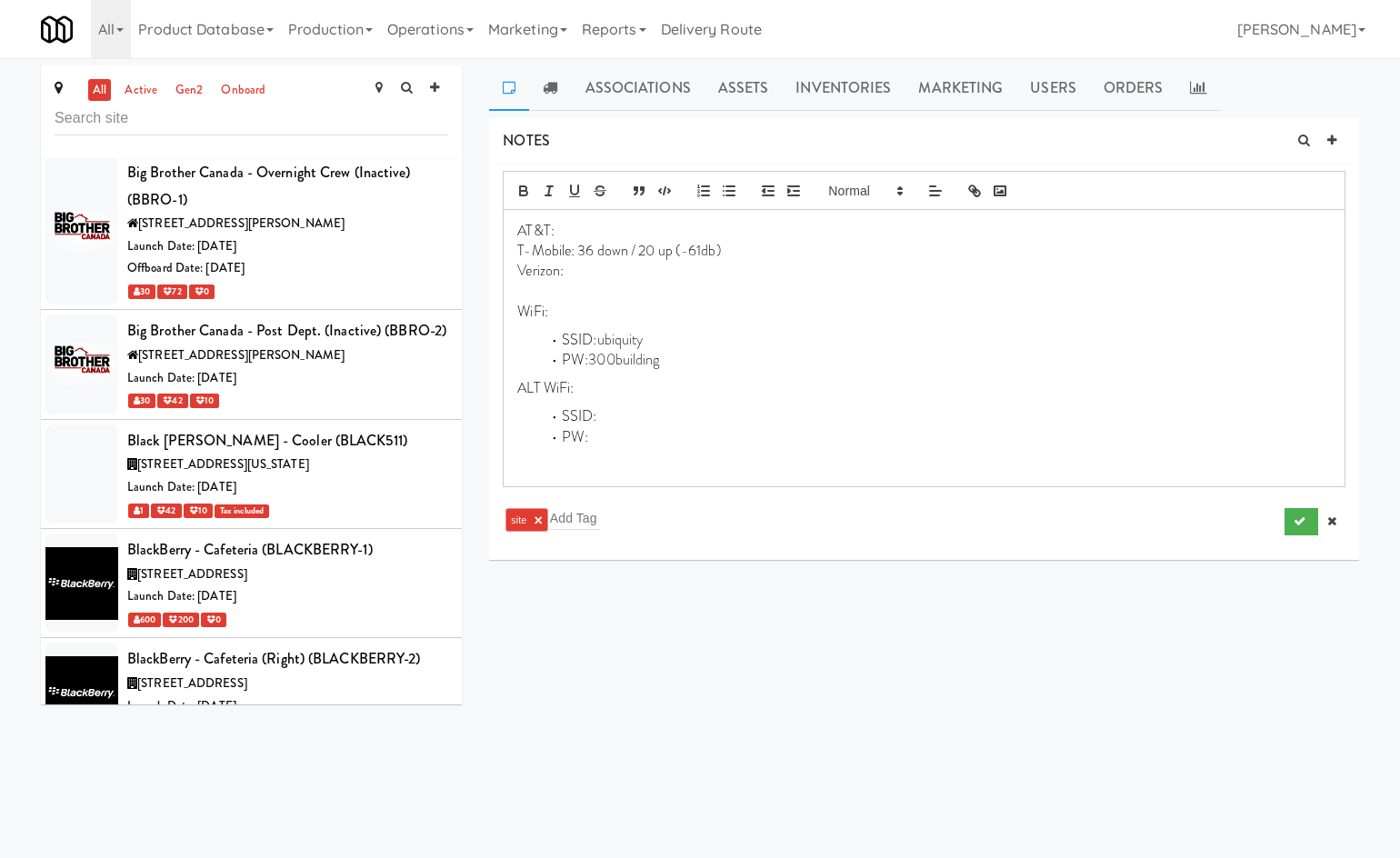
click at [879, 367] on li "PW: 300building" at bounding box center [935, 361] width 791 height 20
click at [858, 338] on li "SSID: ubiquity" at bounding box center [935, 340] width 791 height 20
click at [863, 326] on div "AT&T: T-Mobile: 36 down / 20 up (-61db) Verizon: WiFi: SSID: ubiquity PW: 300bu…" at bounding box center [924, 347] width 841 height 277
click at [871, 312] on p "WiFi:" at bounding box center [923, 311] width 813 height 20
click at [1311, 513] on button "submit" at bounding box center [1301, 522] width 34 height 27
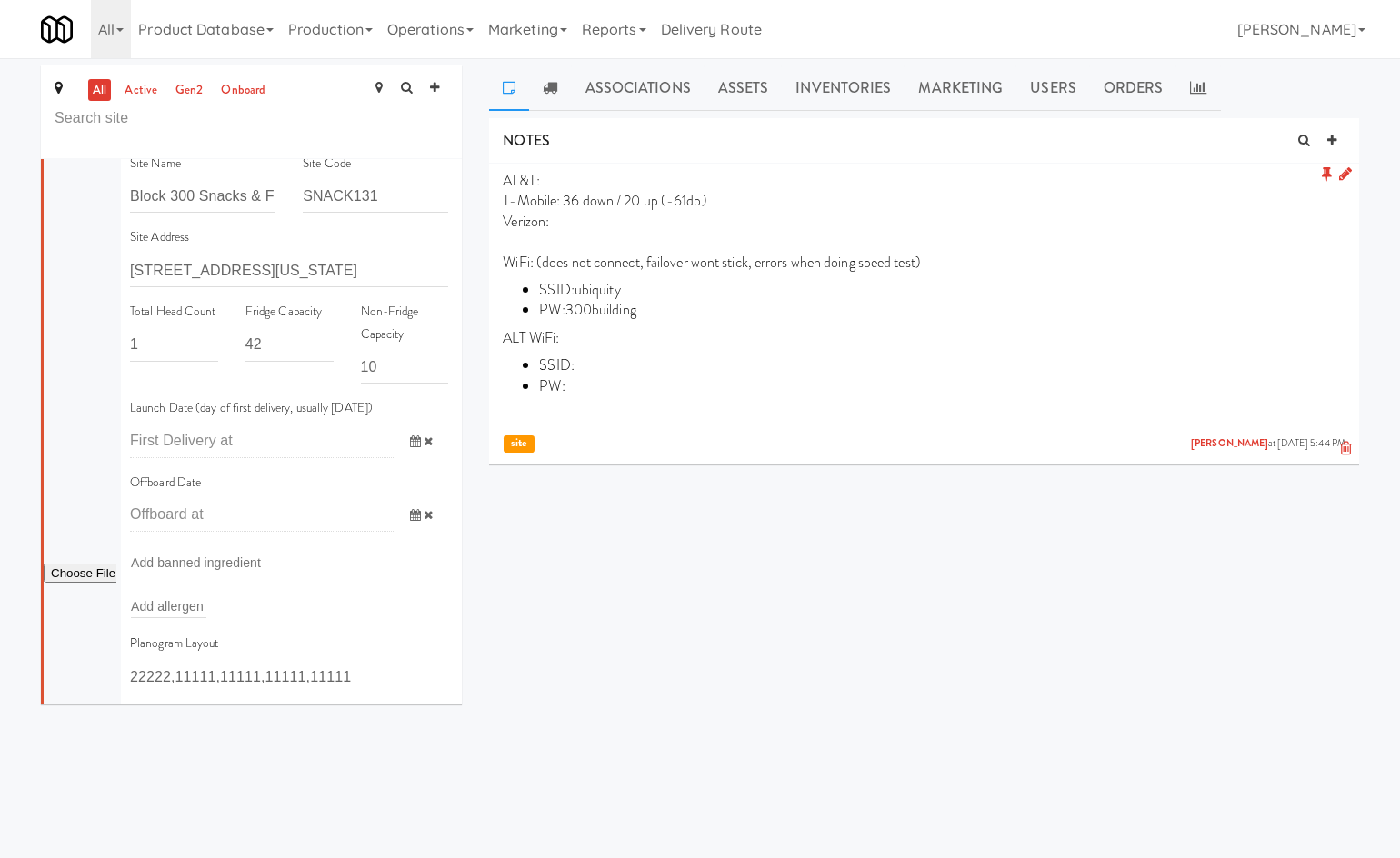
scroll to position [32153, 0]
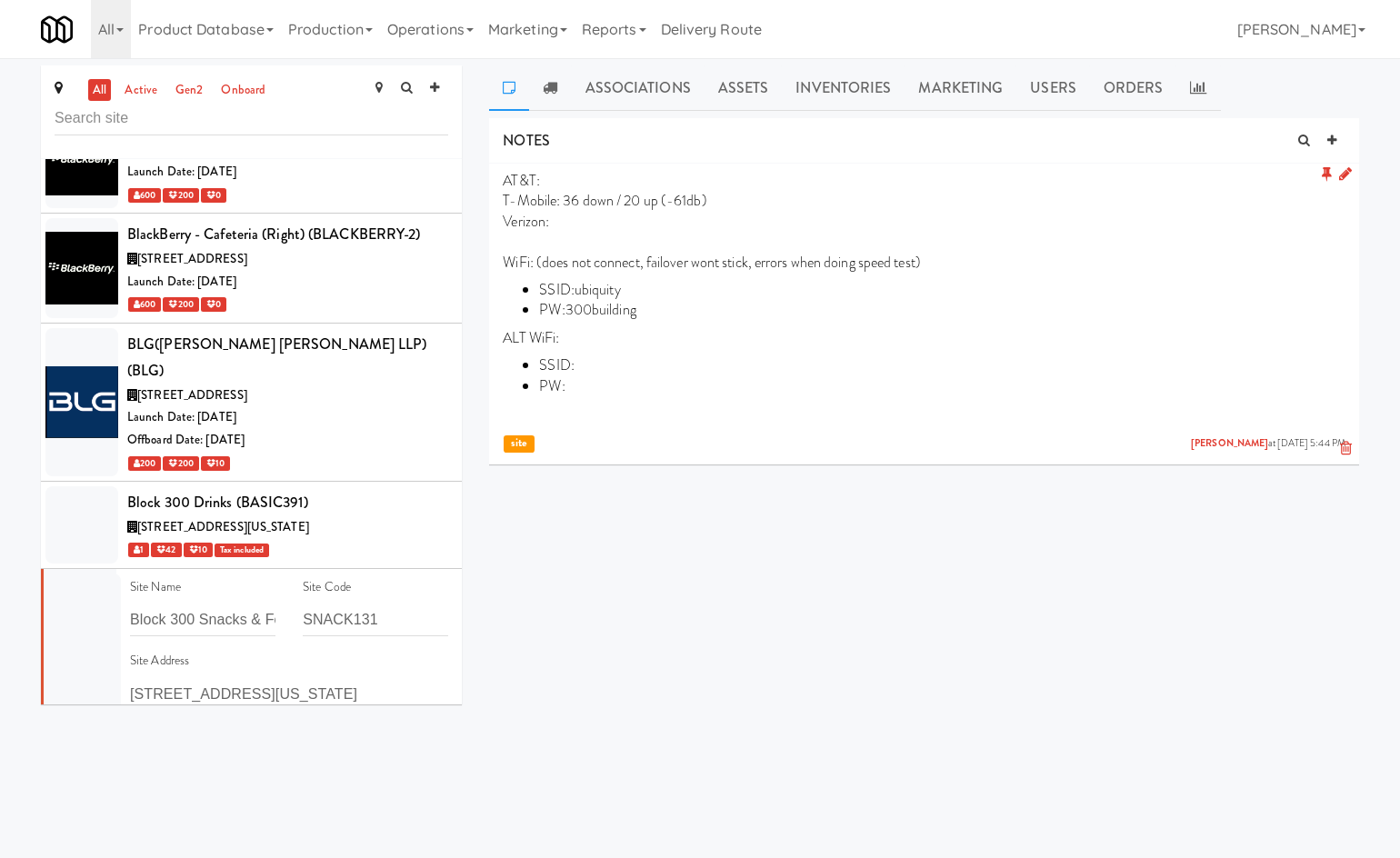
checkbox input "true"
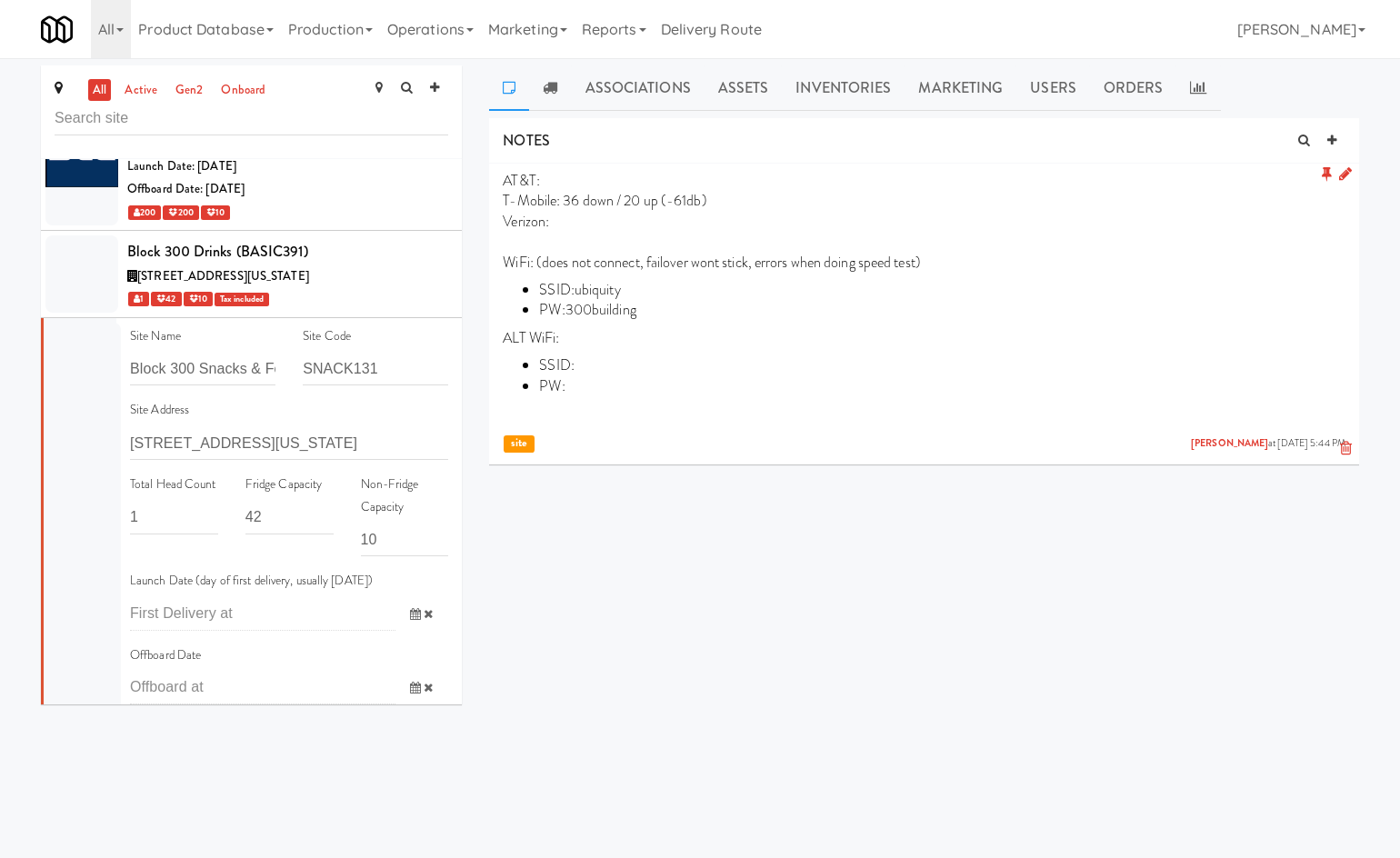
scroll to position [32577, 0]
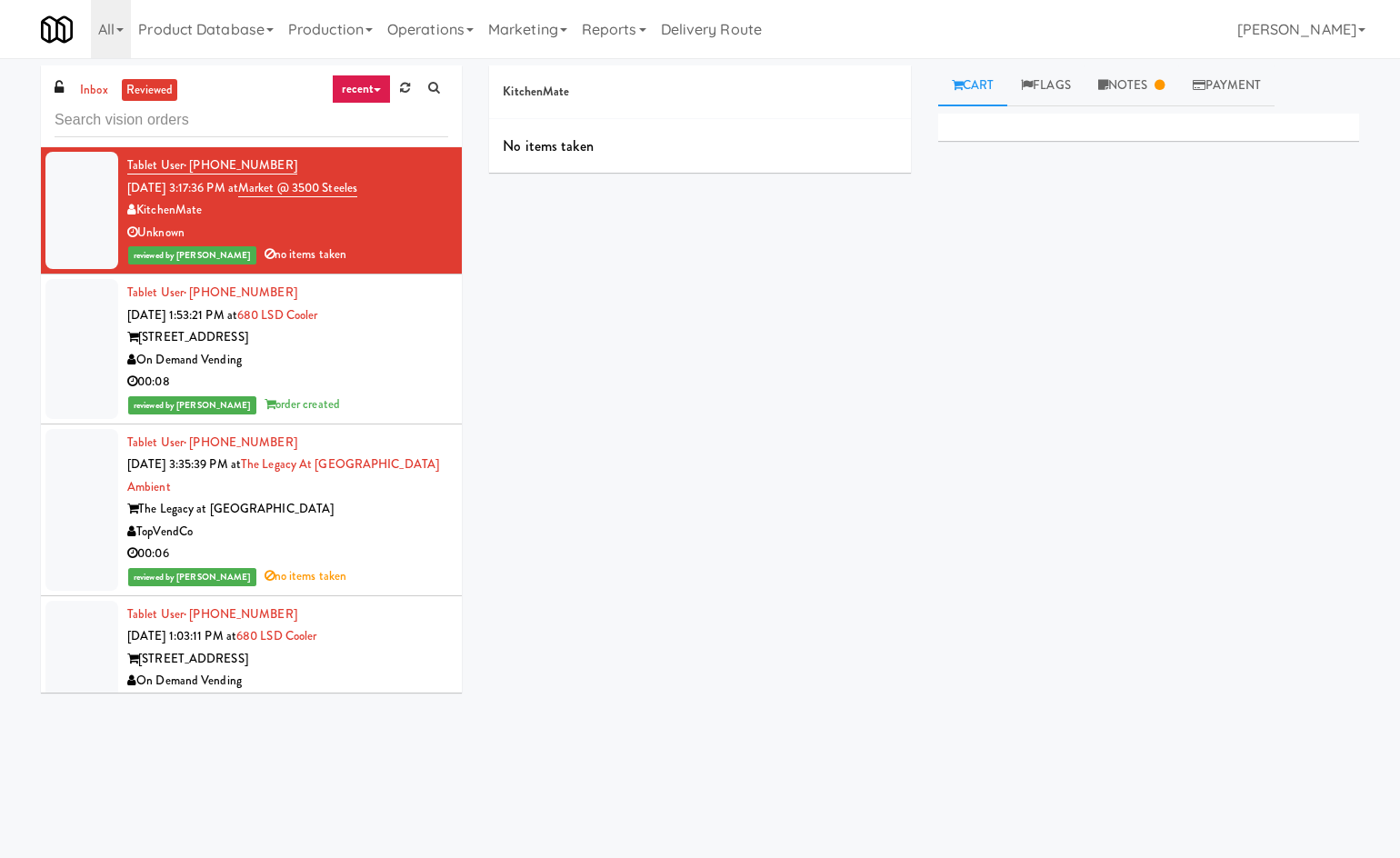
drag, startPoint x: 83, startPoint y: 88, endPoint x: 92, endPoint y: 108, distance: 21.9
click at [79, 88] on link "inbox" at bounding box center [94, 90] width 37 height 22
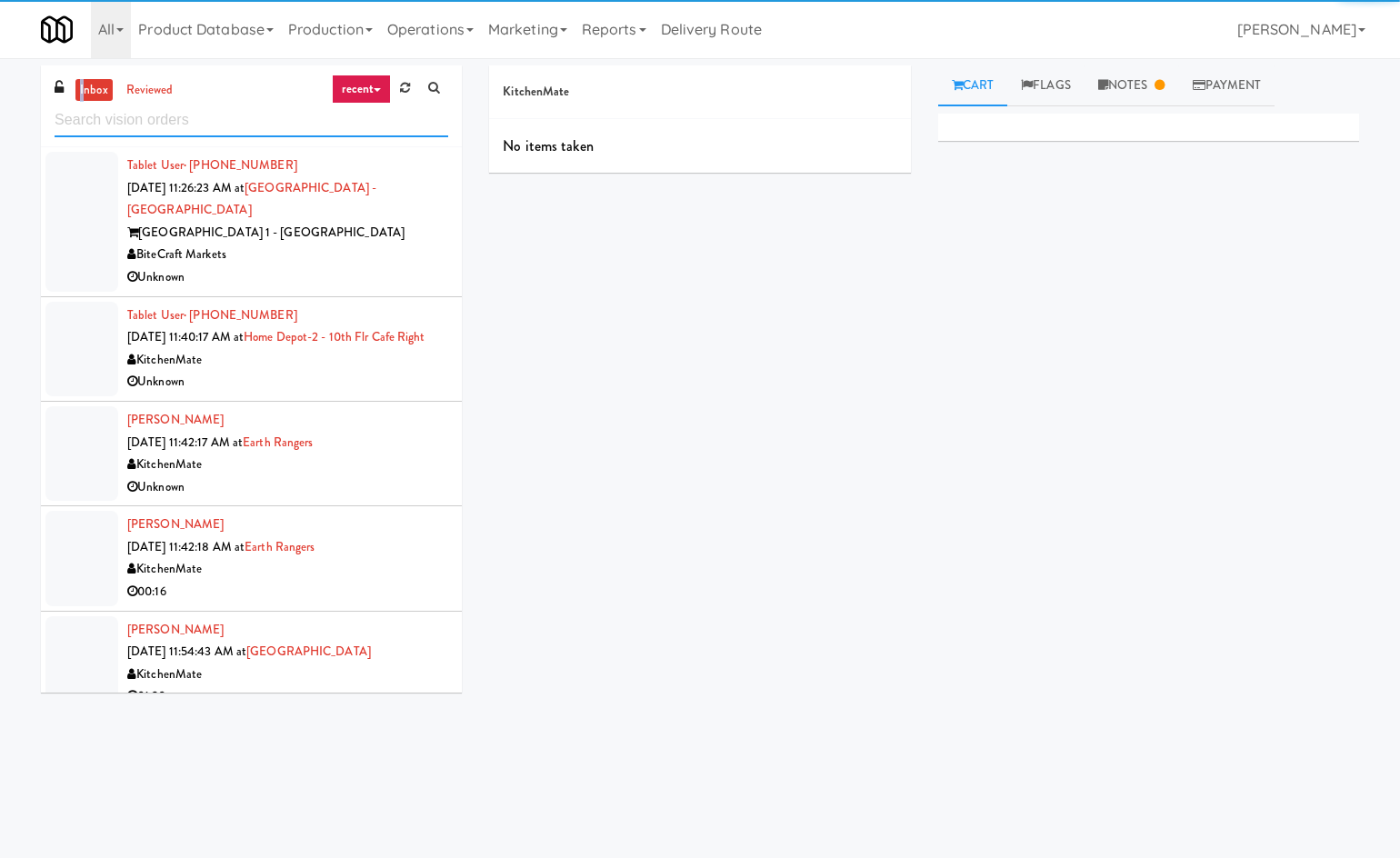
click at [143, 121] on input "text" at bounding box center [251, 120] width 394 height 34
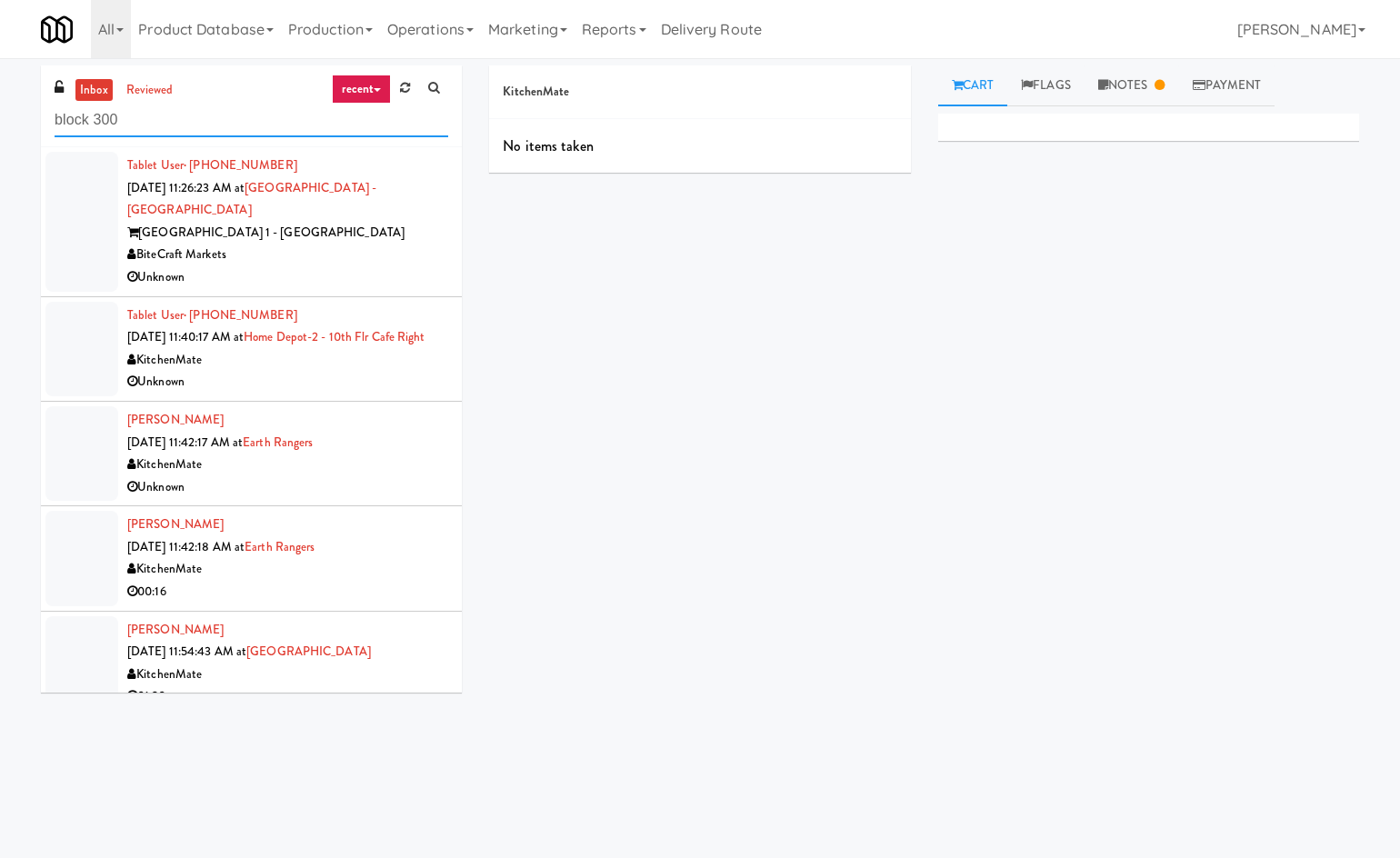
type input "block 300"
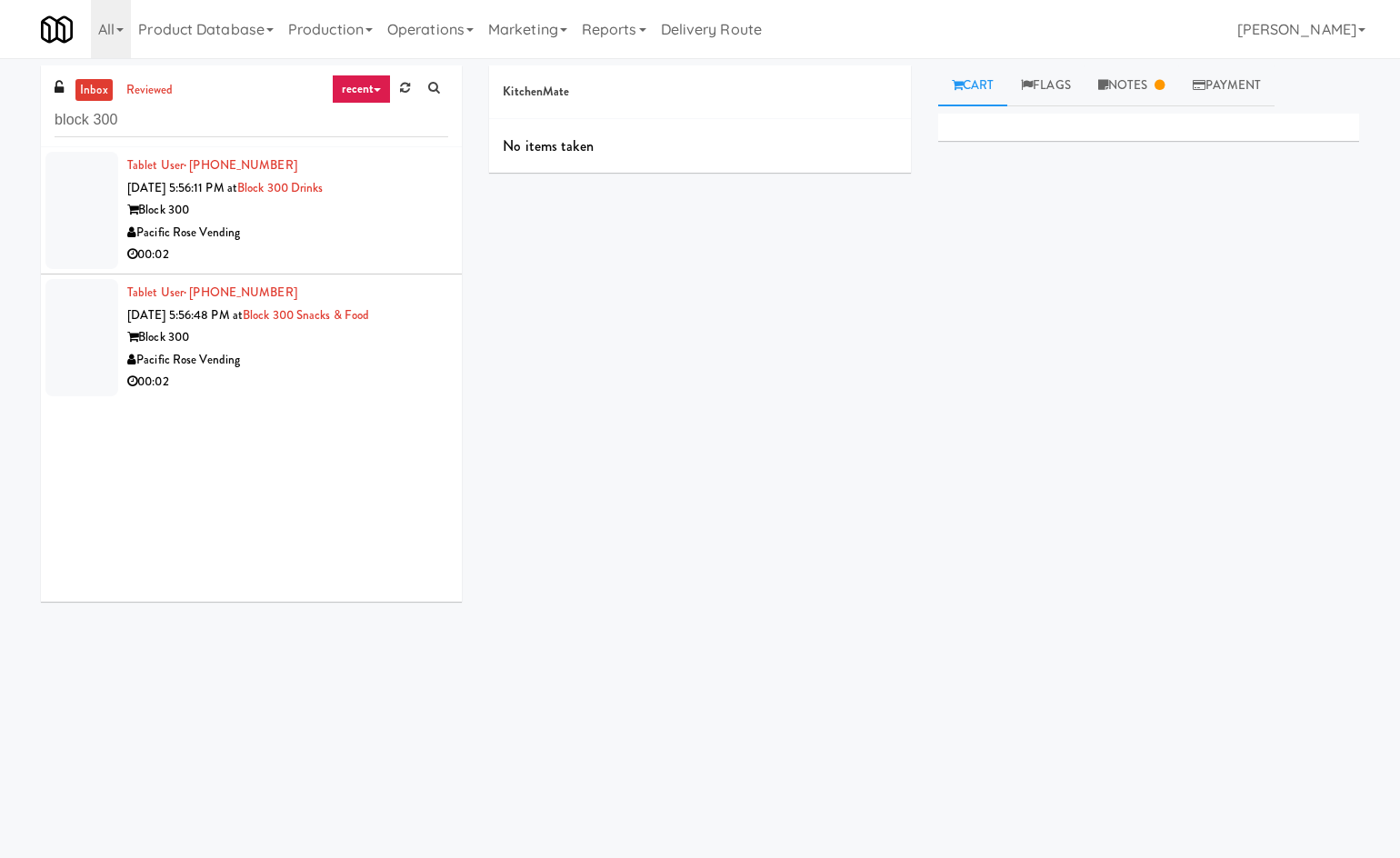
click at [377, 232] on div "Pacific Rose Vending" at bounding box center [288, 233] width 320 height 22
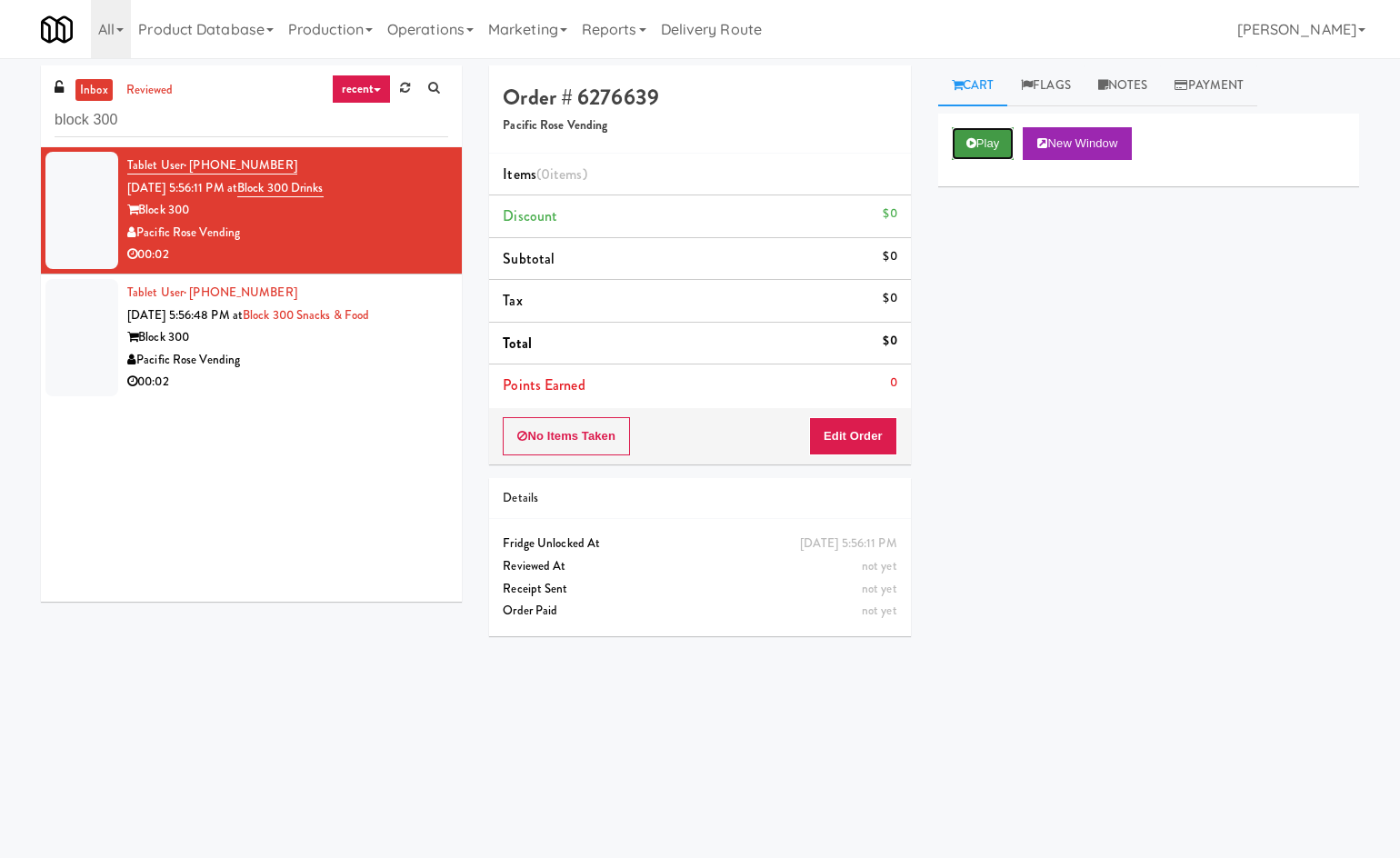
click at [971, 147] on icon at bounding box center [971, 143] width 10 height 12
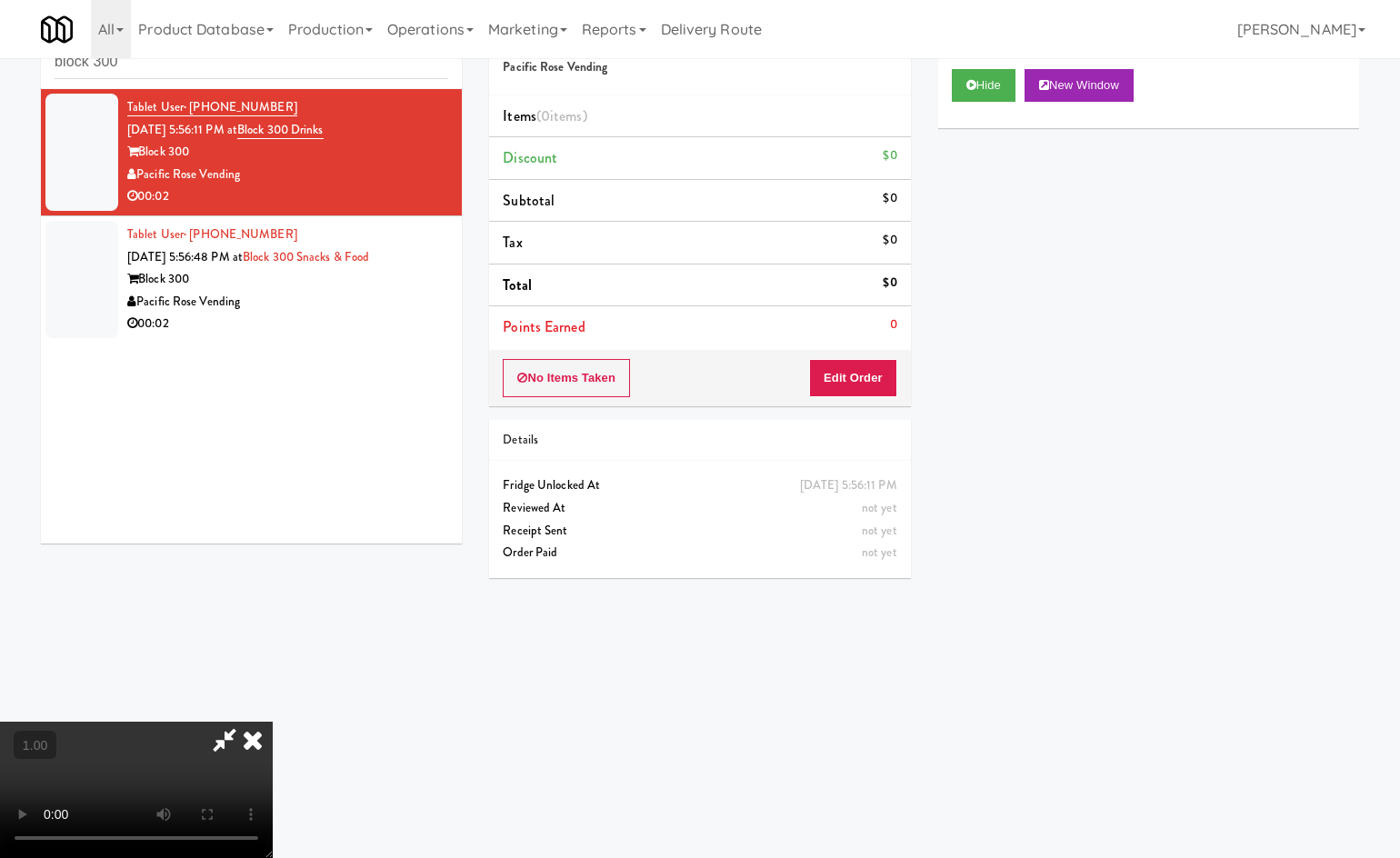
click at [273, 722] on icon at bounding box center [252, 740] width 40 height 36
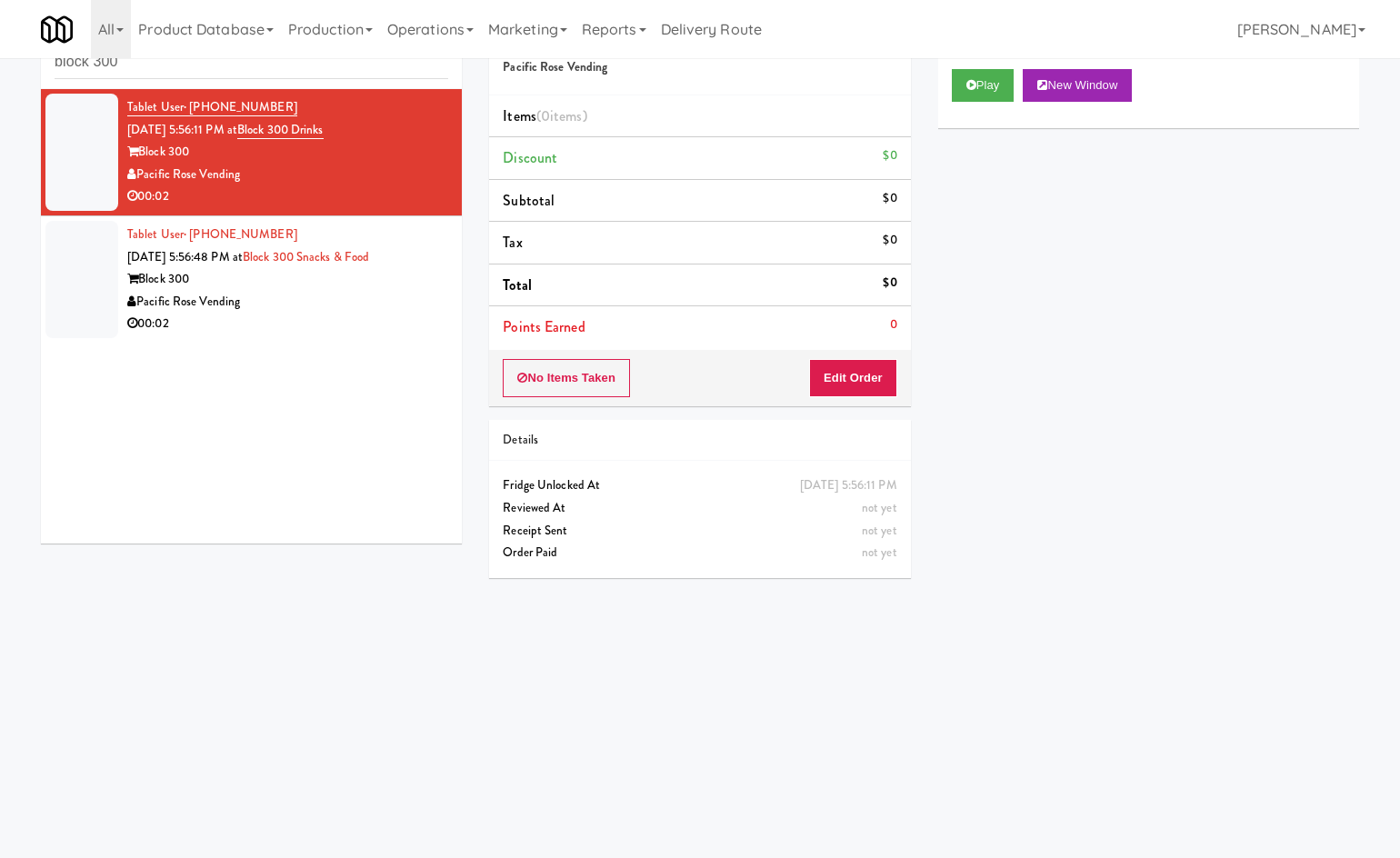
click at [352, 309] on div "Pacific Rose Vending" at bounding box center [288, 302] width 320 height 22
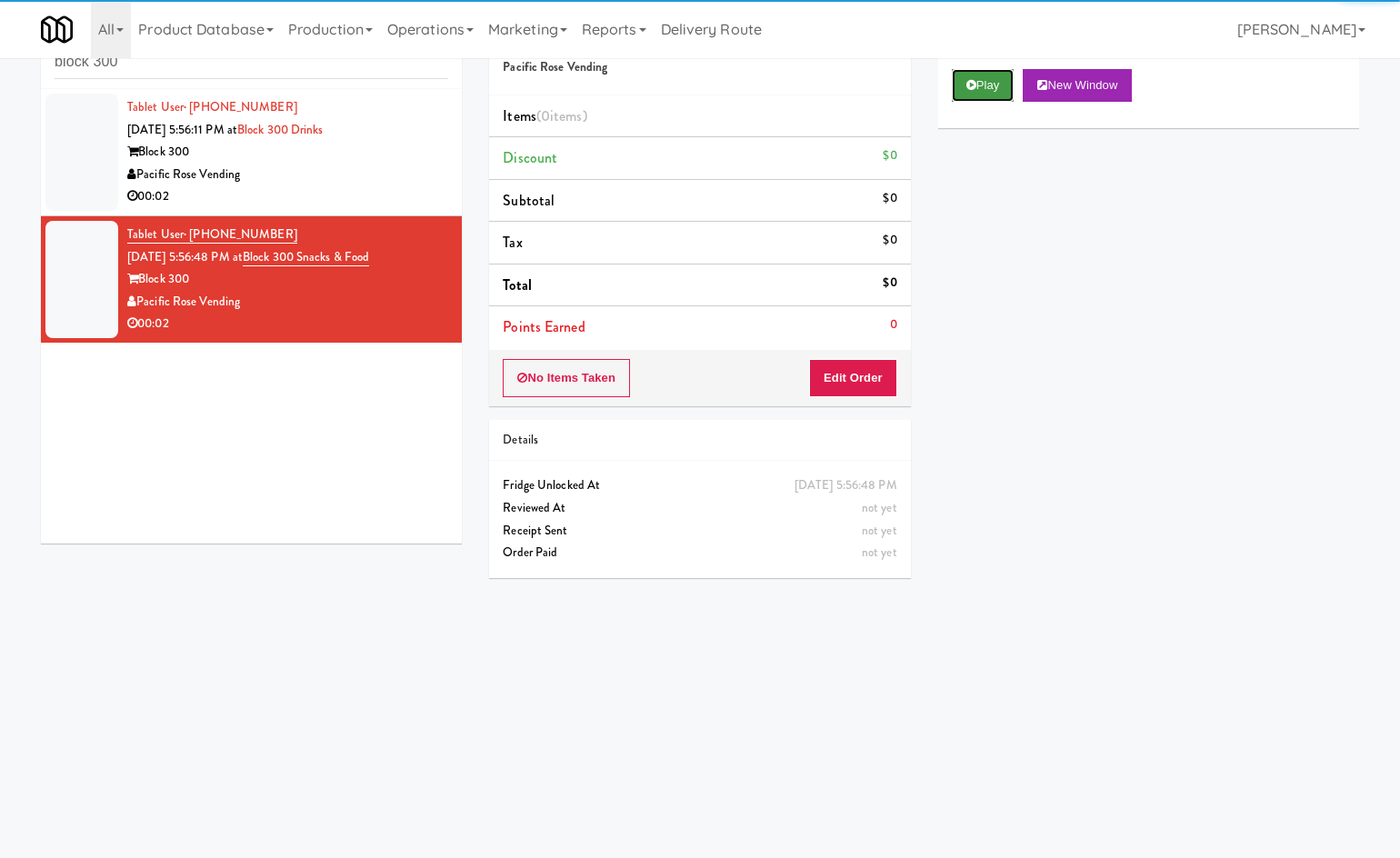
click at [964, 80] on button "Play" at bounding box center [983, 85] width 62 height 33
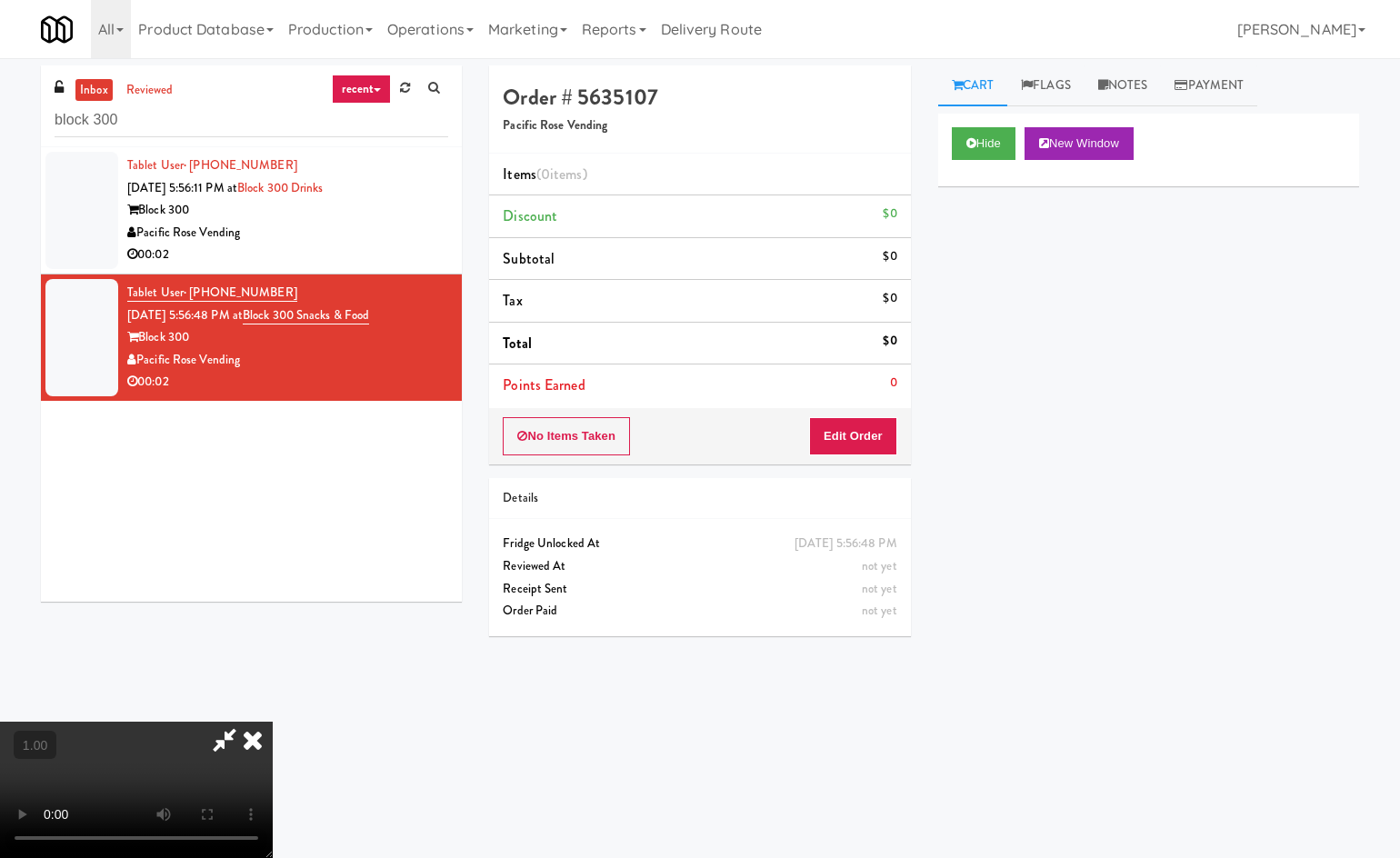
drag, startPoint x: 799, startPoint y: 72, endPoint x: 792, endPoint y: 86, distance: 15.7
click at [273, 722] on icon at bounding box center [252, 740] width 40 height 36
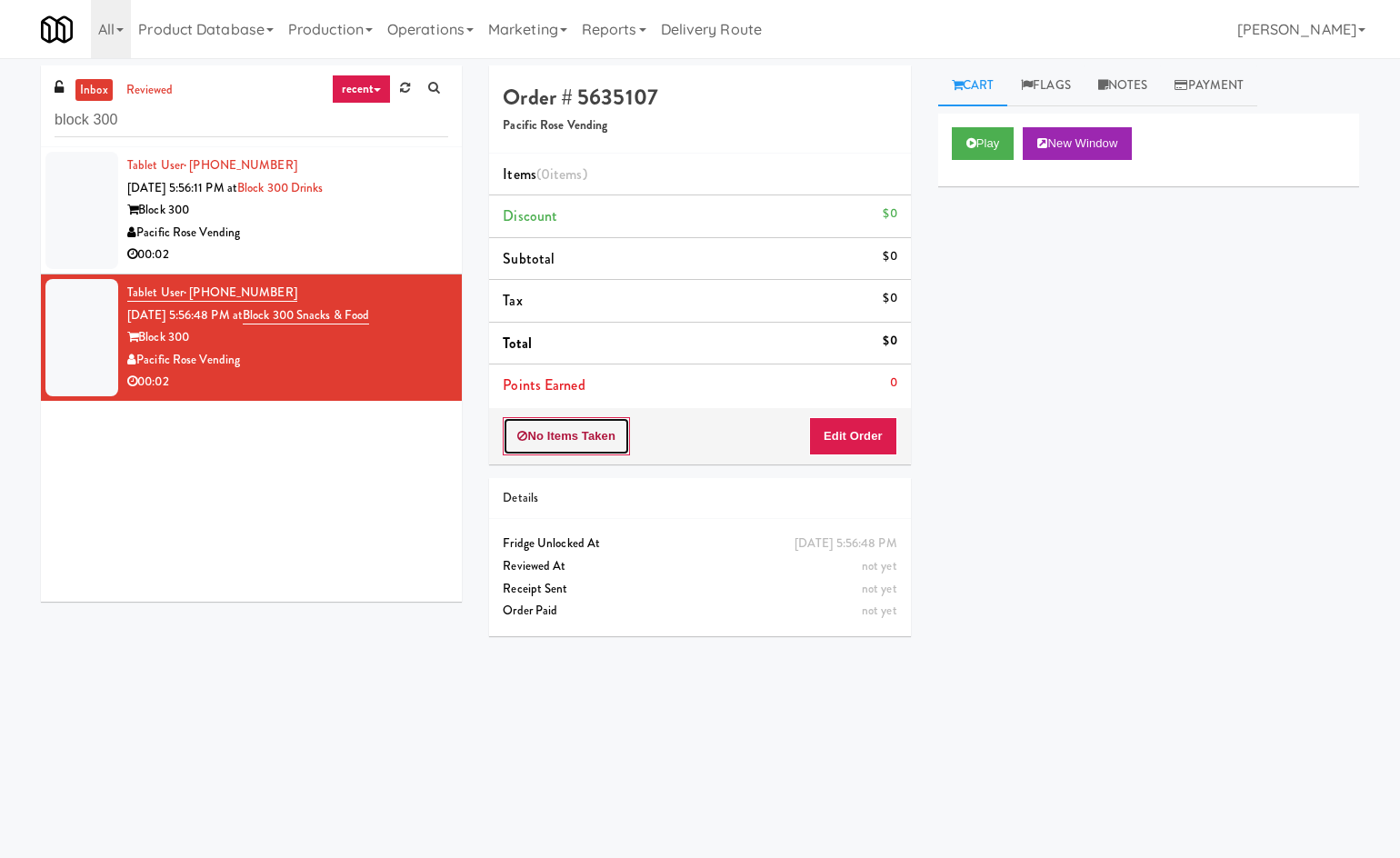
click at [567, 434] on button "No Items Taken" at bounding box center [566, 436] width 128 height 38
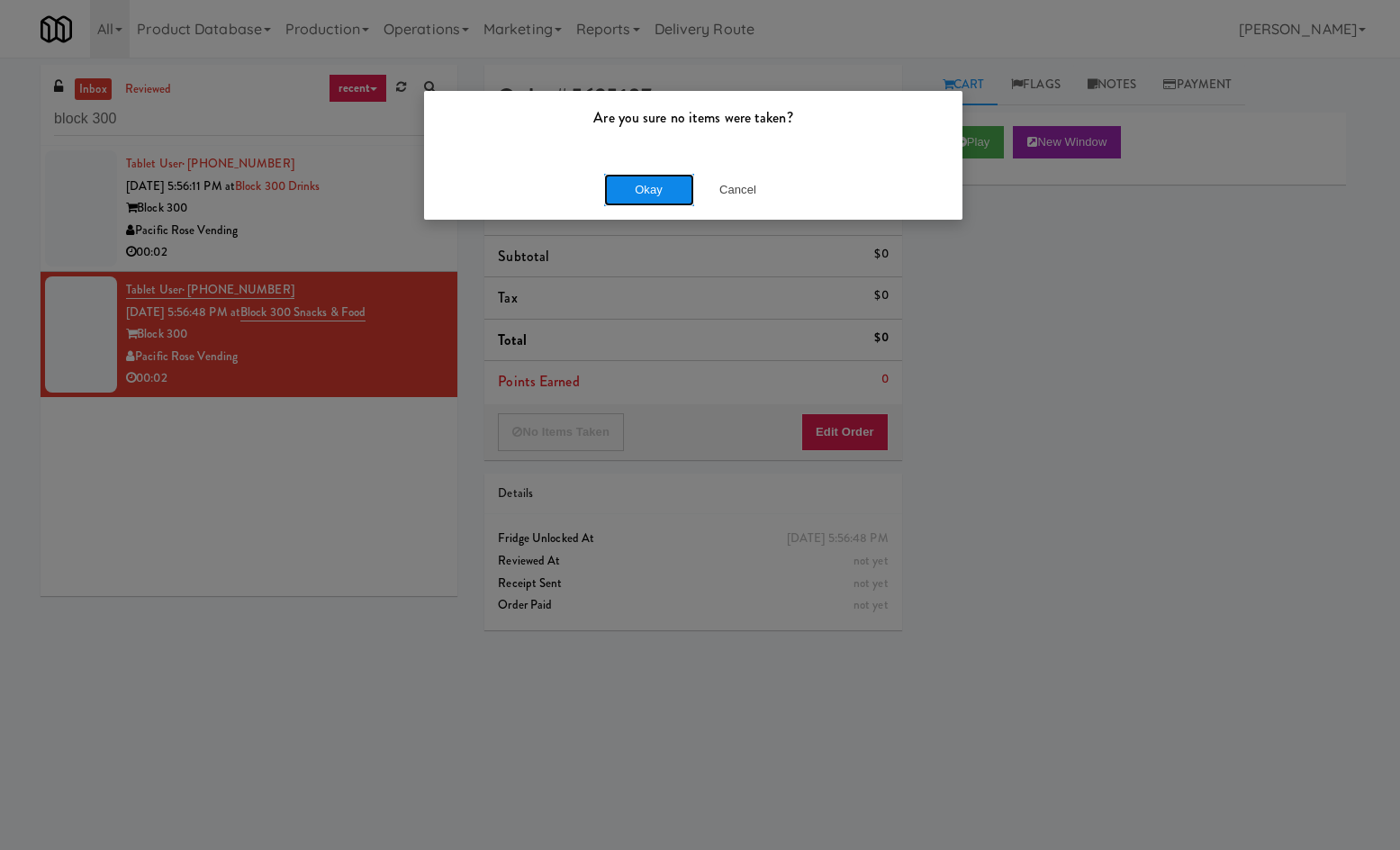
click at [616, 186] on button "Okay" at bounding box center [650, 189] width 90 height 32
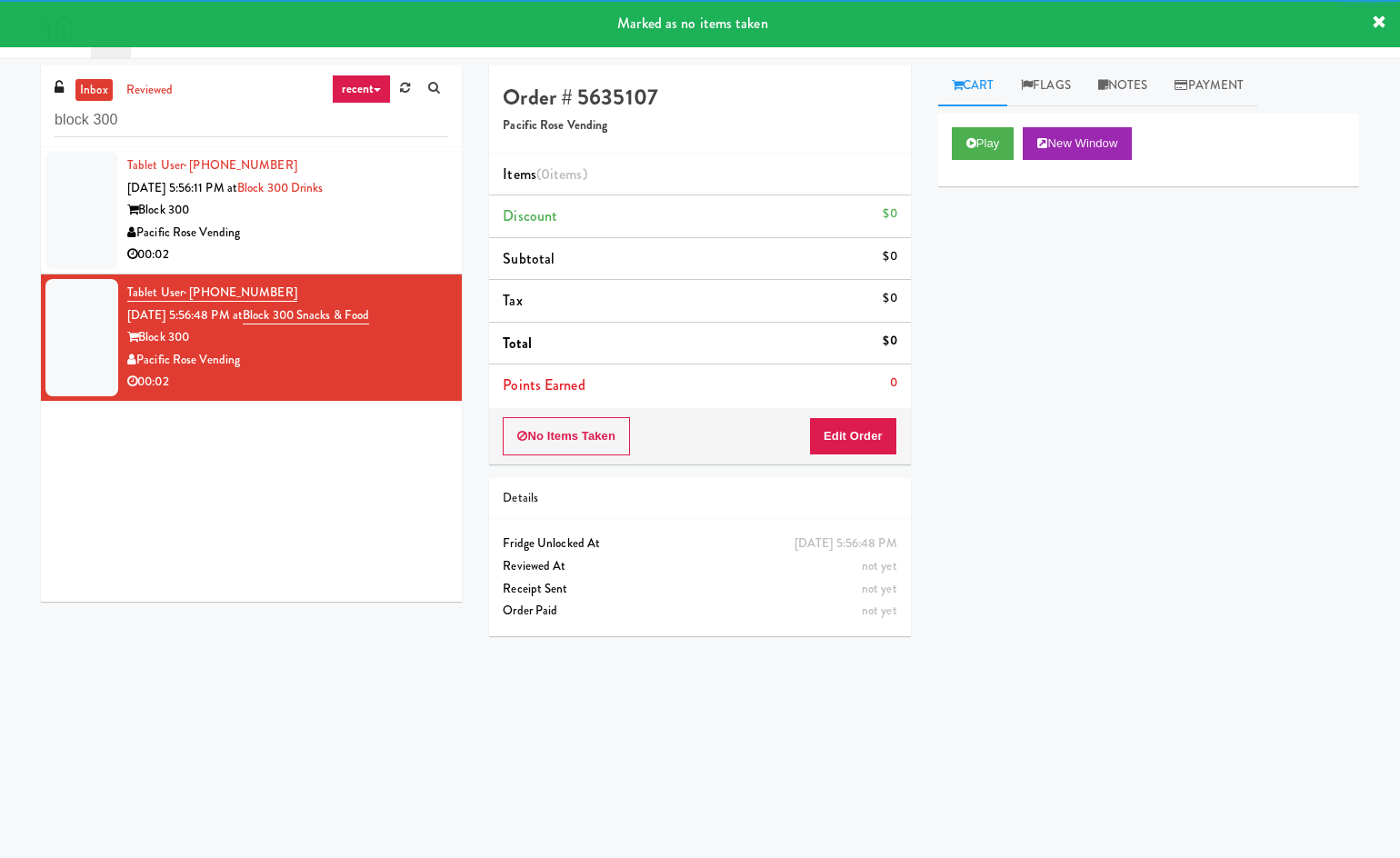
click at [339, 240] on div "Pacific Rose Vending" at bounding box center [288, 233] width 320 height 22
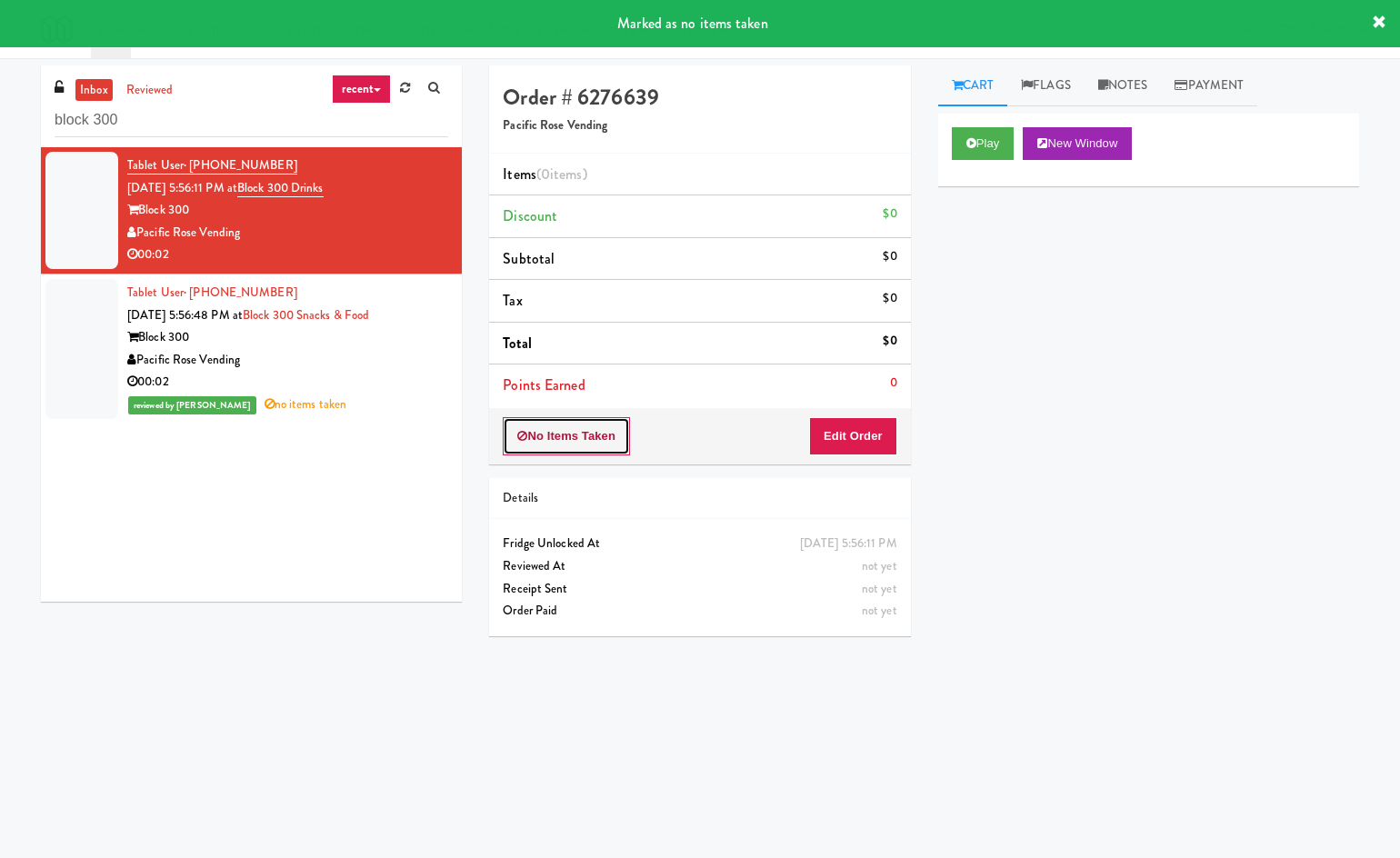
click at [560, 439] on button "No Items Taken" at bounding box center [566, 436] width 128 height 38
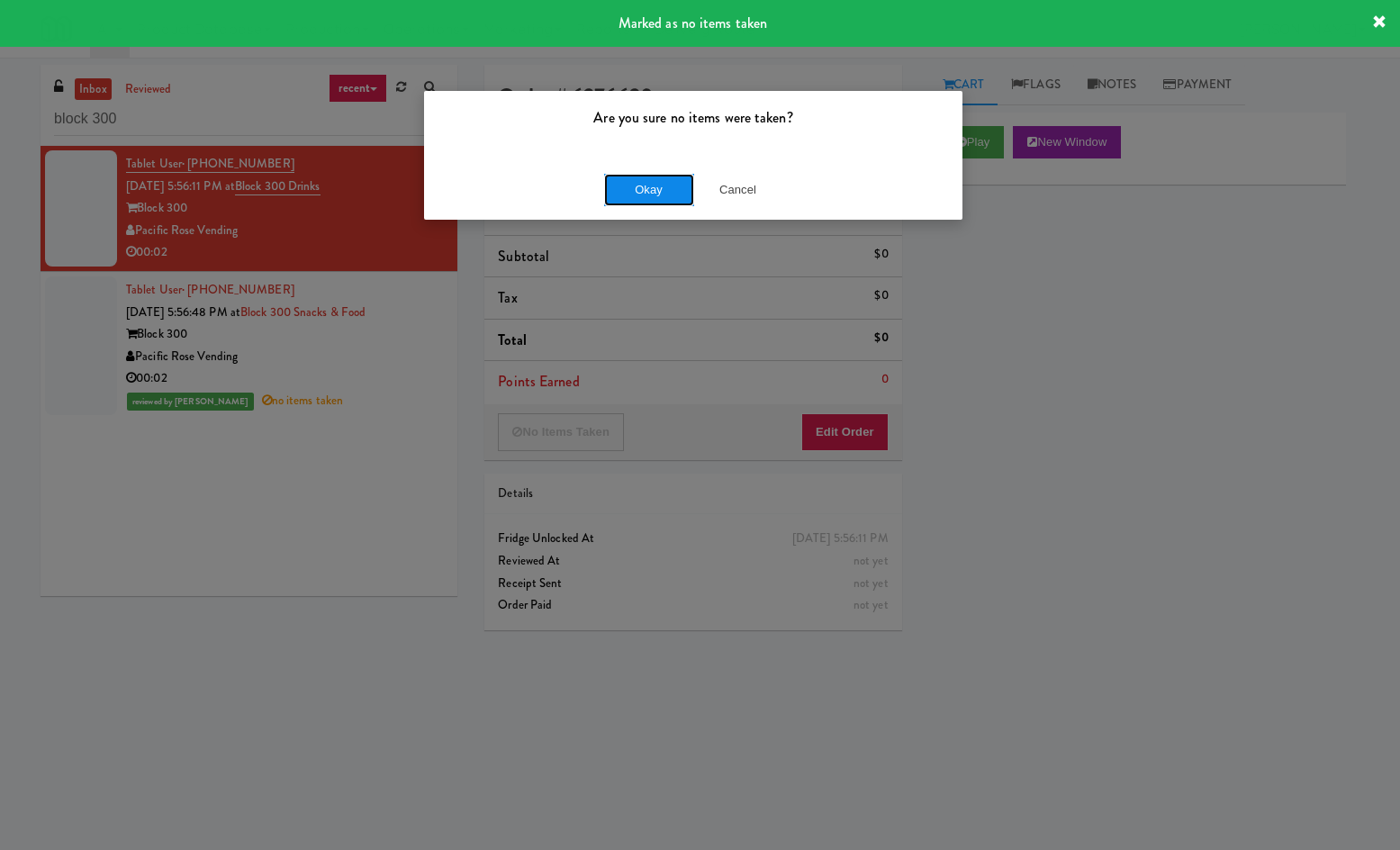
drag, startPoint x: 650, startPoint y: 191, endPoint x: 623, endPoint y: 244, distance: 59.5
click at [650, 192] on button "Okay" at bounding box center [650, 189] width 90 height 32
